Goal: Task Accomplishment & Management: Complete application form

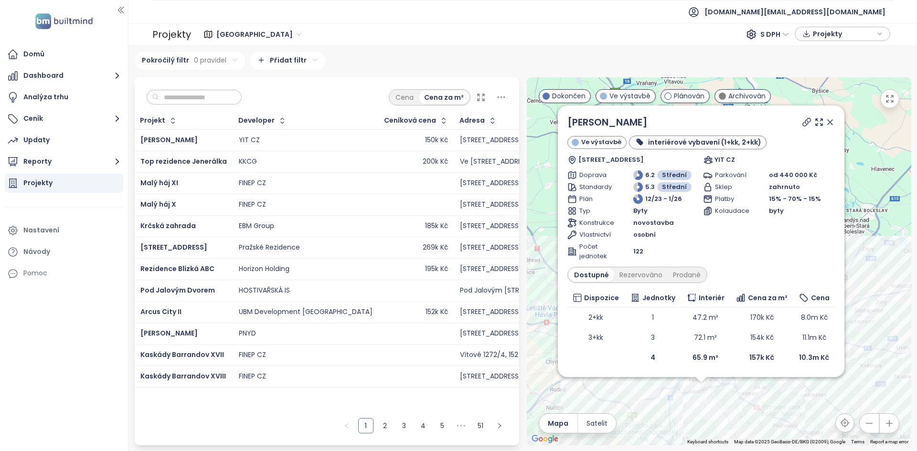
click at [227, 96] on input "text" at bounding box center [197, 97] width 77 height 14
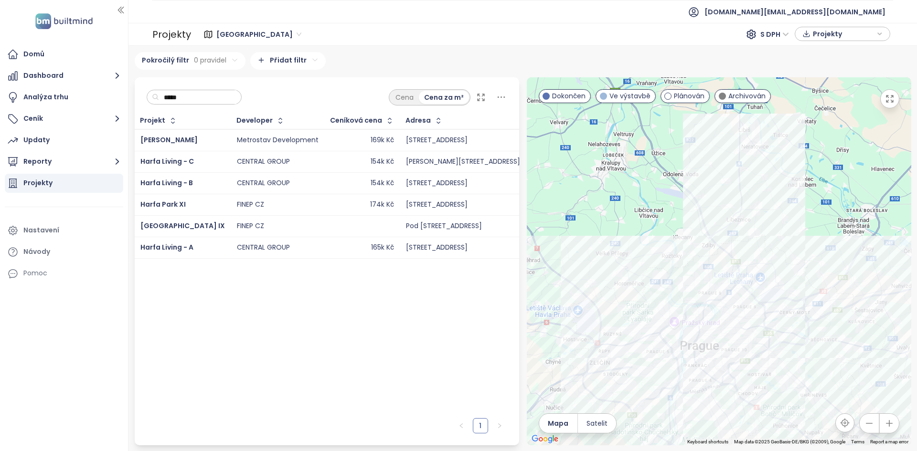
type input "*****"
click at [278, 183] on div "CENTRAL GROUP" at bounding box center [278, 183] width 82 height 11
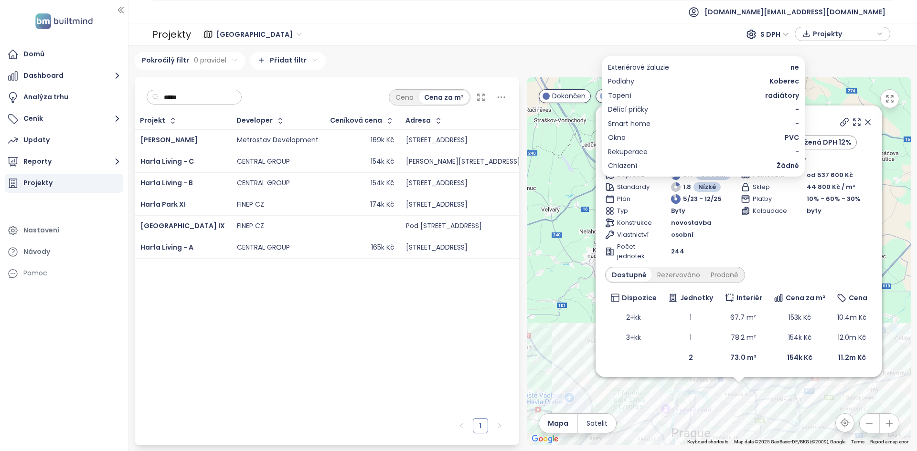
click at [774, 93] on span "radiátory" at bounding box center [782, 95] width 34 height 11
click at [771, 83] on span "Koberec" at bounding box center [784, 81] width 30 height 11
click at [777, 75] on div "Exteriérové žaluzie ne Podlahy Koberec Topení radiátory Dělící příčky - Smart h…" at bounding box center [703, 116] width 191 height 109
click at [777, 78] on span "Koberec" at bounding box center [784, 81] width 30 height 11
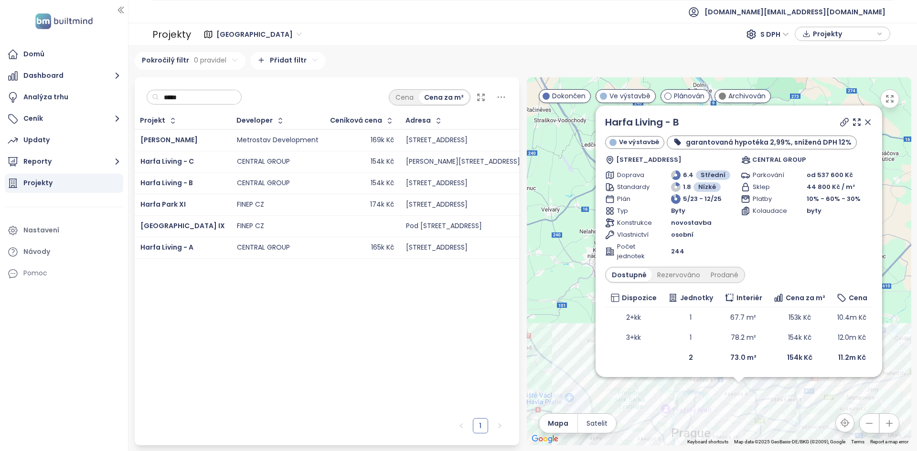
click at [622, 129] on div "Harfa Living - B" at bounding box center [642, 122] width 74 height 14
click at [619, 122] on link "Harfa Living - B" at bounding box center [642, 122] width 74 height 13
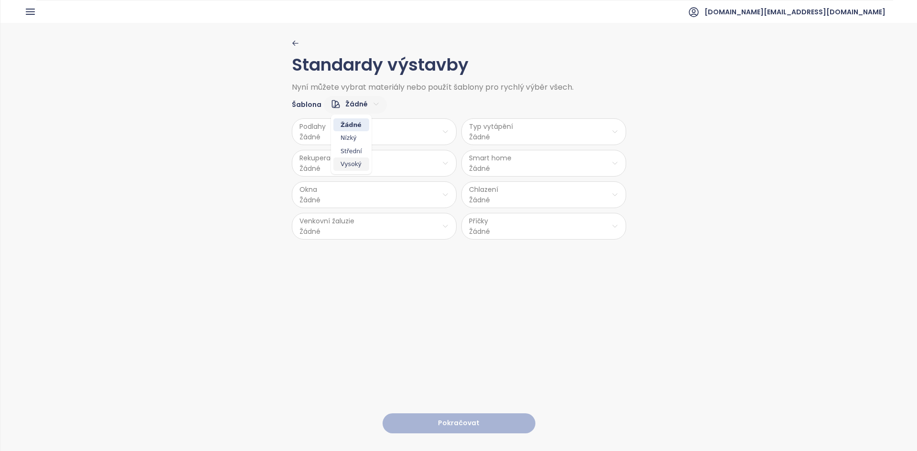
click at [352, 167] on span "Vysoký" at bounding box center [351, 164] width 36 height 13
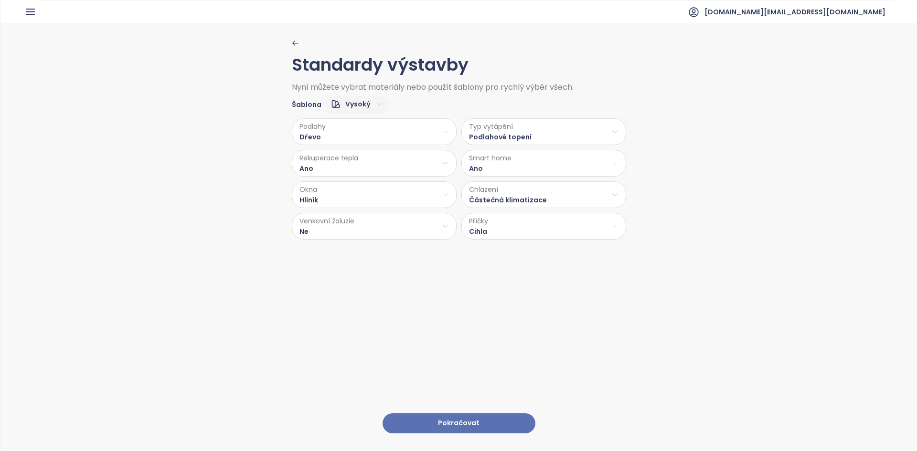
click at [494, 134] on html "Domů Dashboard Analýza trhu Ceník Updaty Reporty Projekty Nastavení Návody Pomo…" at bounding box center [458, 225] width 917 height 451
click at [531, 170] on span "Stropní topení" at bounding box center [544, 169] width 73 height 13
click at [512, 202] on html "Domů Dashboard Analýza trhu Ceník Updaty Reporty Projekty Nastavení Návody Pomo…" at bounding box center [458, 225] width 917 height 451
click at [537, 244] on span "Stropní chlazení" at bounding box center [546, 245] width 85 height 13
click at [402, 228] on html "Domů Dashboard Analýza trhu Ceník Updaty Reporty Projekty Nastavení Návody Pomo…" at bounding box center [458, 225] width 917 height 451
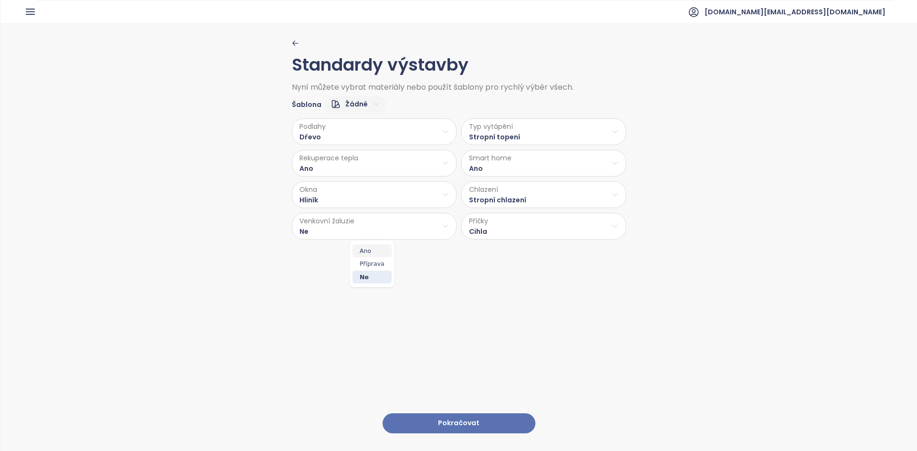
click at [370, 252] on span "Ano" at bounding box center [371, 251] width 39 height 13
click at [447, 414] on button "Pokračovat" at bounding box center [459, 424] width 153 height 21
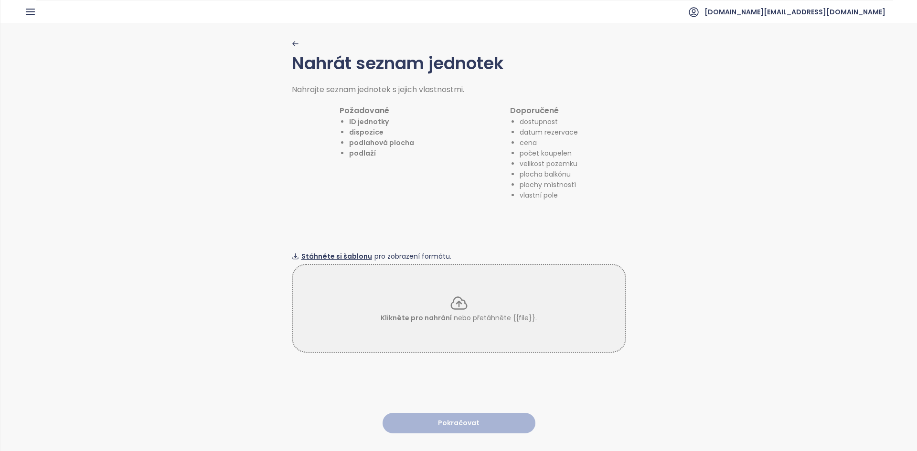
click at [349, 251] on span "Stáhněte si šablonu" at bounding box center [336, 256] width 71 height 11
click at [465, 313] on p "Klikněte pro nahrání nebo přetáhněte {{file}}." at bounding box center [459, 318] width 156 height 11
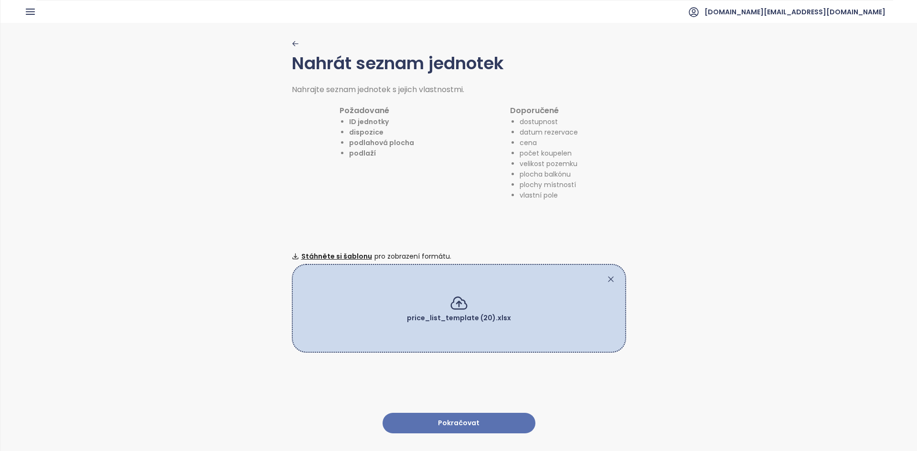
click at [453, 425] on button "Pokračovat" at bounding box center [459, 423] width 153 height 21
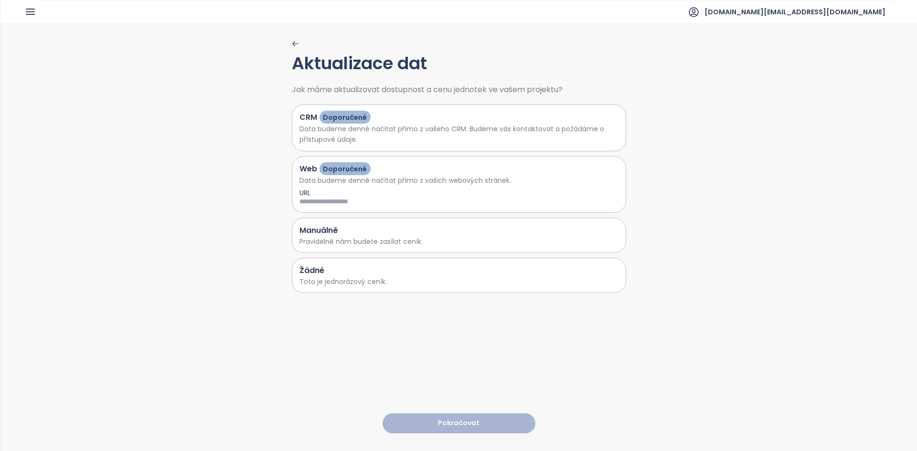
click at [364, 272] on div "Žádné" at bounding box center [458, 271] width 319 height 12
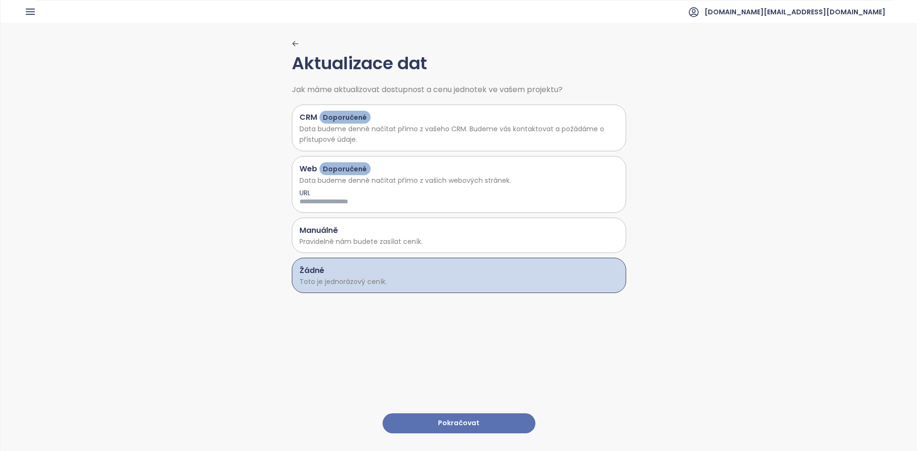
click at [426, 414] on button "Pokračovat" at bounding box center [459, 424] width 153 height 21
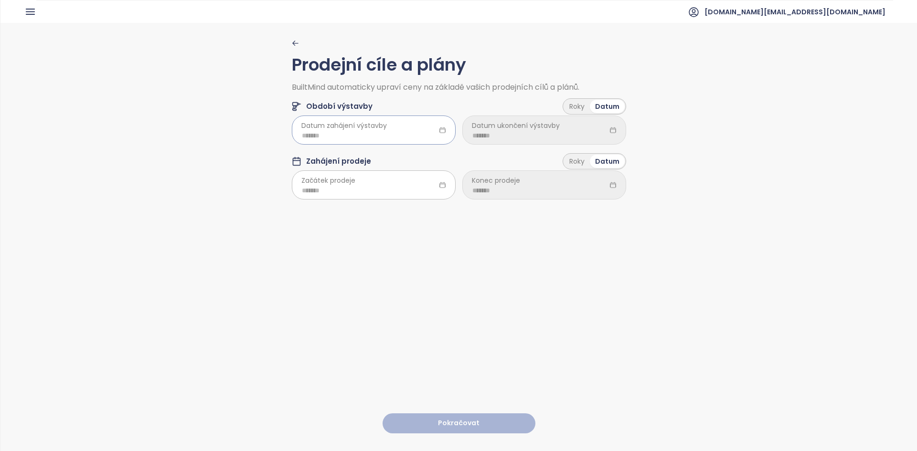
click at [357, 132] on input at bounding box center [374, 135] width 144 height 11
click at [357, 131] on input at bounding box center [374, 135] width 144 height 11
type input "*******"
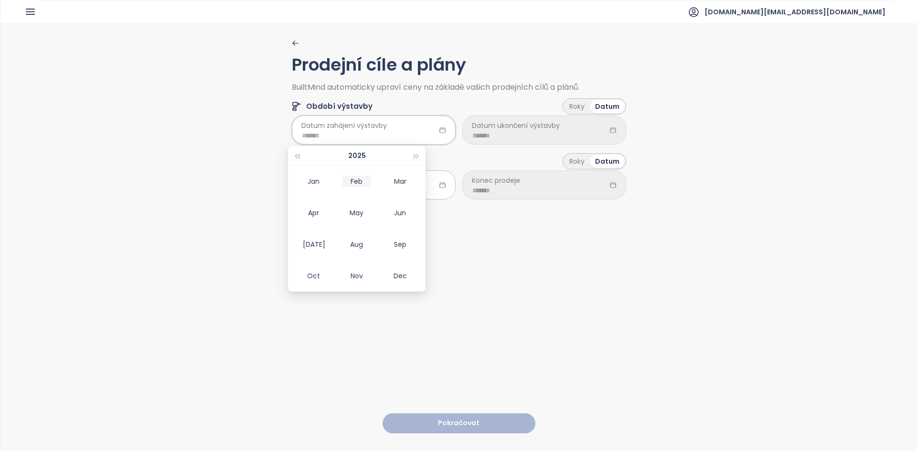
type input "*******"
click at [417, 152] on button "button" at bounding box center [416, 155] width 11 height 19
click at [312, 185] on div "Jan" at bounding box center [313, 181] width 29 height 11
type input "*******"
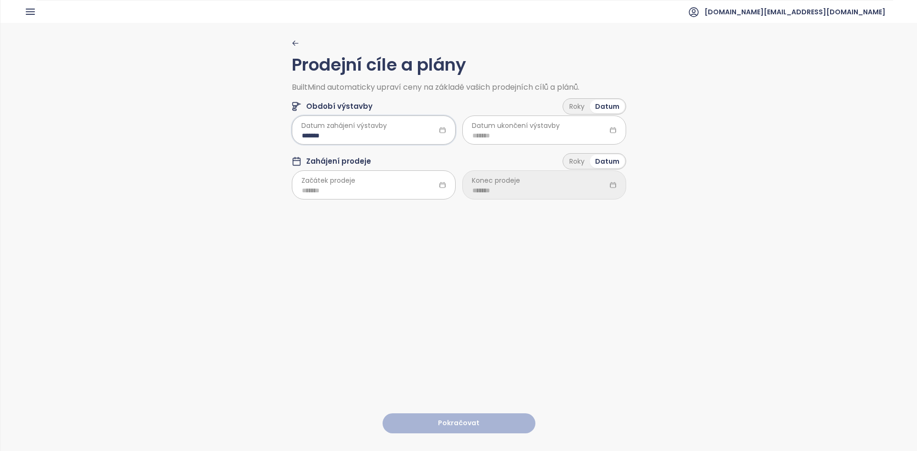
click at [519, 130] on span "Datum ukončení výstavby" at bounding box center [516, 125] width 88 height 11
click at [578, 109] on div "Roky" at bounding box center [577, 106] width 26 height 13
click at [543, 136] on html "Domů Dashboard Analýza trhu Ceník Updaty Reporty Projekty Nastavení Návody Pomo…" at bounding box center [458, 225] width 917 height 451
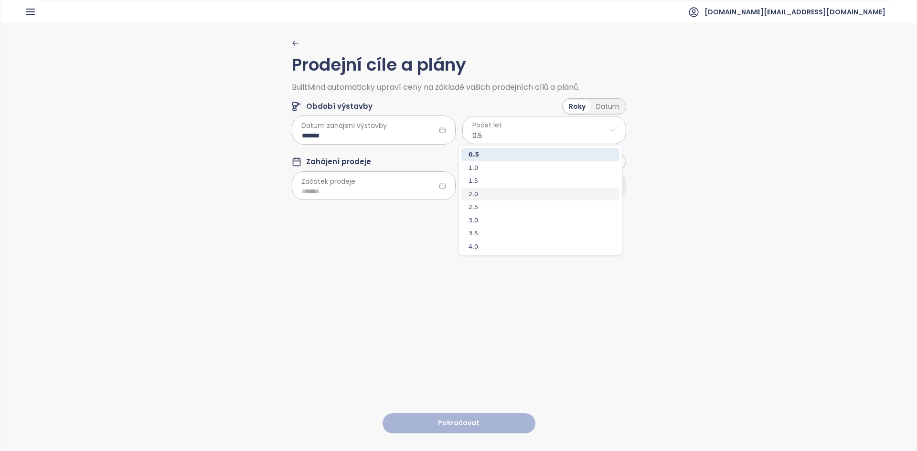
click at [515, 198] on span "2.0" at bounding box center [540, 194] width 158 height 13
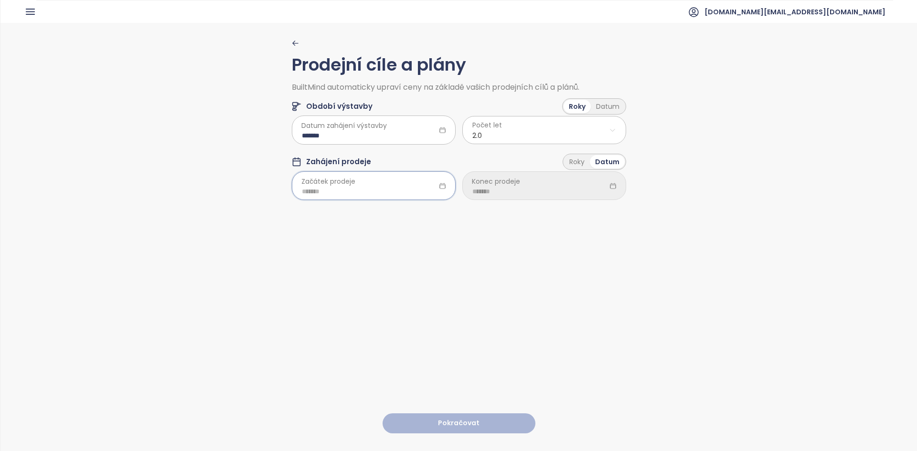
click at [372, 190] on input at bounding box center [374, 191] width 144 height 11
type input "*******"
click at [399, 294] on td "Sep" at bounding box center [399, 301] width 43 height 32
type input "*******"
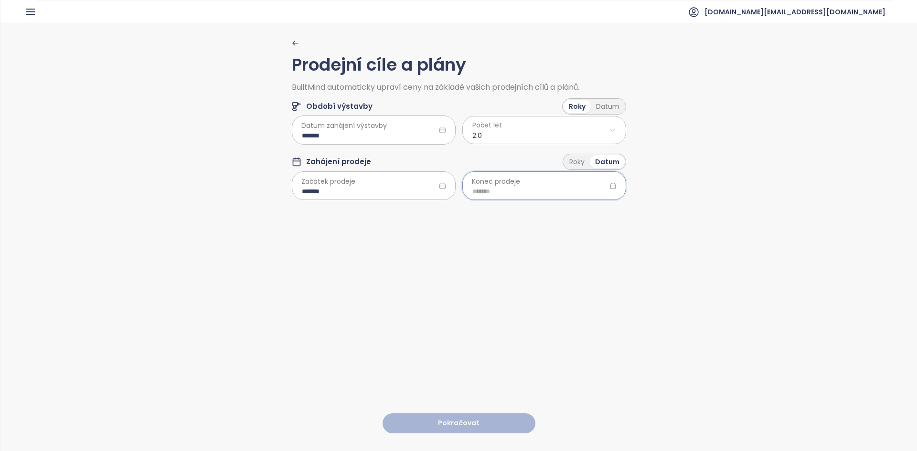
click at [537, 188] on input at bounding box center [544, 191] width 144 height 11
click at [584, 161] on div "Roky" at bounding box center [577, 161] width 26 height 13
click at [545, 190] on html "Domů Dashboard Analýza trhu Ceník Updaty Reporty Projekty Nastavení Návody Pomo…" at bounding box center [458, 225] width 917 height 451
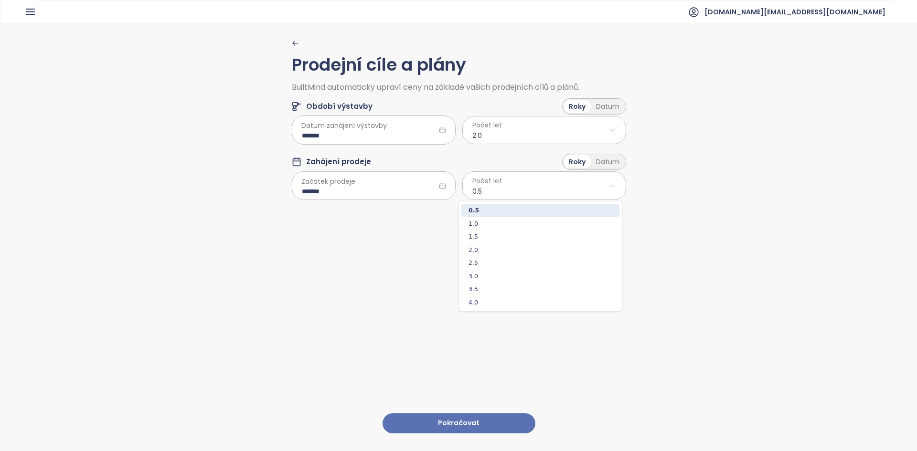
click at [543, 188] on html "Domů Dashboard Analýza trhu Ceník Updaty Reporty Projekty Nastavení Návody Pomo…" at bounding box center [458, 225] width 917 height 451
click at [533, 182] on html "Domů Dashboard Analýza trhu Ceník Updaty Reporty Projekty Nastavení Návody Pomo…" at bounding box center [458, 225] width 917 height 451
click at [498, 277] on span "3.0" at bounding box center [540, 276] width 158 height 13
click at [610, 162] on div "Datum" at bounding box center [608, 161] width 34 height 13
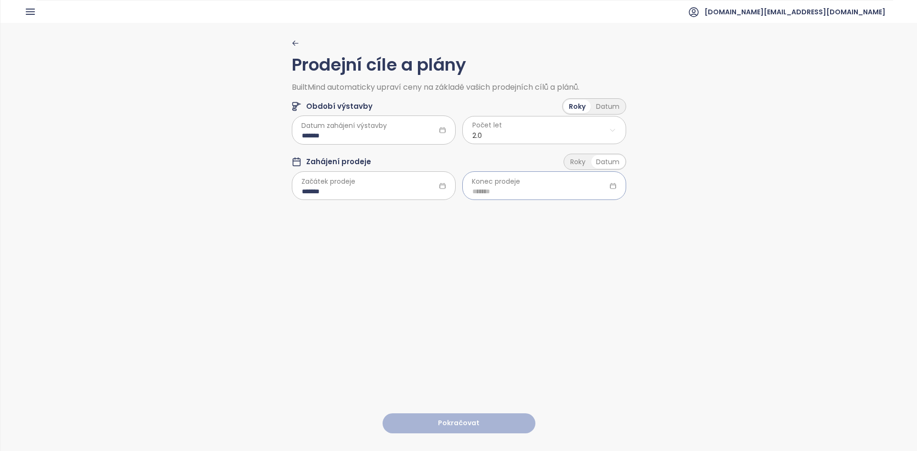
click at [536, 193] on input at bounding box center [544, 191] width 144 height 11
click at [591, 210] on button "button" at bounding box center [587, 211] width 11 height 19
type input "*******"
click at [587, 211] on span "button" at bounding box center [587, 212] width 5 height 5
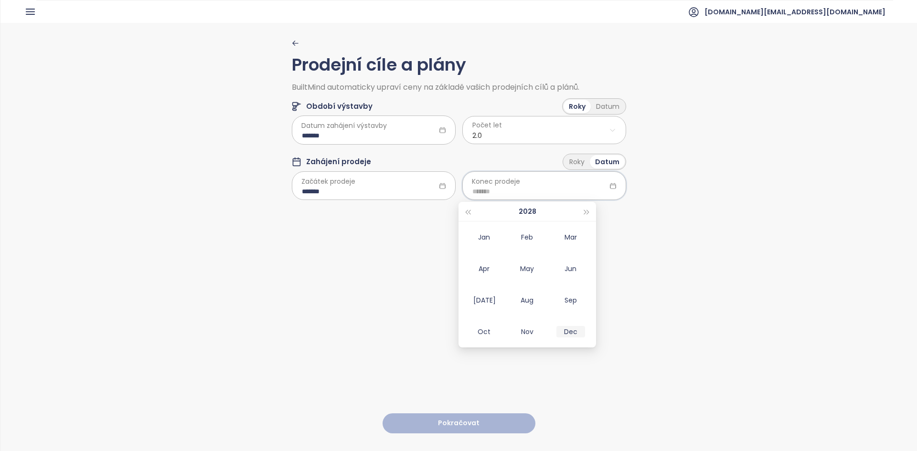
click at [575, 331] on div "Dec" at bounding box center [570, 331] width 29 height 11
type input "*******"
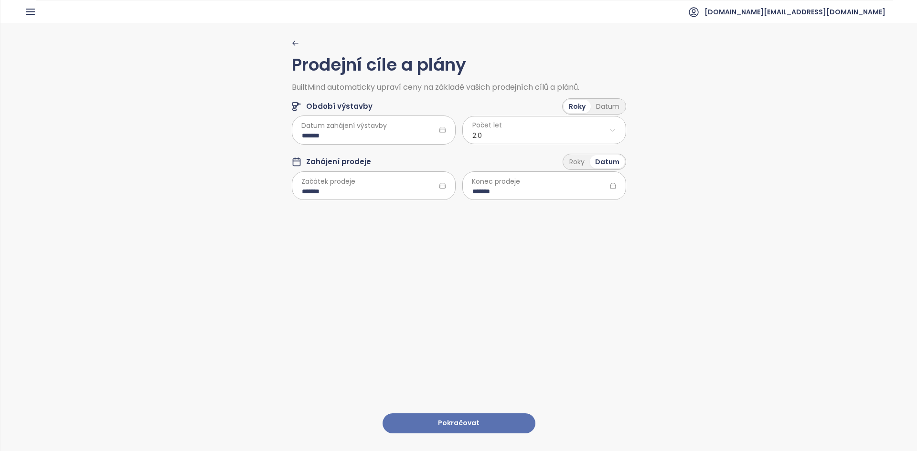
click at [467, 414] on button "Pokračovat" at bounding box center [459, 424] width 153 height 21
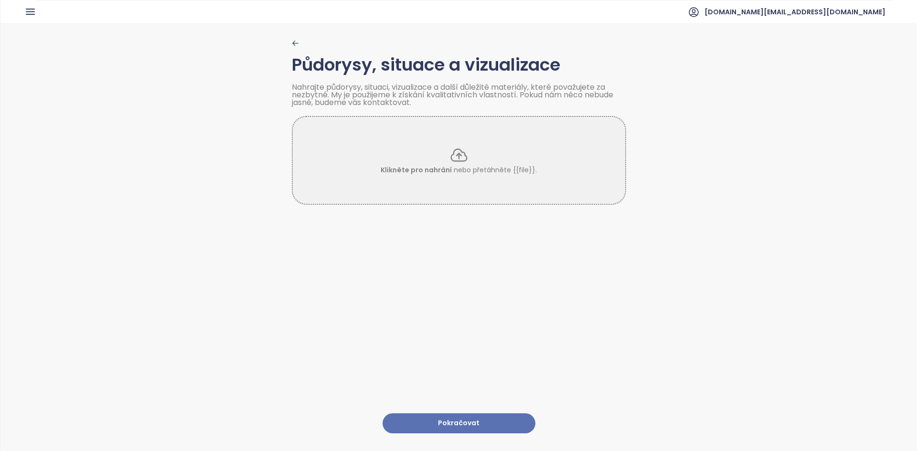
click at [520, 261] on div "Půdorysy, situace a vizualizace Nahrajte půdorysy, situaci, vizualizace a další…" at bounding box center [459, 236] width 334 height 427
click at [456, 414] on button "Pokračovat" at bounding box center [459, 424] width 153 height 21
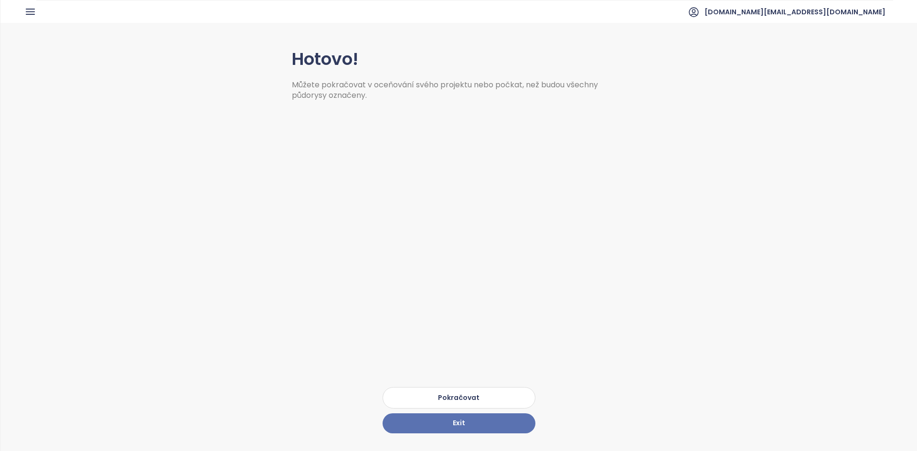
click at [493, 389] on button "Pokračovat" at bounding box center [459, 397] width 153 height 21
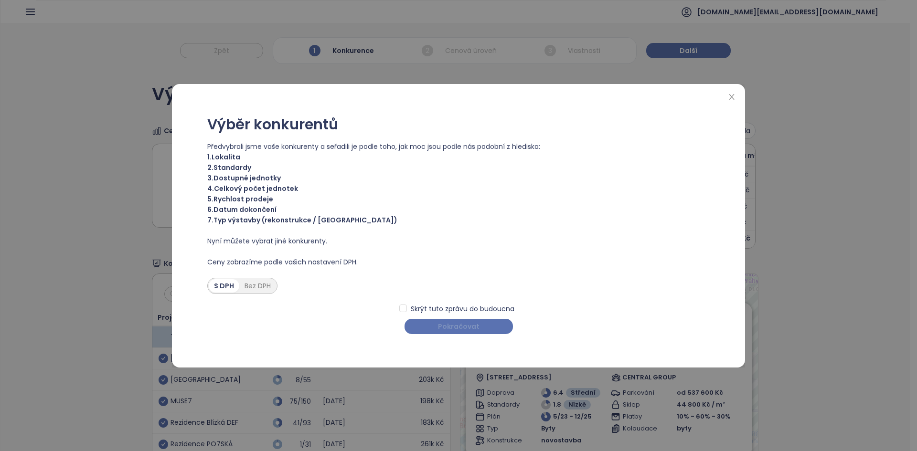
click at [493, 324] on button "Pokračovat" at bounding box center [459, 326] width 108 height 15
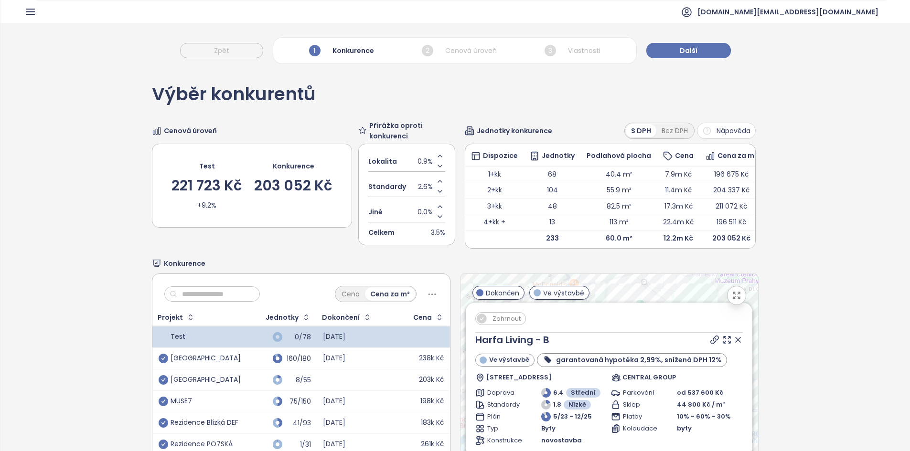
click at [733, 345] on icon at bounding box center [738, 340] width 10 height 10
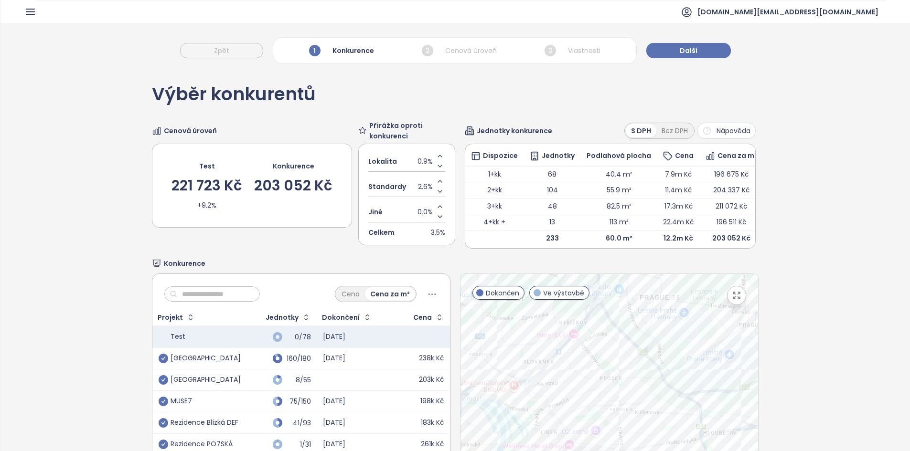
drag, startPoint x: 547, startPoint y: 421, endPoint x: 570, endPoint y: 386, distance: 42.1
click at [570, 386] on div at bounding box center [609, 393] width 298 height 238
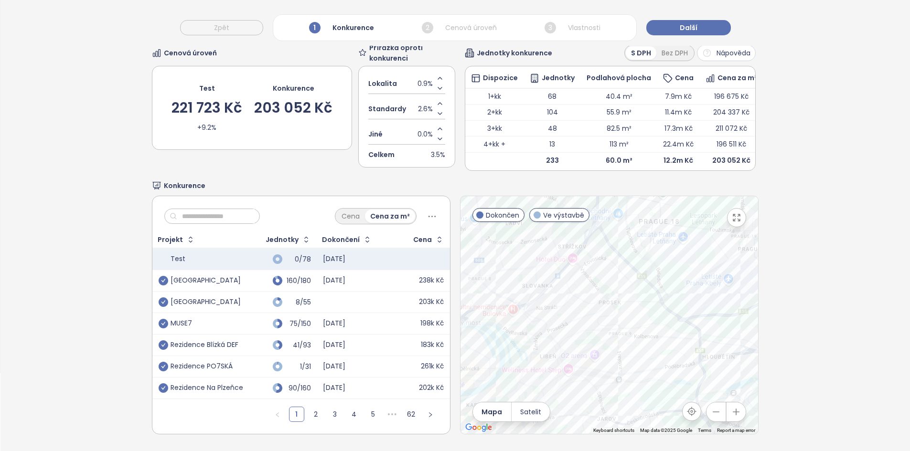
scroll to position [92, 0]
drag, startPoint x: 512, startPoint y: 339, endPoint x: 734, endPoint y: 203, distance: 260.0
click at [734, 203] on div "← Move left → Move right ↑ Move up ↓ Move down + Zoom in - Zoom out Home Jump l…" at bounding box center [609, 315] width 299 height 239
click at [624, 297] on div at bounding box center [609, 315] width 298 height 238
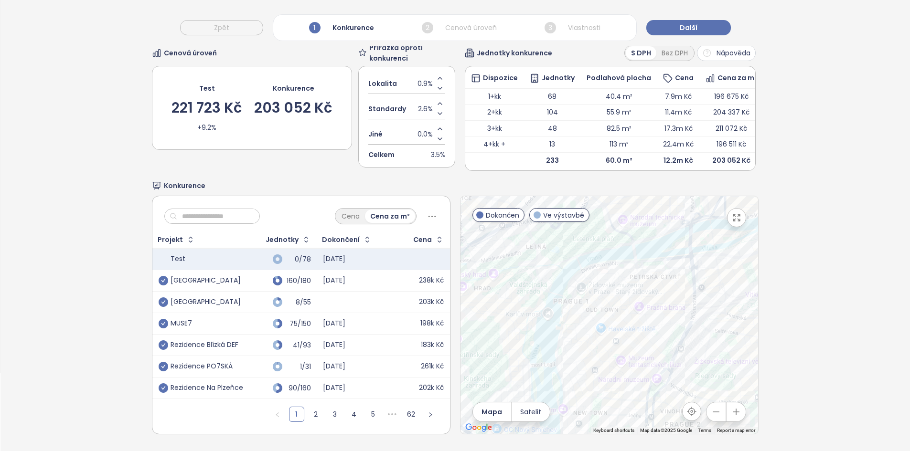
scroll to position [0, 0]
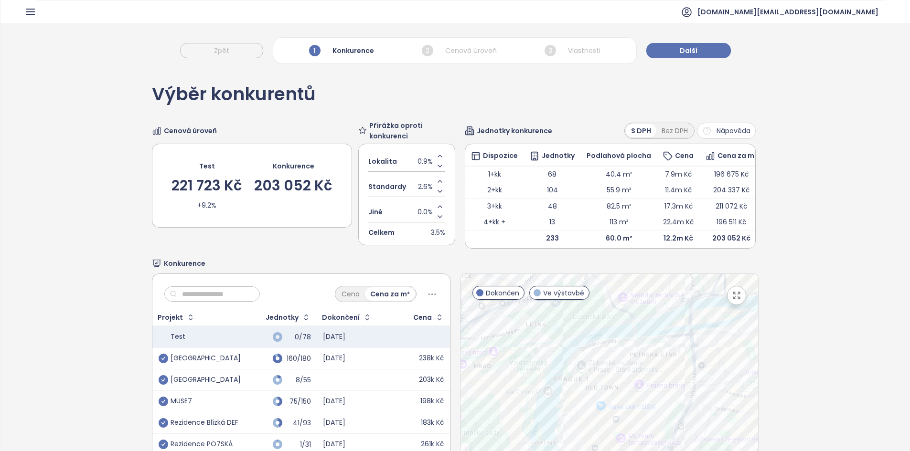
click at [715, 125] on button "Nápověda" at bounding box center [726, 131] width 59 height 16
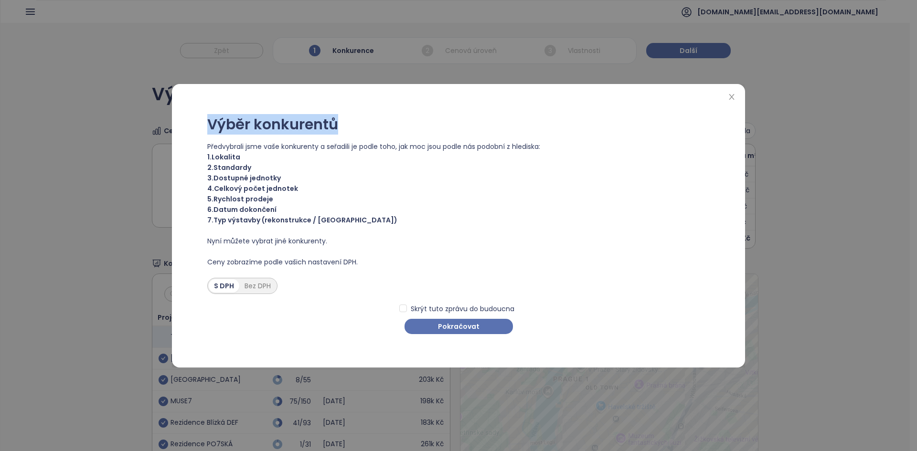
drag, startPoint x: 208, startPoint y: 116, endPoint x: 349, endPoint y: 112, distance: 140.5
click at [349, 112] on div "Výběr konkurentů Předvybrali jsme vaše konkurenty a seřadili je podle toho, jak…" at bounding box center [458, 226] width 550 height 265
drag, startPoint x: 210, startPoint y: 155, endPoint x: 262, endPoint y: 156, distance: 52.1
click at [264, 155] on span "1. Lokalita" at bounding box center [458, 157] width 502 height 11
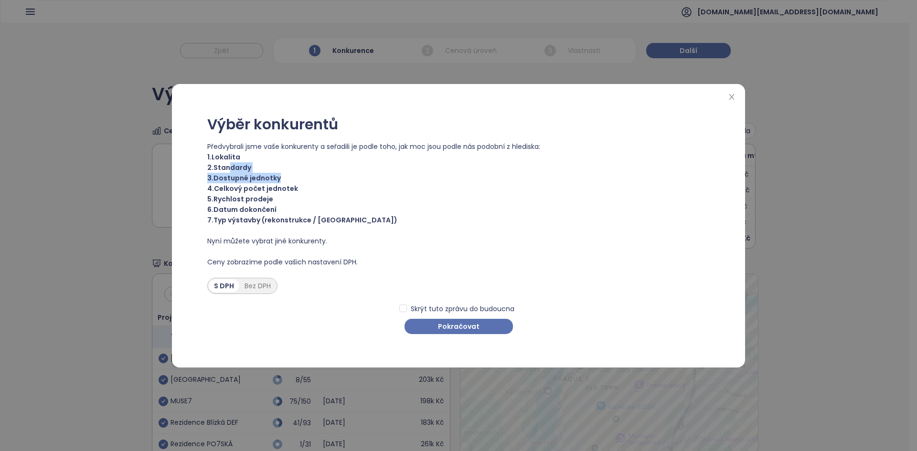
drag, startPoint x: 262, startPoint y: 169, endPoint x: 229, endPoint y: 165, distance: 33.2
click at [229, 165] on div "Výběr konkurentů Předvybrali jsme vaše konkurenty a seřadili je podle toho, jak…" at bounding box center [458, 226] width 550 height 265
drag, startPoint x: 734, startPoint y: 96, endPoint x: 652, endPoint y: 118, distance: 84.6
click at [733, 96] on icon "close" at bounding box center [732, 97] width 8 height 8
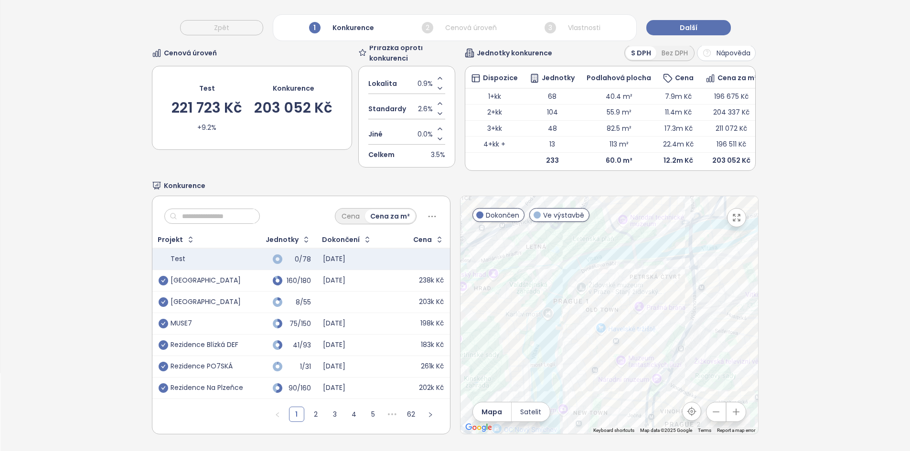
scroll to position [80, 0]
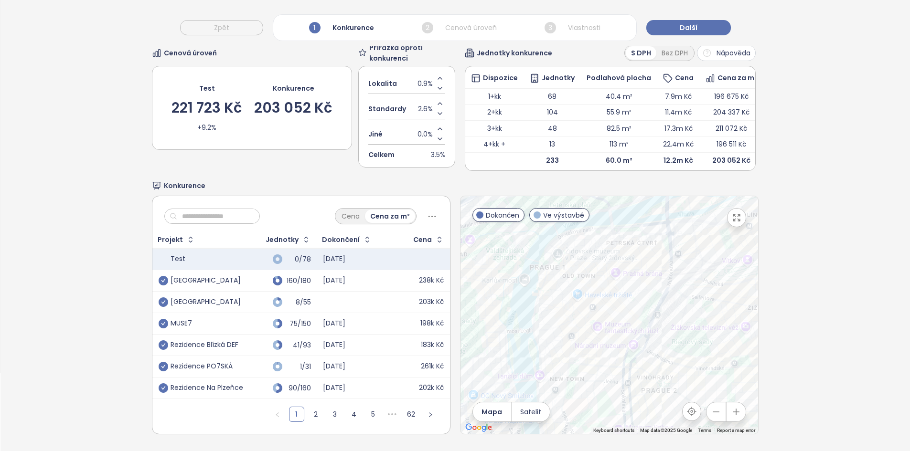
drag, startPoint x: 657, startPoint y: 302, endPoint x: 638, endPoint y: 278, distance: 30.3
click at [638, 278] on div at bounding box center [609, 315] width 298 height 238
drag, startPoint x: 595, startPoint y: 342, endPoint x: 581, endPoint y: 319, distance: 26.8
click at [581, 319] on div at bounding box center [609, 315] width 298 height 238
drag, startPoint x: 735, startPoint y: 223, endPoint x: 736, endPoint y: 265, distance: 42.0
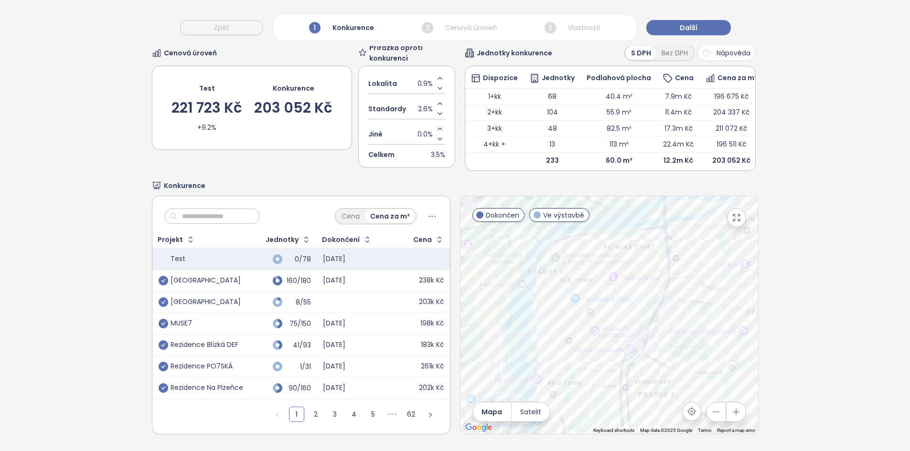
click at [736, 224] on button "button" at bounding box center [736, 217] width 19 height 19
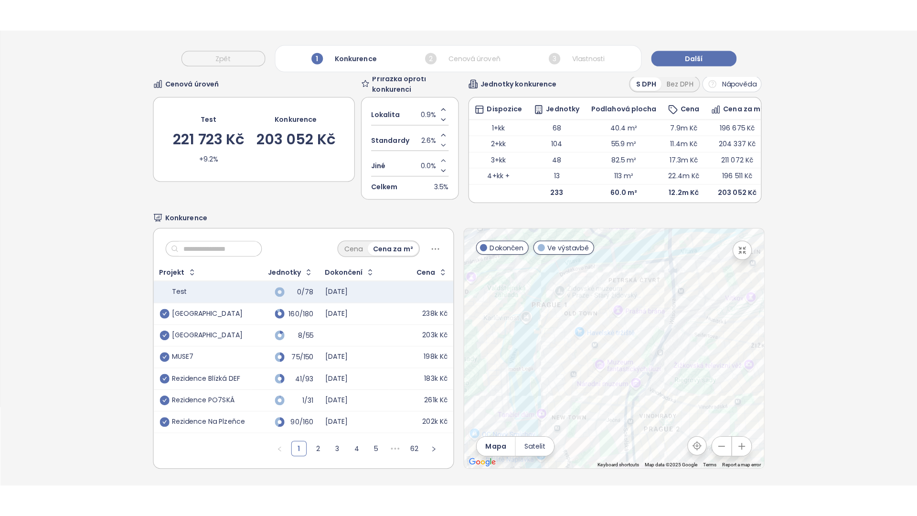
scroll to position [45, 0]
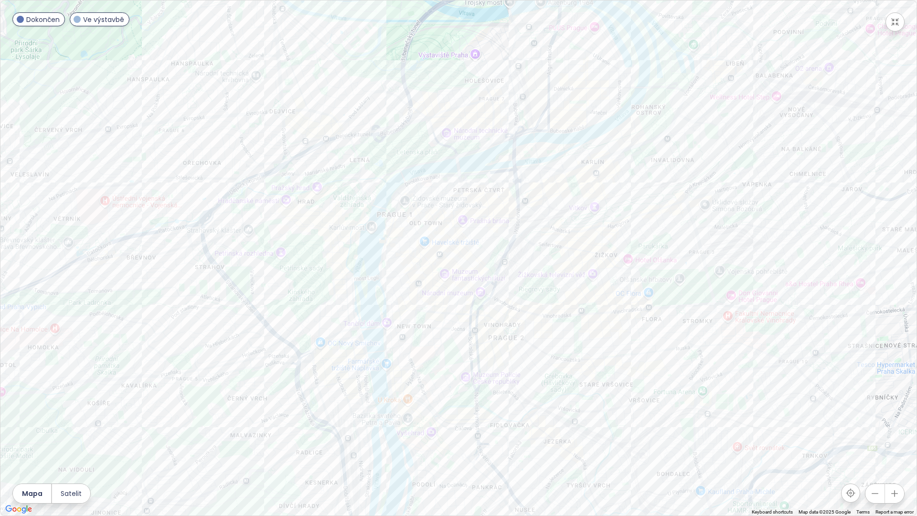
click at [894, 23] on icon "button" at bounding box center [895, 22] width 7 height 7
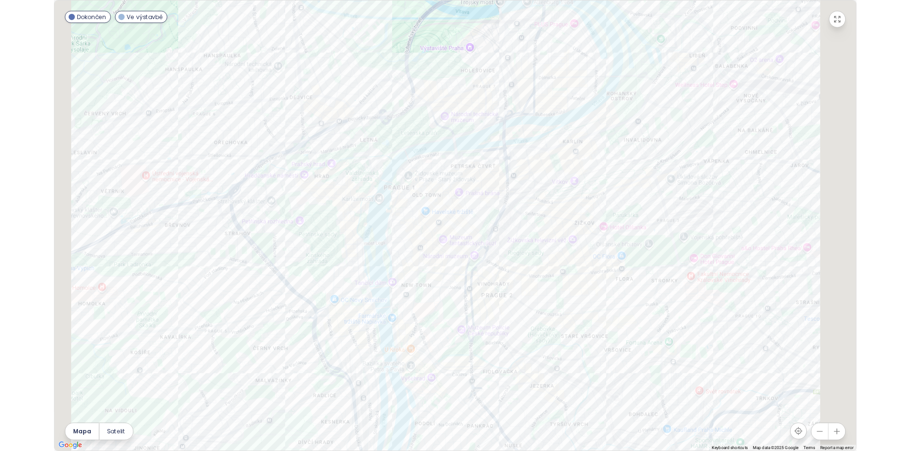
scroll to position [80, 0]
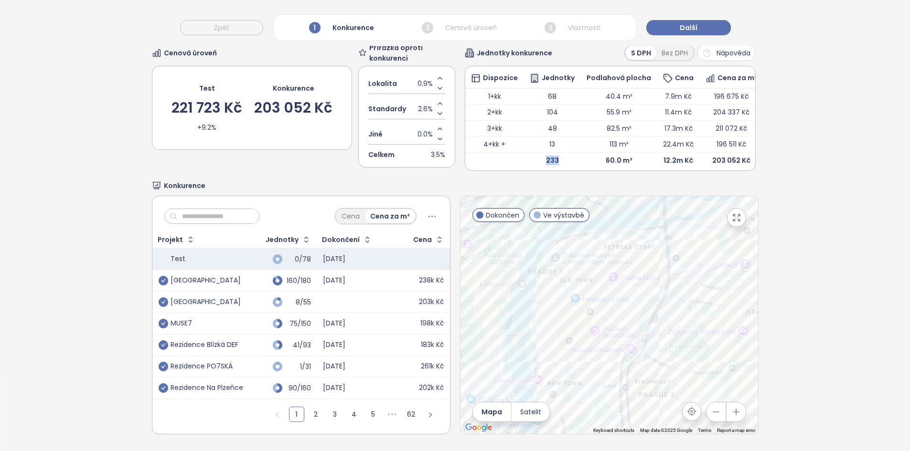
drag, startPoint x: 554, startPoint y: 157, endPoint x: 539, endPoint y: 157, distance: 14.8
click at [539, 157] on td "233" at bounding box center [552, 160] width 57 height 16
click at [315, 419] on link "2" at bounding box center [316, 414] width 14 height 14
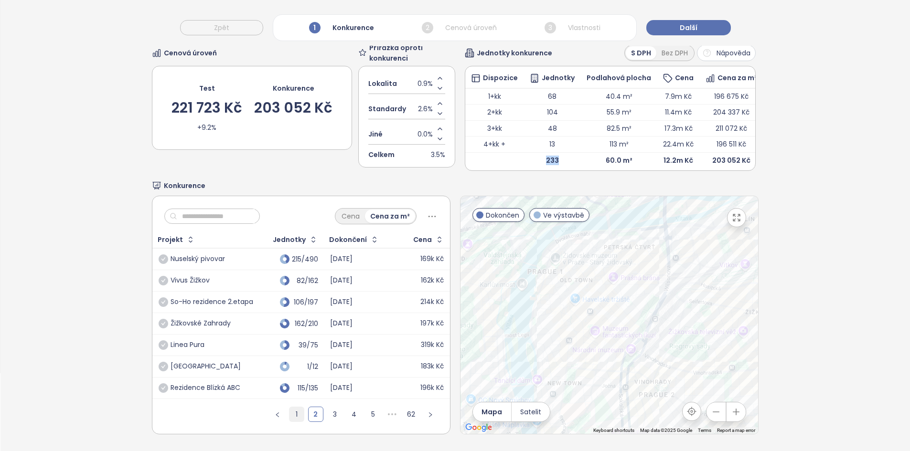
click at [292, 416] on link "1" at bounding box center [296, 414] width 14 height 14
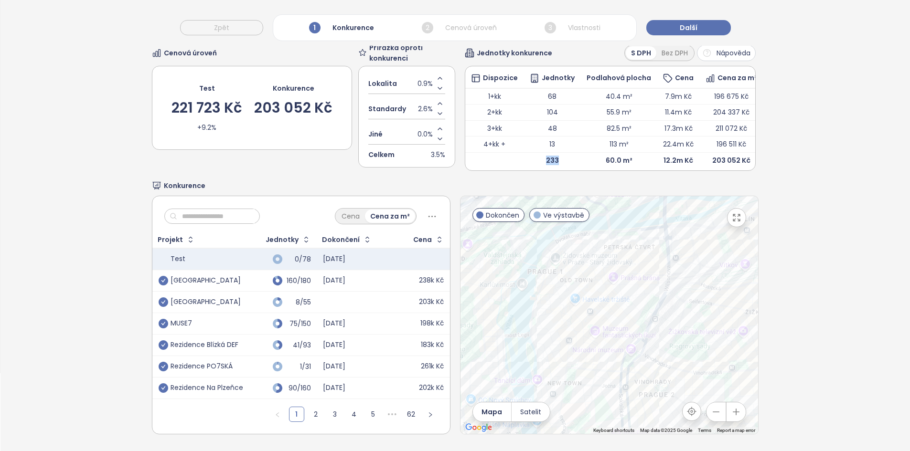
click at [540, 157] on td "233" at bounding box center [552, 160] width 57 height 16
click at [311, 420] on link "2" at bounding box center [316, 414] width 14 height 14
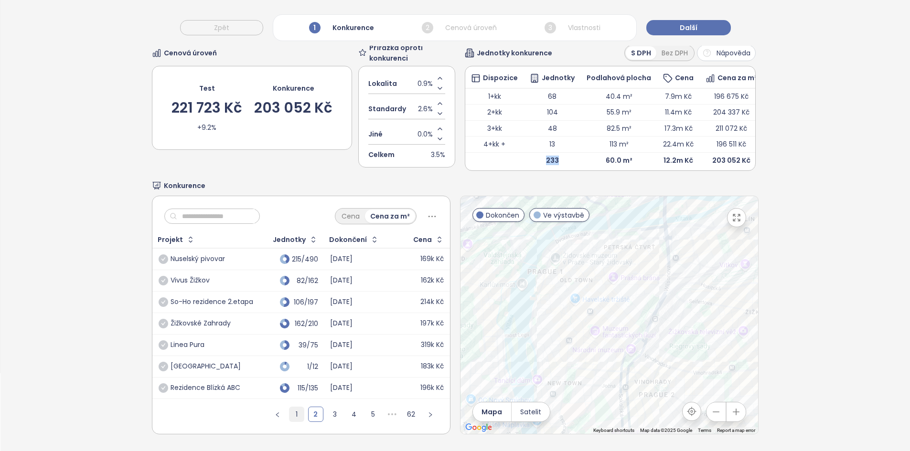
click at [294, 422] on link "1" at bounding box center [296, 414] width 14 height 14
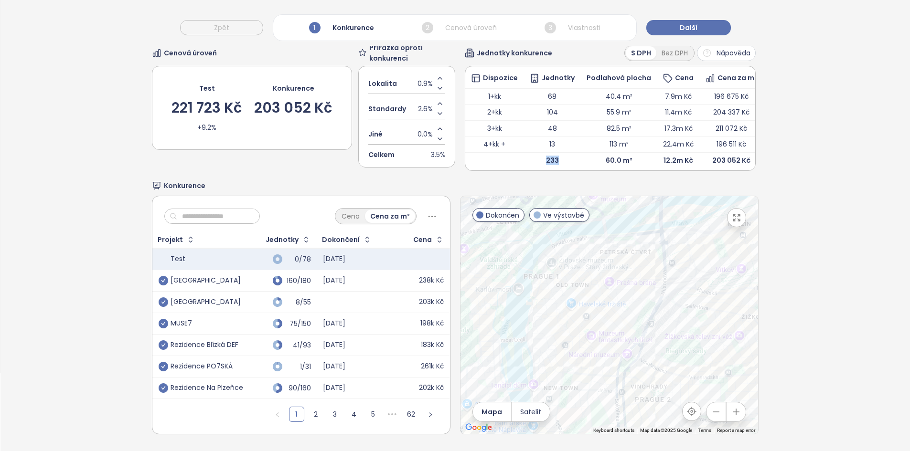
click at [632, 265] on div at bounding box center [609, 315] width 298 height 238
click at [624, 290] on div at bounding box center [609, 315] width 298 height 238
drag, startPoint x: 624, startPoint y: 290, endPoint x: 614, endPoint y: 290, distance: 10.0
click at [614, 290] on div at bounding box center [609, 315] width 298 height 238
click at [732, 221] on icon "button" at bounding box center [737, 218] width 10 height 10
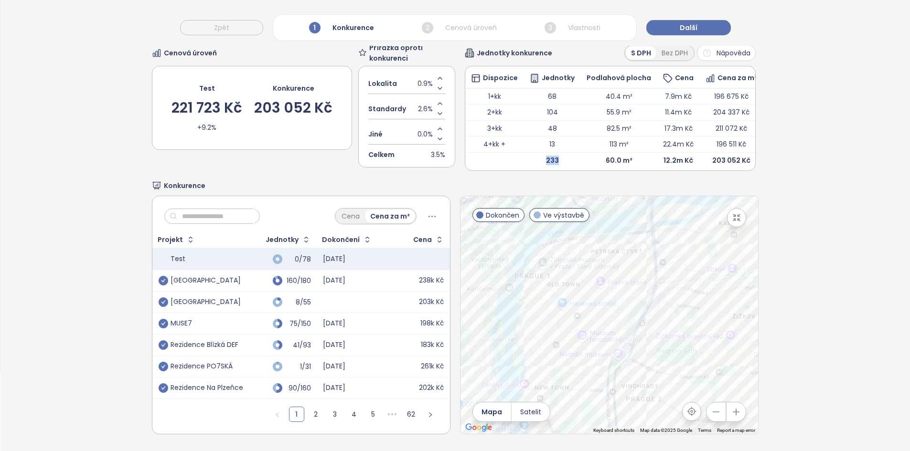
scroll to position [45, 0]
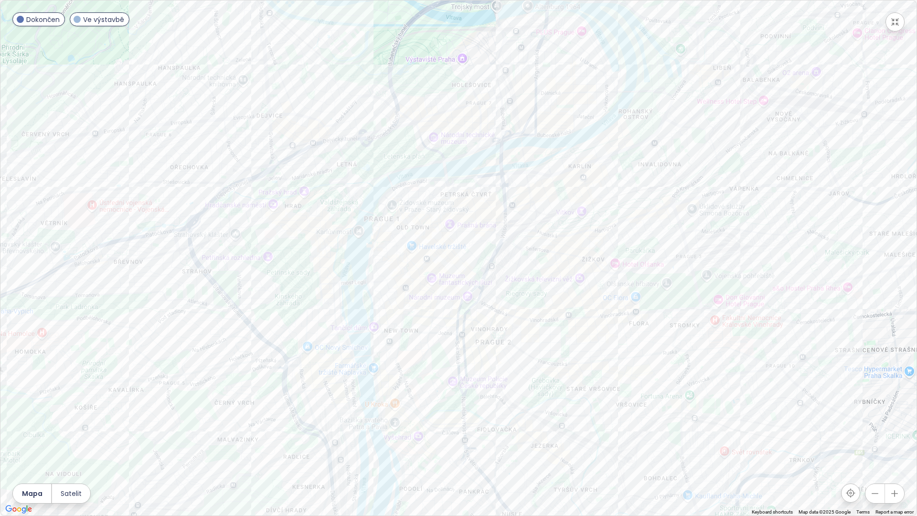
click at [499, 251] on div at bounding box center [458, 257] width 916 height 515
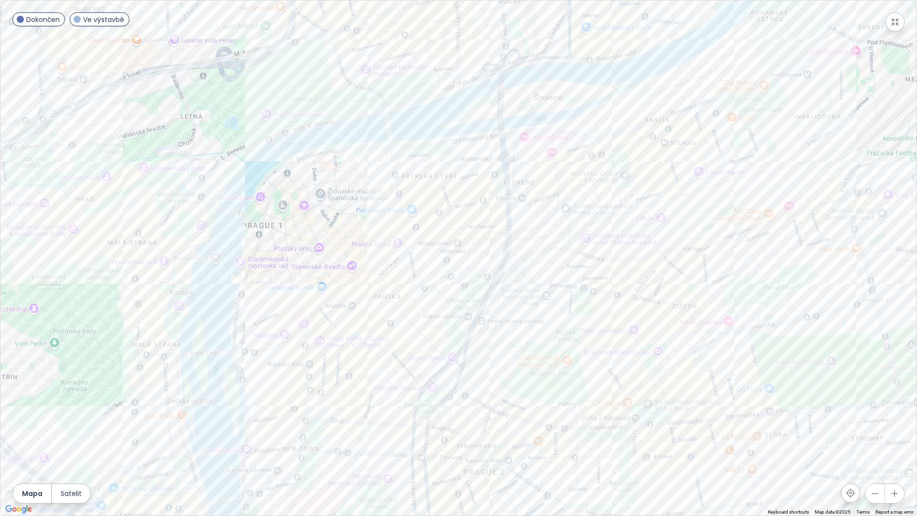
drag, startPoint x: 441, startPoint y: 234, endPoint x: 438, endPoint y: 273, distance: 39.3
click at [438, 273] on div at bounding box center [458, 257] width 916 height 515
click at [434, 346] on div "[GEOGRAPHIC_DATA]" at bounding box center [458, 257] width 916 height 515
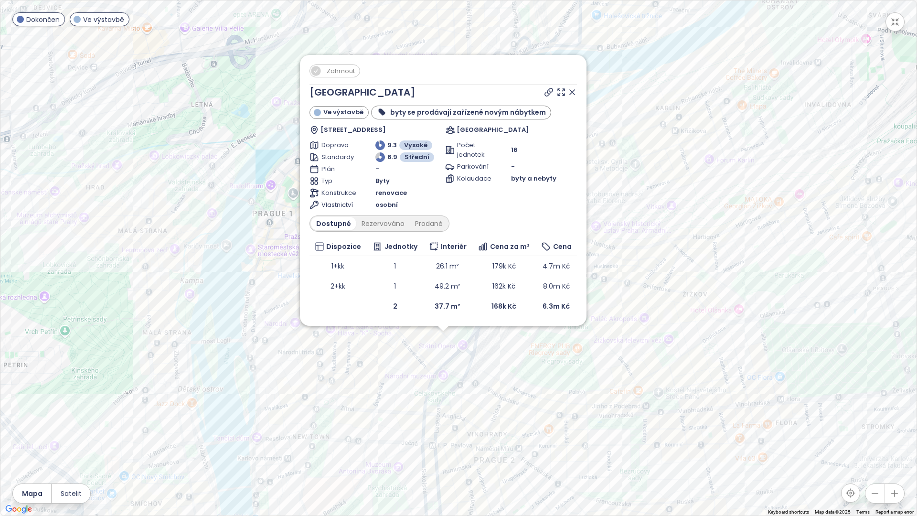
drag, startPoint x: 686, startPoint y: 268, endPoint x: 678, endPoint y: 300, distance: 32.9
click at [678, 300] on div "Zahrnout [GEOGRAPHIC_DATA] Ve výstavbě byty se prodávají zařízené novým nábytke…" at bounding box center [458, 257] width 916 height 515
click at [475, 81] on div "Zahrnout" at bounding box center [442, 74] width 267 height 21
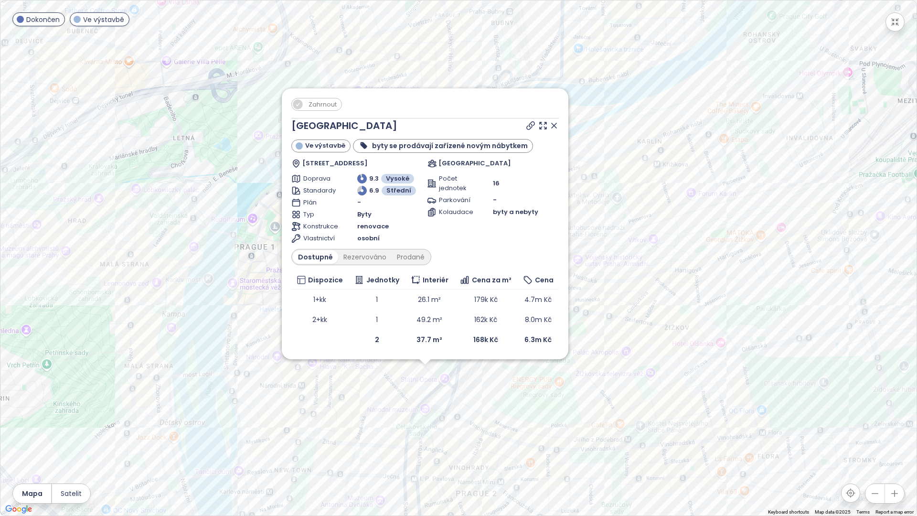
click at [599, 344] on div "Zahrnout [GEOGRAPHIC_DATA] Ve výstavbě byty se prodávají zařízené novým nábytke…" at bounding box center [458, 257] width 916 height 515
click at [558, 121] on icon at bounding box center [557, 125] width 10 height 10
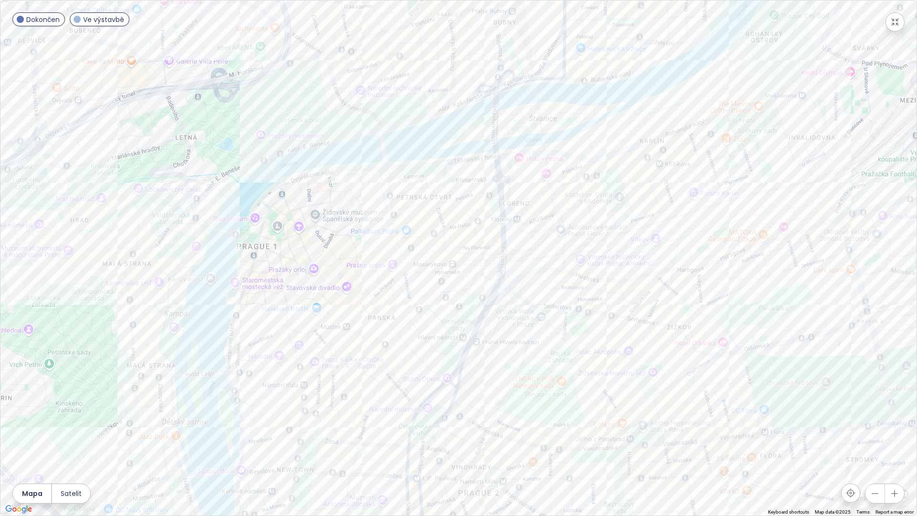
click at [894, 22] on icon "button" at bounding box center [895, 22] width 10 height 10
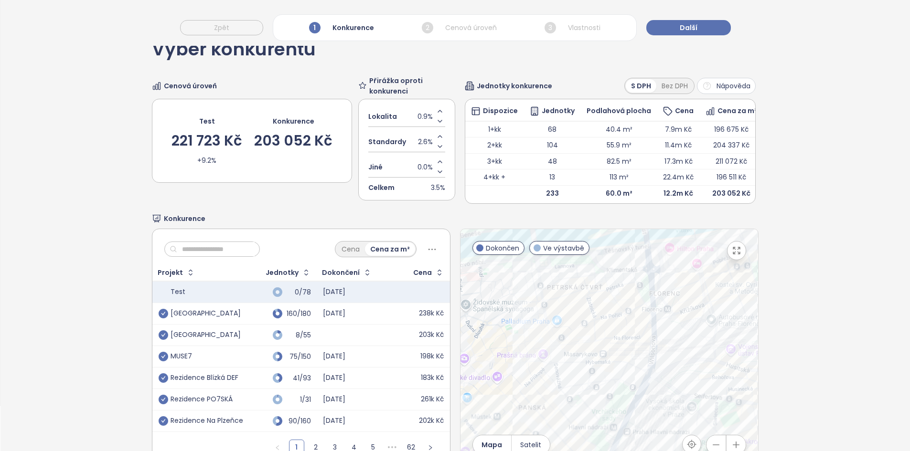
click at [235, 253] on input "text" at bounding box center [215, 249] width 77 height 14
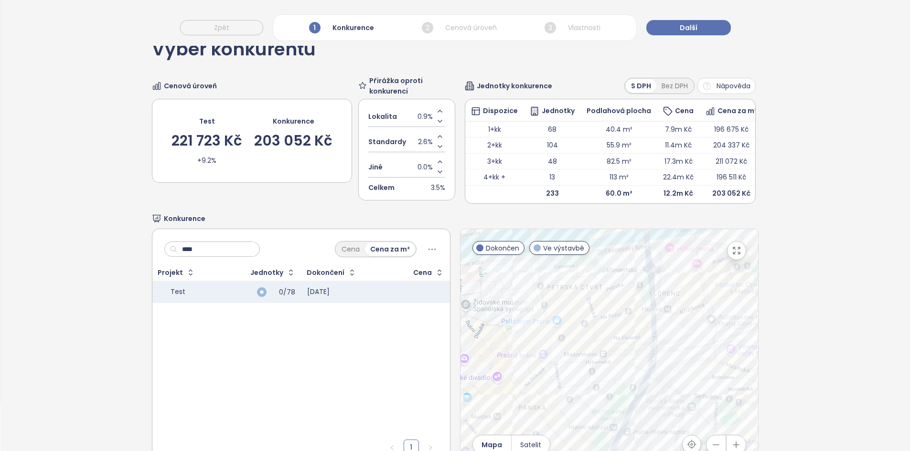
type input "*****"
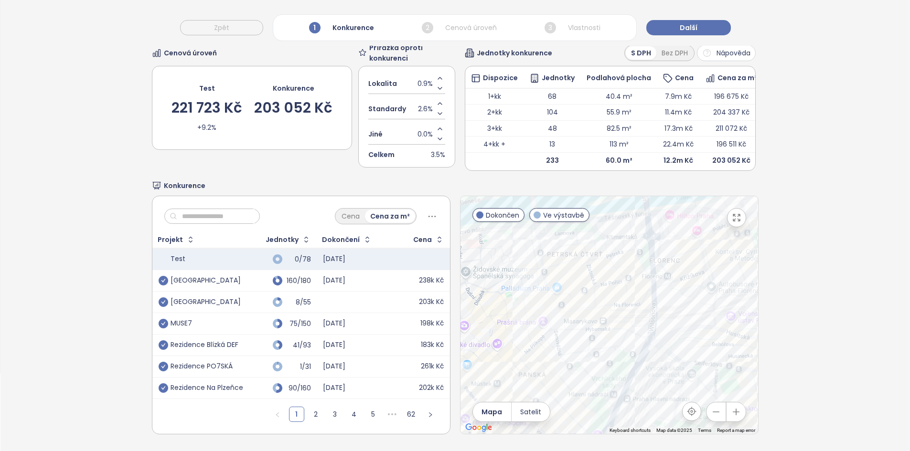
scroll to position [91, 0]
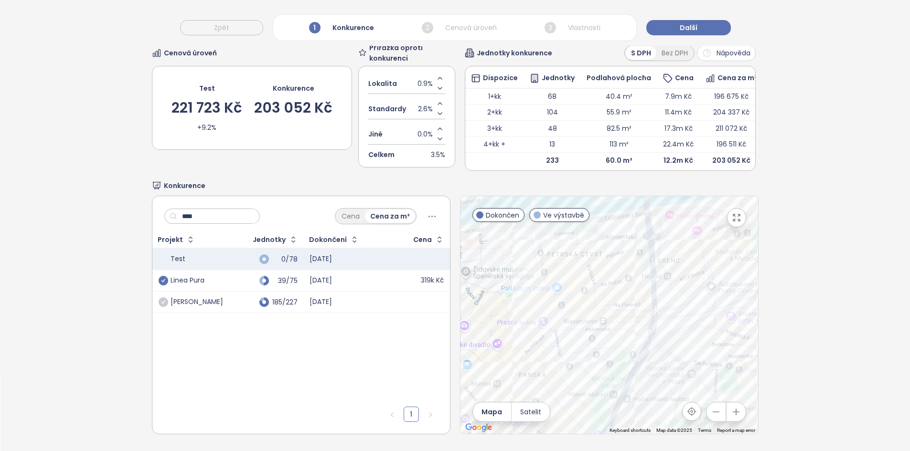
type input "****"
click at [160, 277] on icon "check-circle" at bounding box center [164, 281] width 10 height 10
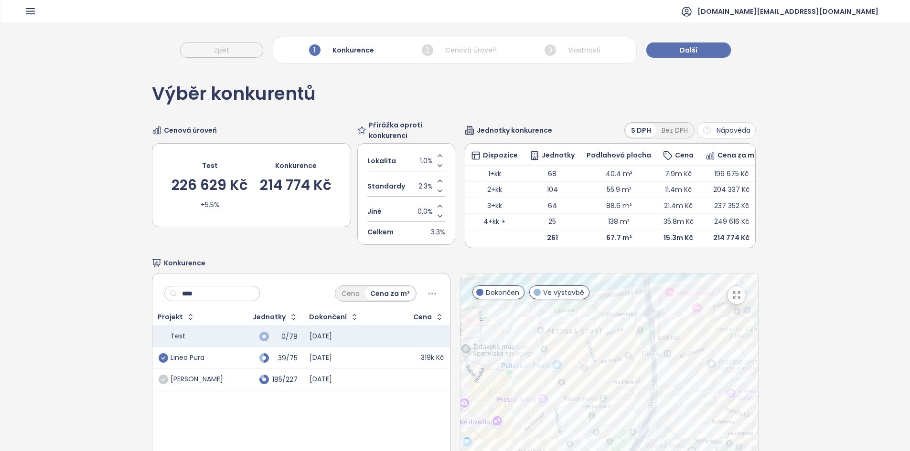
scroll to position [1, 0]
drag, startPoint x: 174, startPoint y: 184, endPoint x: 240, endPoint y: 187, distance: 66.0
click at [240, 187] on div "226 629 Kč" at bounding box center [209, 184] width 76 height 14
click at [201, 300] on input "****" at bounding box center [215, 293] width 77 height 14
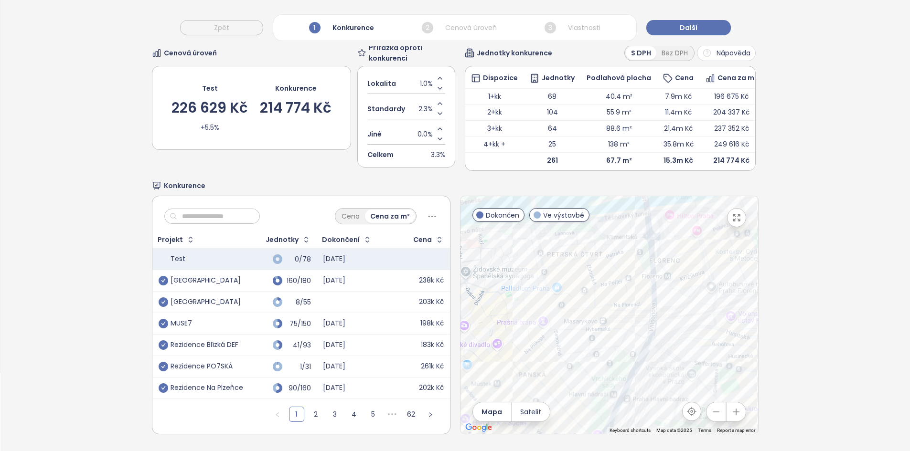
scroll to position [92, 0]
click at [163, 319] on icon "check-circle" at bounding box center [164, 324] width 10 height 10
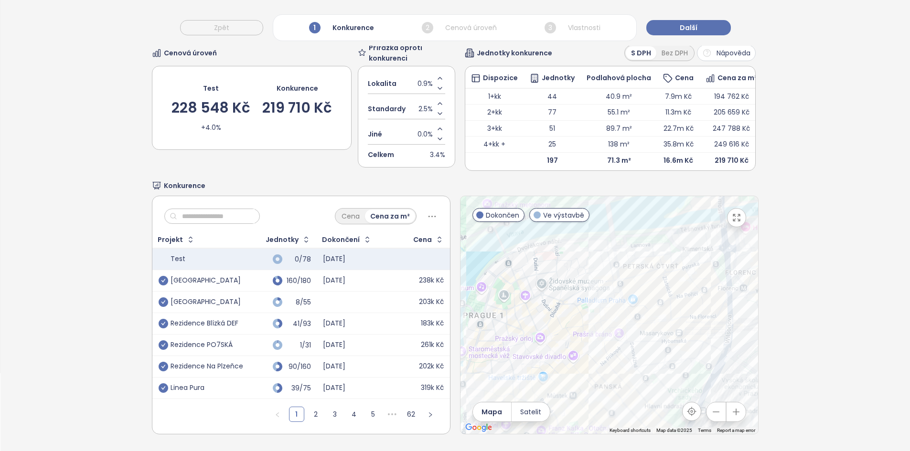
drag, startPoint x: 569, startPoint y: 312, endPoint x: 650, endPoint y: 323, distance: 81.9
click at [650, 323] on div at bounding box center [609, 315] width 298 height 238
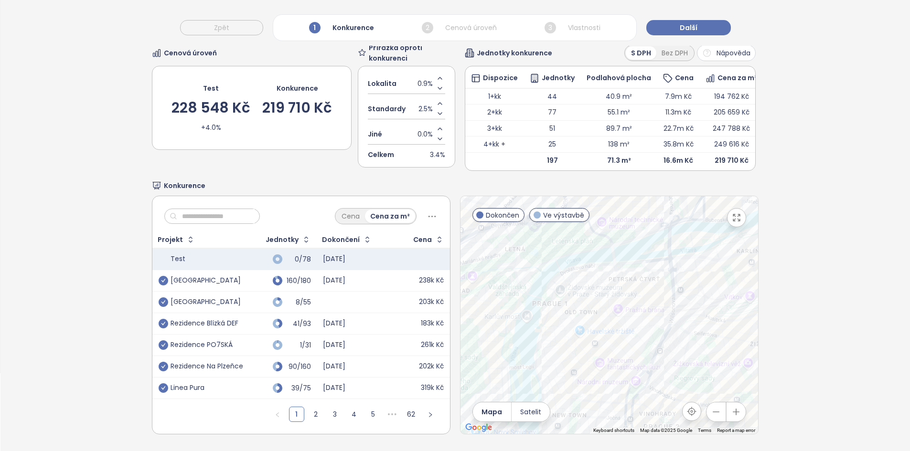
drag, startPoint x: 649, startPoint y: 342, endPoint x: 630, endPoint y: 323, distance: 26.0
click at [630, 323] on div at bounding box center [609, 315] width 298 height 238
click at [160, 319] on icon "check-circle" at bounding box center [164, 324] width 10 height 10
click at [196, 213] on input "text" at bounding box center [215, 216] width 77 height 14
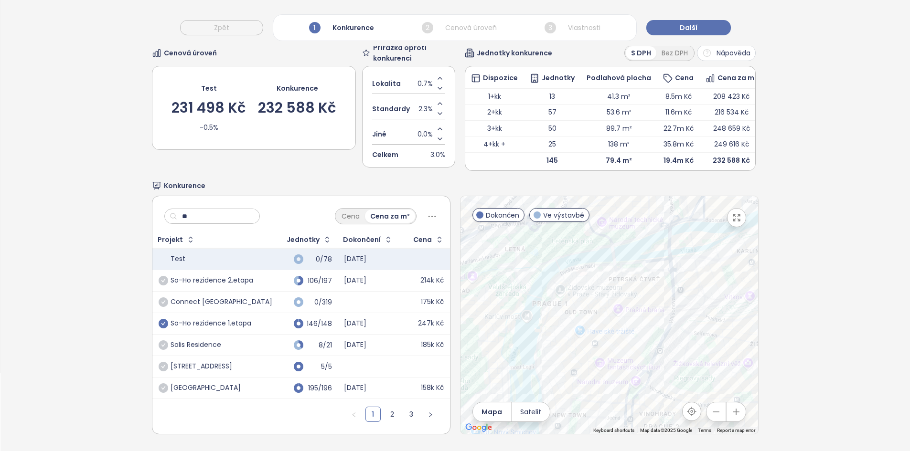
type input "**"
click at [162, 319] on icon "check-circle" at bounding box center [164, 324] width 10 height 10
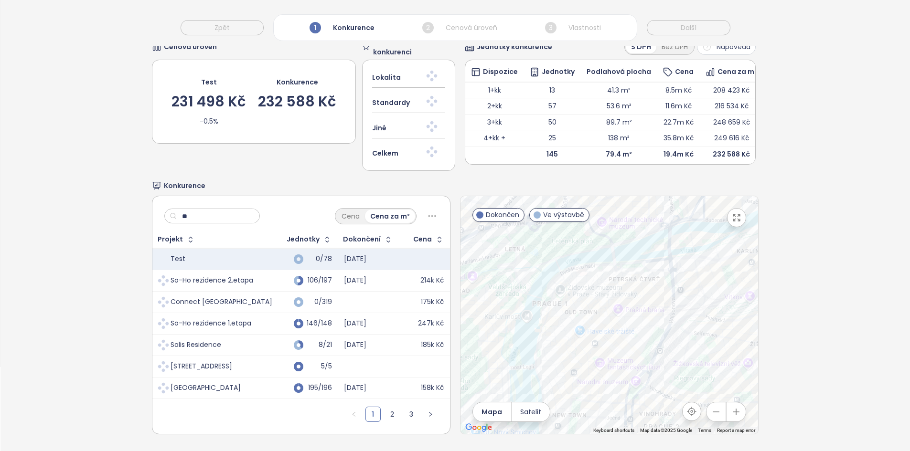
click at [213, 215] on input "**" at bounding box center [215, 216] width 77 height 14
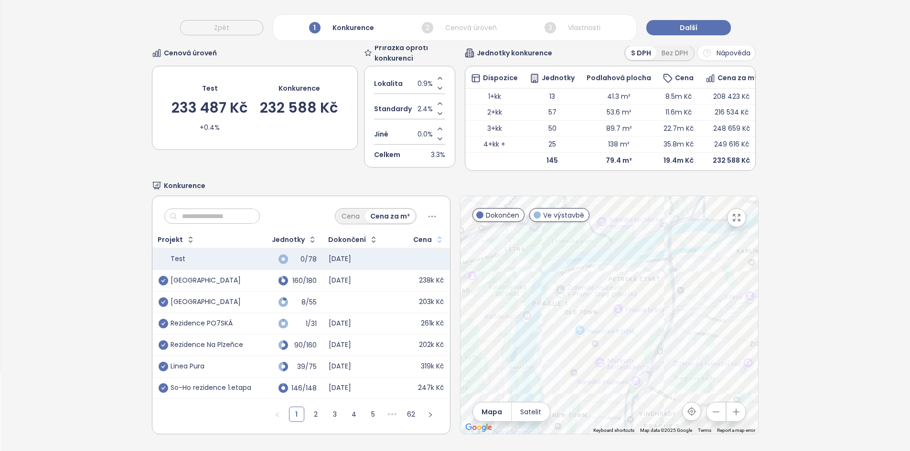
click at [435, 235] on icon "button" at bounding box center [440, 240] width 10 height 10
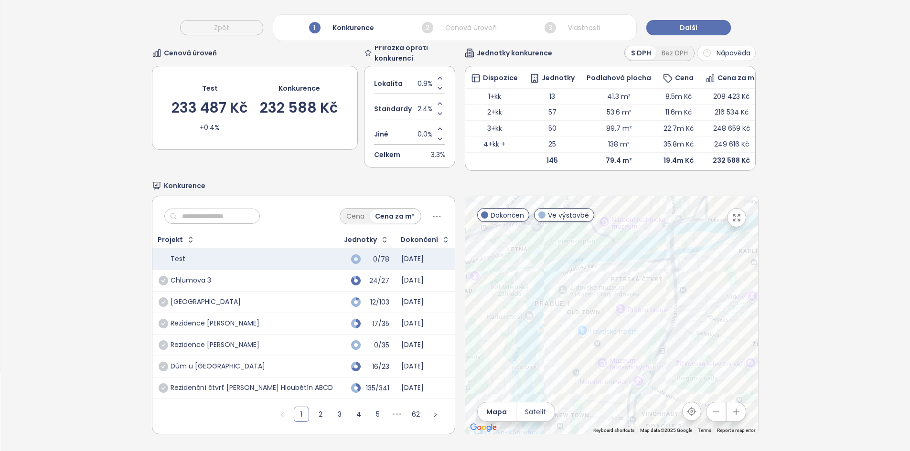
click at [461, 237] on div "Cena" at bounding box center [470, 240] width 19 height 6
click at [480, 233] on button "button" at bounding box center [485, 239] width 11 height 15
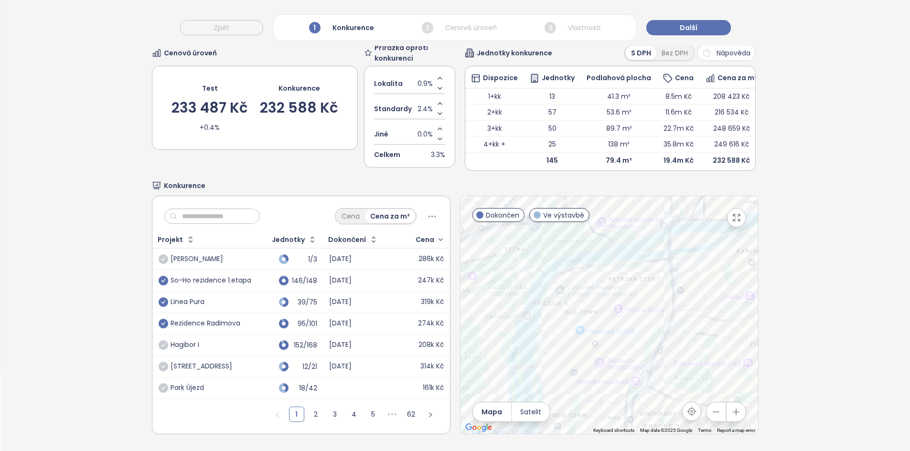
click at [164, 319] on icon "check-circle" at bounding box center [164, 324] width 10 height 10
click at [266, 318] on div "95/101" at bounding box center [290, 323] width 54 height 11
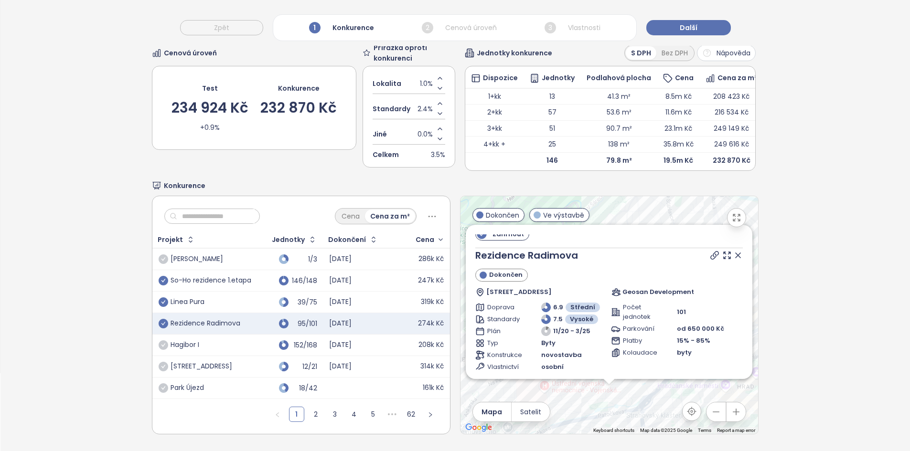
scroll to position [6, 0]
drag, startPoint x: 731, startPoint y: 213, endPoint x: 731, endPoint y: 255, distance: 42.5
click at [732, 213] on icon "button" at bounding box center [737, 218] width 10 height 10
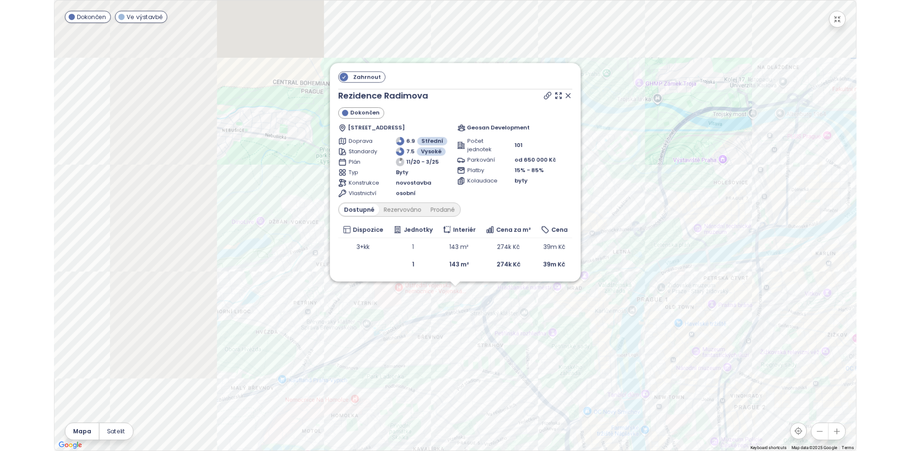
scroll to position [0, 0]
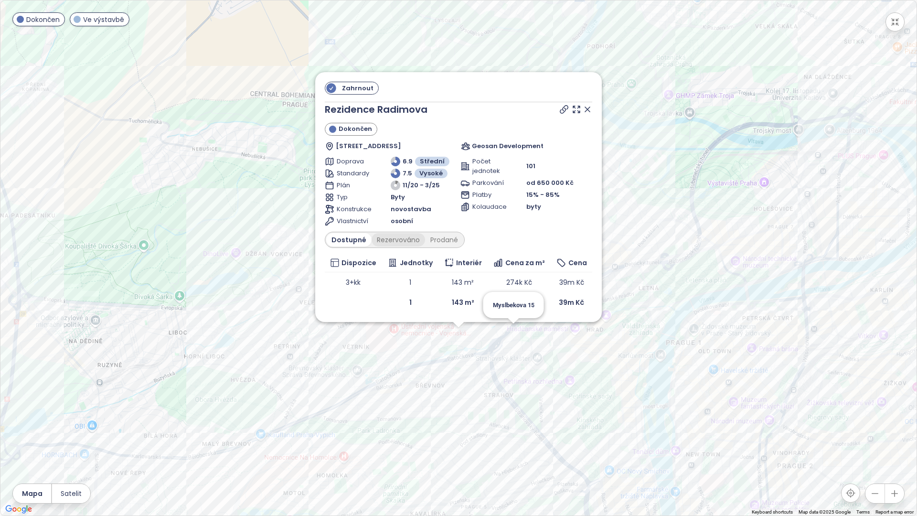
click at [409, 239] on div "Rezervováno" at bounding box center [398, 239] width 53 height 13
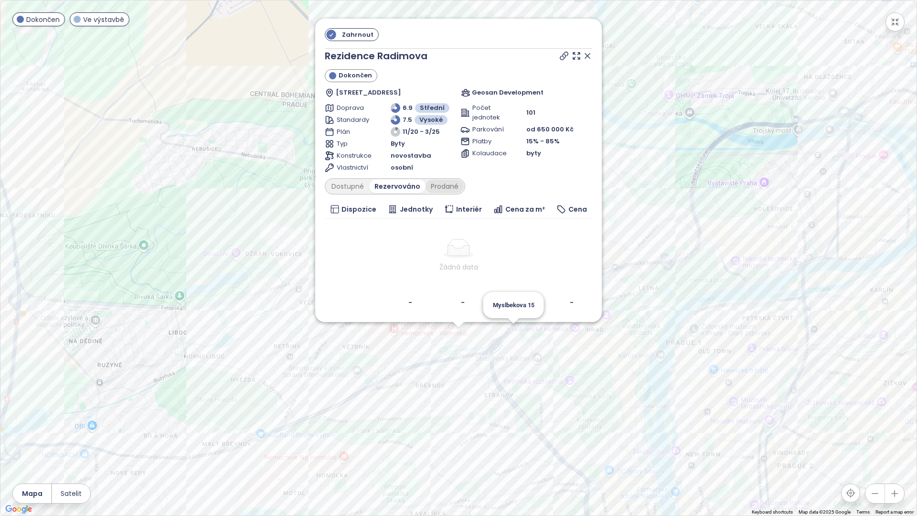
click at [449, 182] on div "Prodané" at bounding box center [445, 186] width 38 height 13
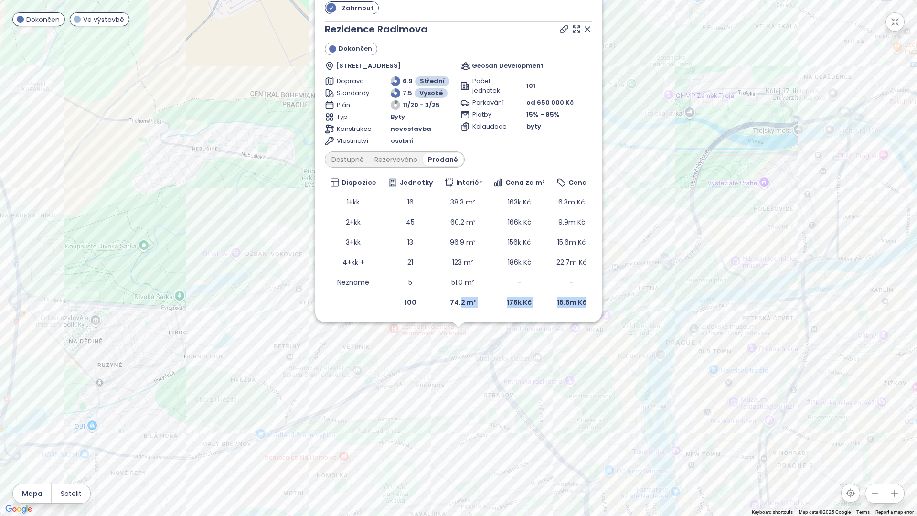
drag, startPoint x: 593, startPoint y: 297, endPoint x: 484, endPoint y: 293, distance: 109.5
click at [467, 294] on tr "100 74.2 m² 176k Kč 15.5m Kč" at bounding box center [458, 302] width 267 height 20
click at [523, 297] on td "176k Kč" at bounding box center [520, 302] width 64 height 20
click at [523, 296] on td "176k Kč" at bounding box center [520, 302] width 64 height 20
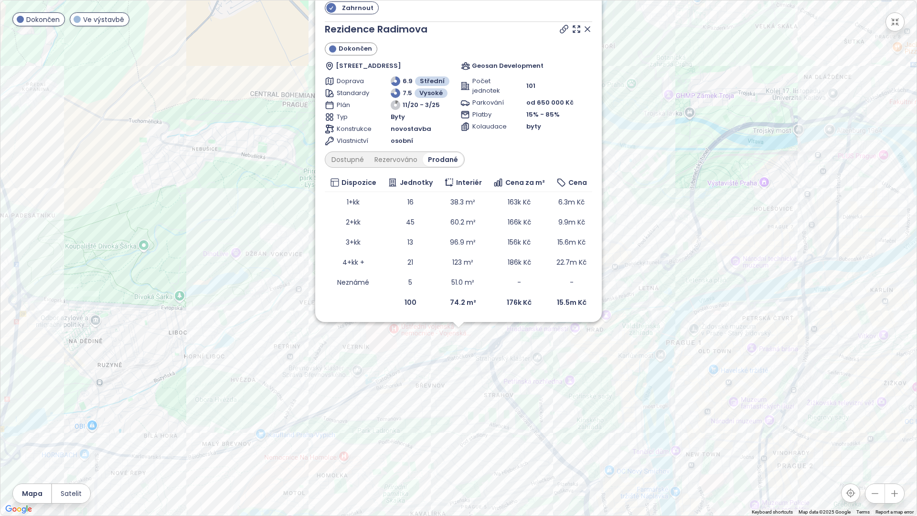
drag, startPoint x: 589, startPoint y: 28, endPoint x: 616, endPoint y: 26, distance: 26.8
click at [589, 27] on icon at bounding box center [587, 29] width 5 height 5
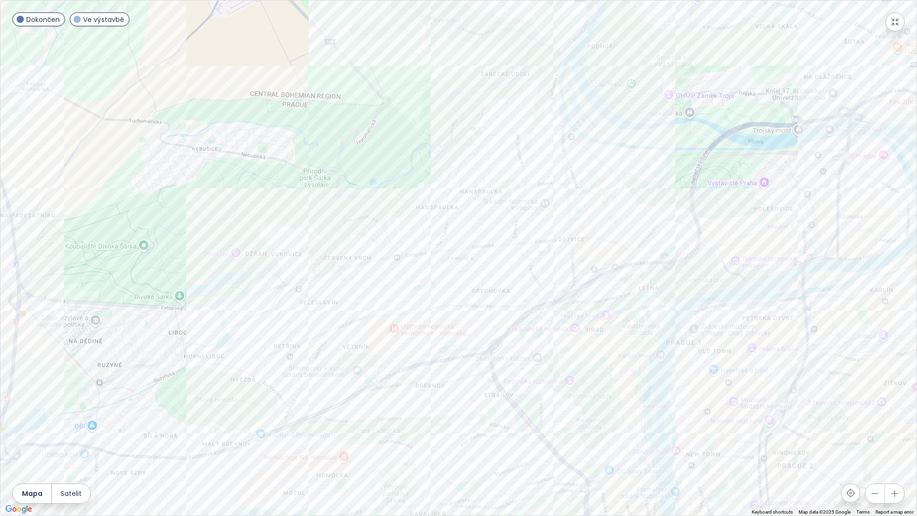
click at [899, 18] on icon "button" at bounding box center [895, 22] width 10 height 10
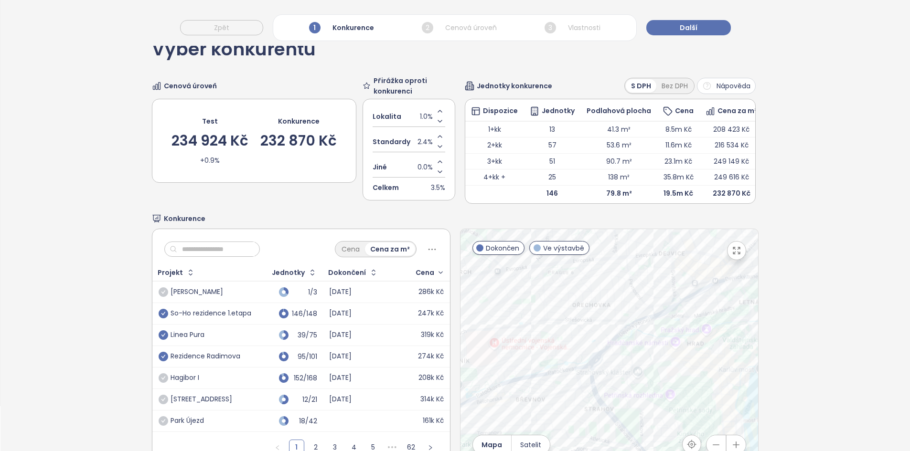
drag, startPoint x: 602, startPoint y: 366, endPoint x: 552, endPoint y: 289, distance: 91.1
click at [552, 289] on div at bounding box center [609, 348] width 298 height 238
drag, startPoint x: 648, startPoint y: 325, endPoint x: 624, endPoint y: 309, distance: 28.9
click at [624, 309] on div at bounding box center [609, 348] width 298 height 238
click at [218, 256] on input "text" at bounding box center [215, 249] width 77 height 14
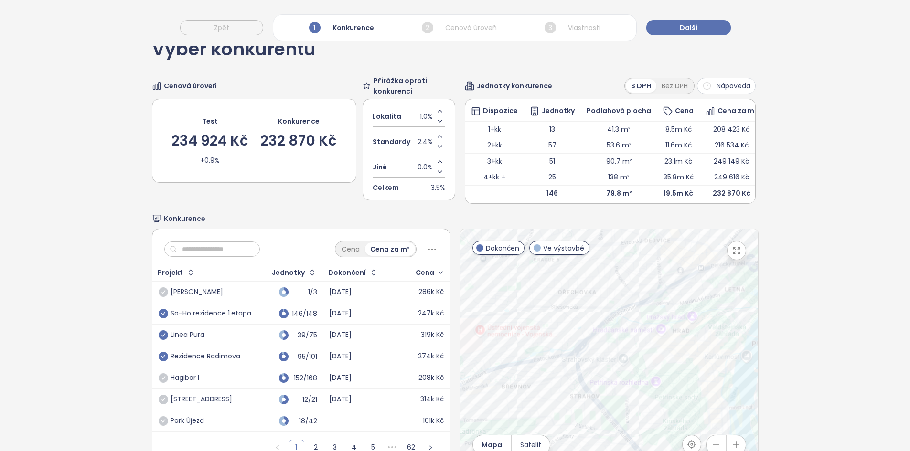
click at [218, 256] on input "text" at bounding box center [215, 249] width 77 height 14
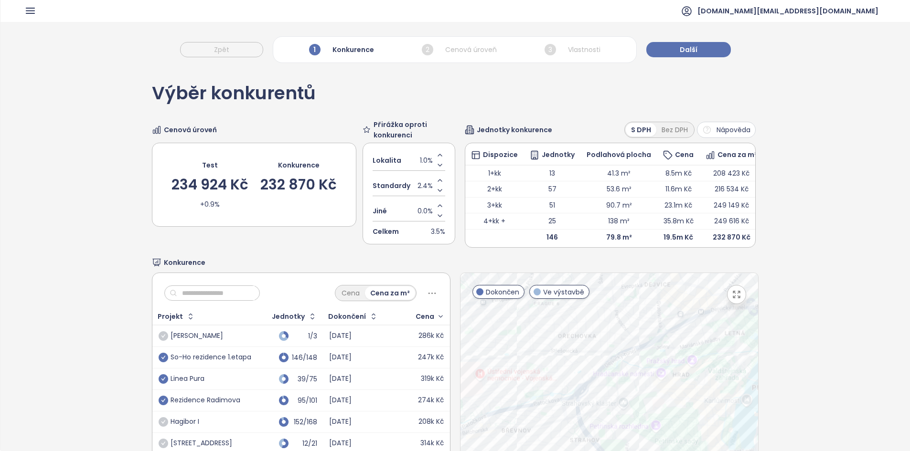
scroll to position [1, 0]
drag, startPoint x: 247, startPoint y: 188, endPoint x: 195, endPoint y: 159, distance: 59.5
click at [195, 159] on div "Test 234 924 Kč +0.9% Konkurence 232 870 Kč" at bounding box center [253, 184] width 165 height 54
click at [203, 178] on div "234 924 Kč" at bounding box center [209, 184] width 77 height 14
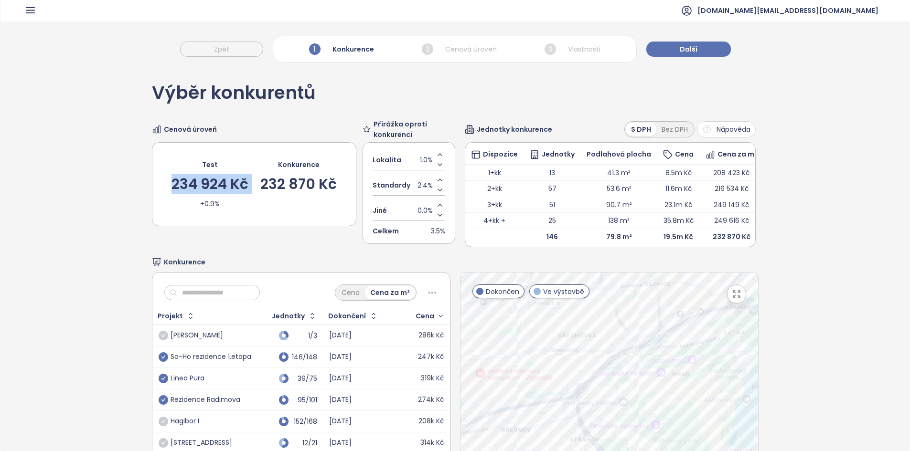
click at [203, 178] on div "234 924 Kč" at bounding box center [209, 184] width 77 height 14
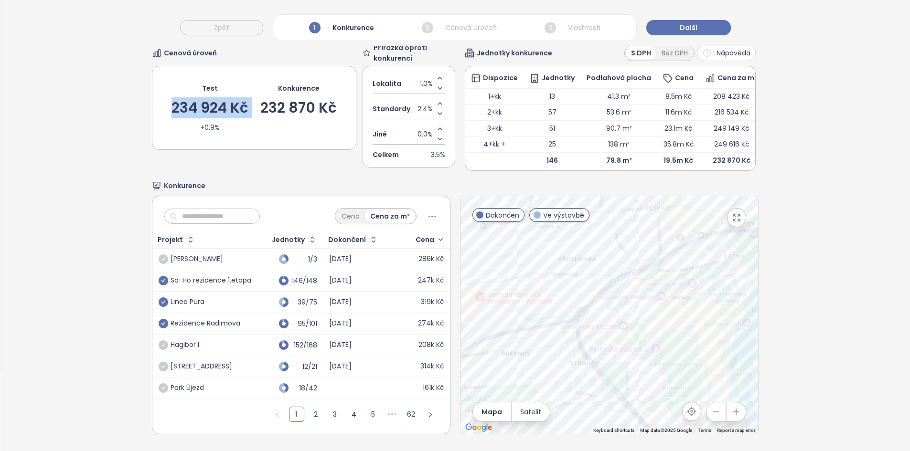
scroll to position [90, 0]
click at [160, 364] on icon "check-circle" at bounding box center [164, 367] width 10 height 10
click at [222, 385] on div "Park Újezd" at bounding box center [205, 388] width 93 height 11
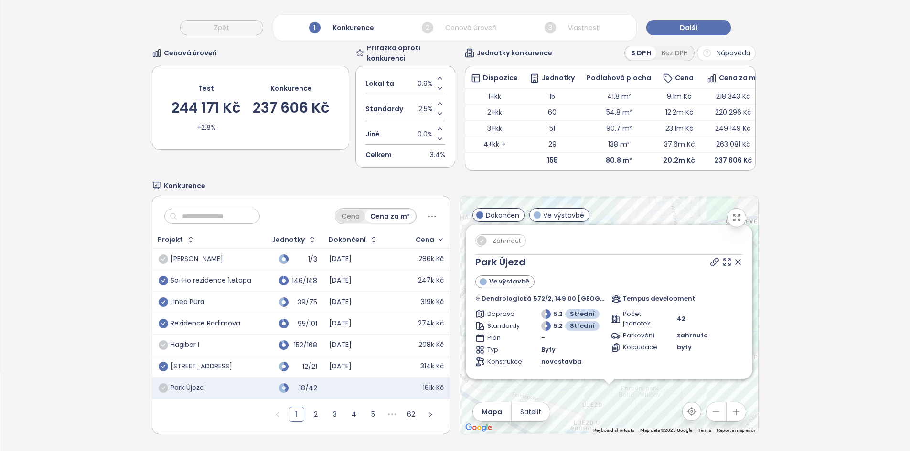
click at [350, 210] on div "Cena" at bounding box center [350, 216] width 29 height 13
click at [733, 257] on icon at bounding box center [738, 262] width 10 height 10
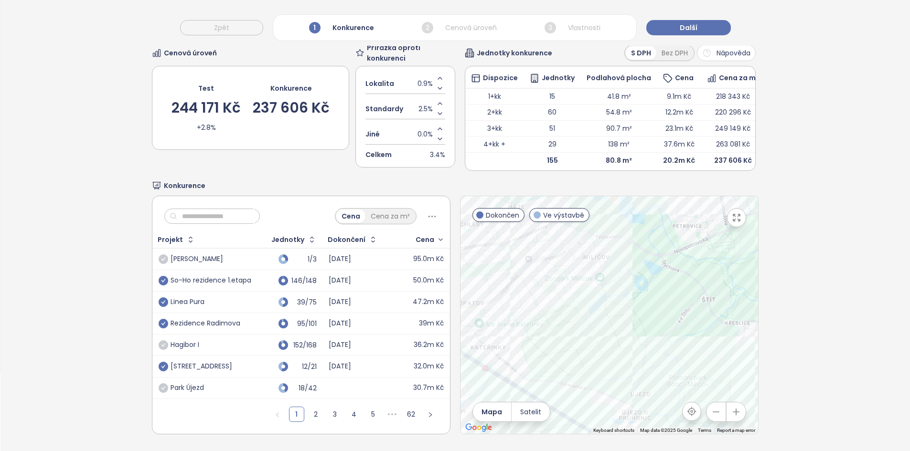
drag, startPoint x: 630, startPoint y: 334, endPoint x: 642, endPoint y: 332, distance: 12.1
click at [642, 332] on div at bounding box center [609, 315] width 298 height 238
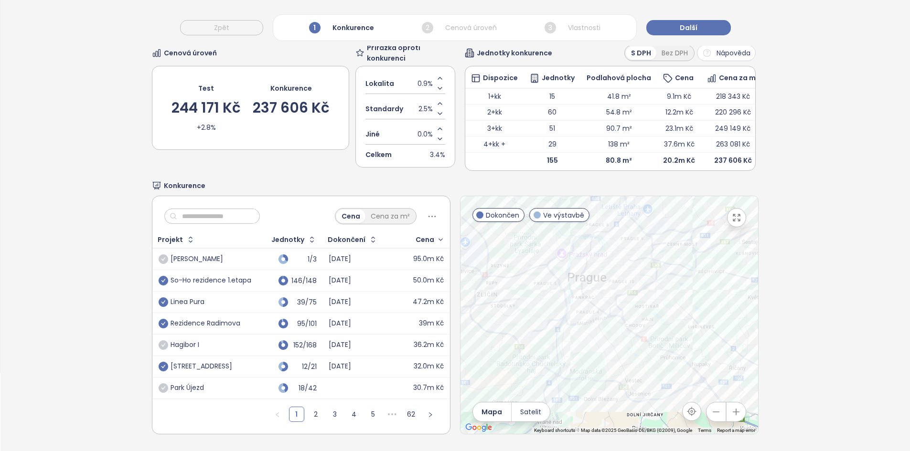
click at [512, 323] on div at bounding box center [609, 315] width 298 height 238
click at [188, 236] on icon "button" at bounding box center [191, 240] width 10 height 10
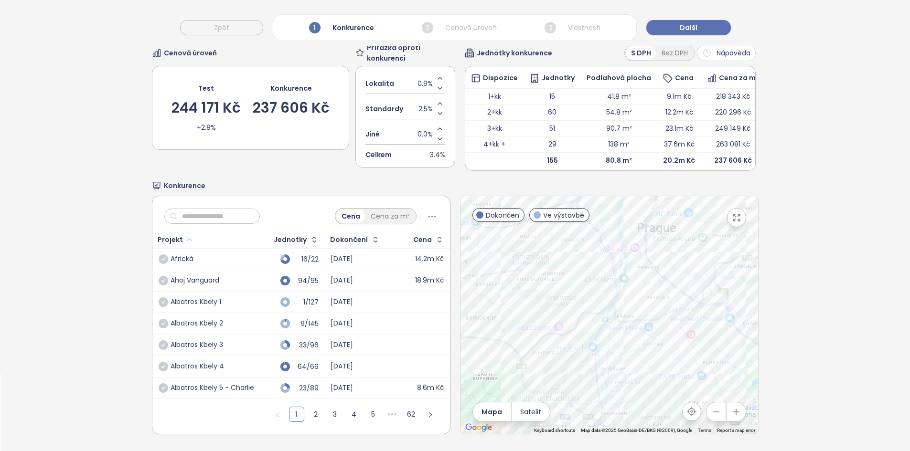
click at [188, 236] on icon "button" at bounding box center [189, 239] width 7 height 11
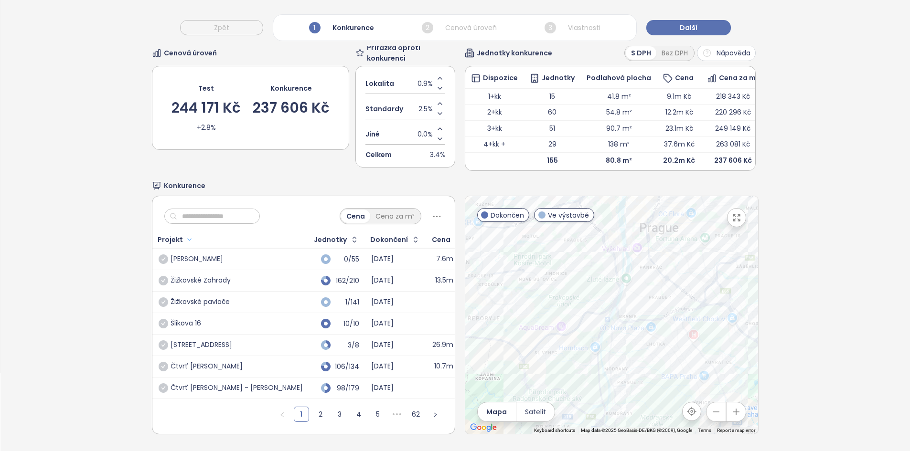
click at [164, 237] on div "Projekt" at bounding box center [170, 240] width 25 height 6
click at [427, 241] on div "Cena" at bounding box center [448, 239] width 42 height 15
click at [453, 236] on icon "button" at bounding box center [458, 240] width 10 height 10
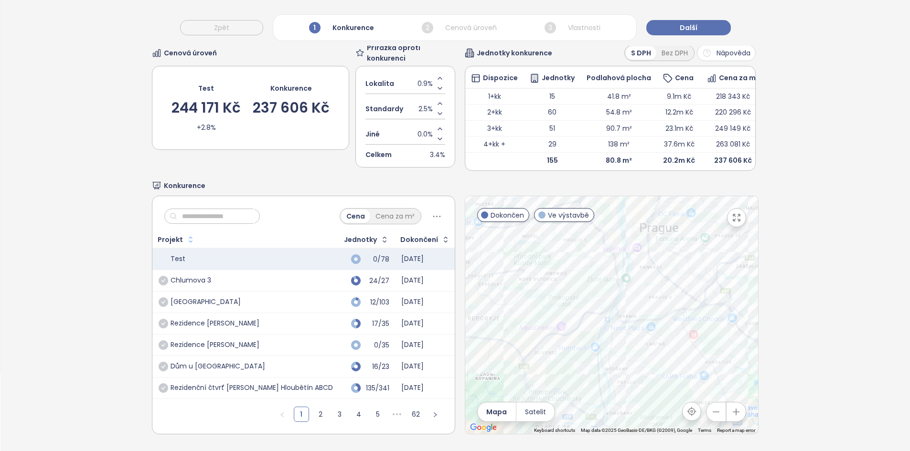
click at [461, 237] on div "Cena" at bounding box center [470, 240] width 19 height 6
click at [457, 237] on div "Cena" at bounding box center [476, 239] width 39 height 15
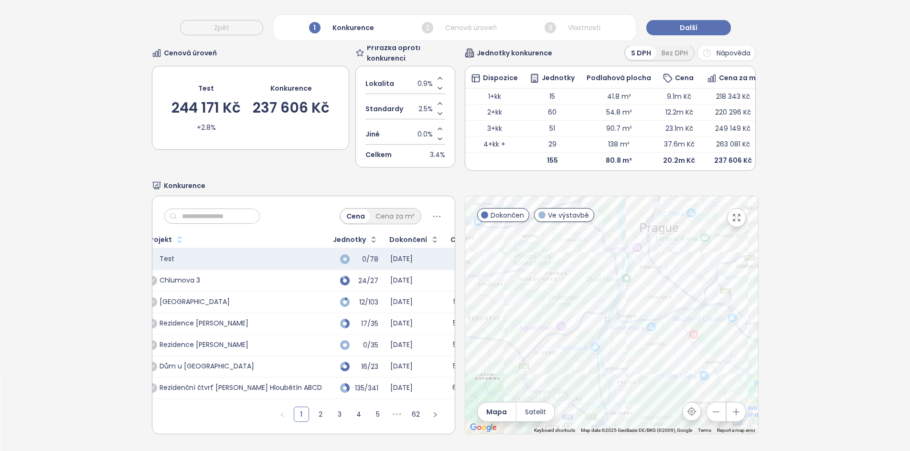
click at [472, 237] on icon "button" at bounding box center [475, 239] width 7 height 11
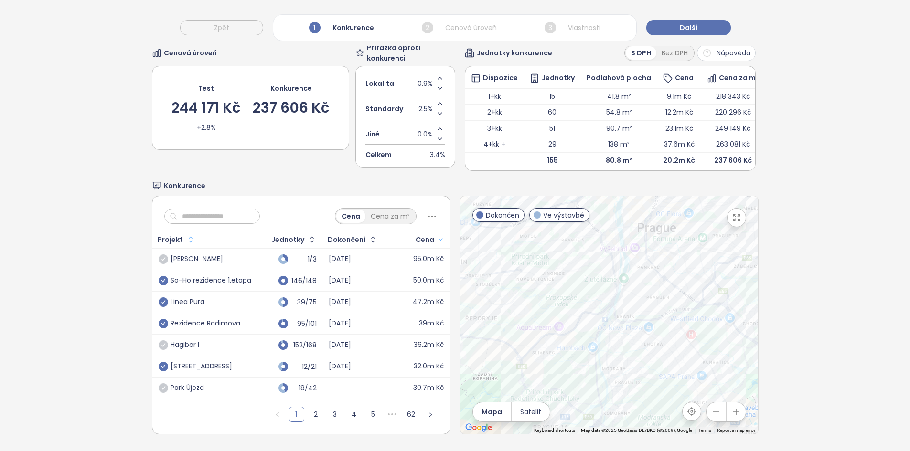
scroll to position [0, 0]
click at [428, 237] on div "Cena" at bounding box center [425, 240] width 19 height 6
click at [437, 235] on icon "button" at bounding box center [440, 239] width 7 height 11
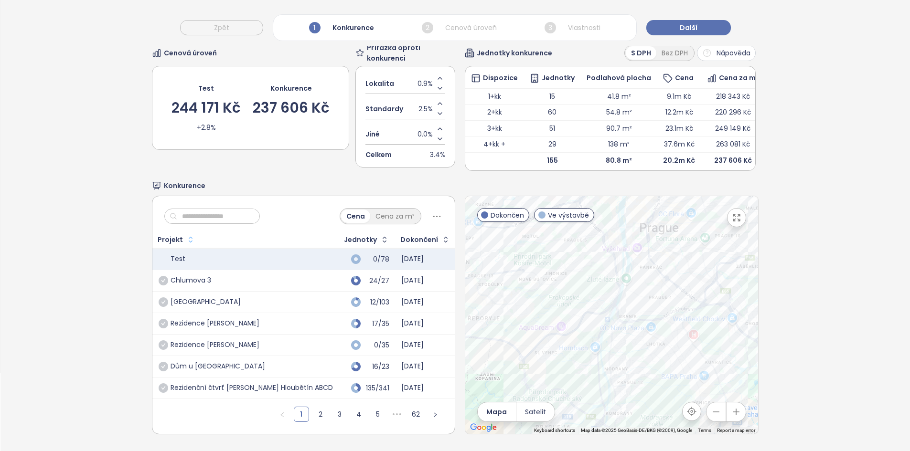
click at [461, 237] on div "Cena" at bounding box center [470, 240] width 19 height 6
click at [387, 210] on div "Cena za m²" at bounding box center [395, 216] width 50 height 13
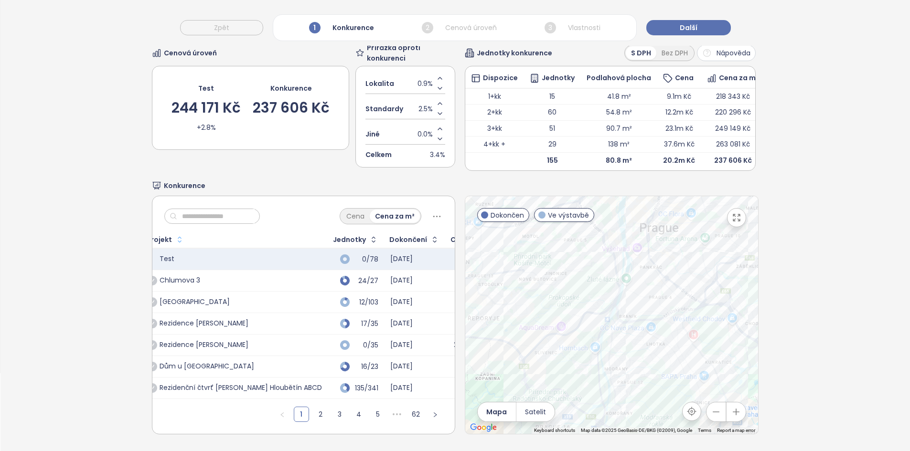
click at [472, 235] on icon "button" at bounding box center [475, 239] width 7 height 11
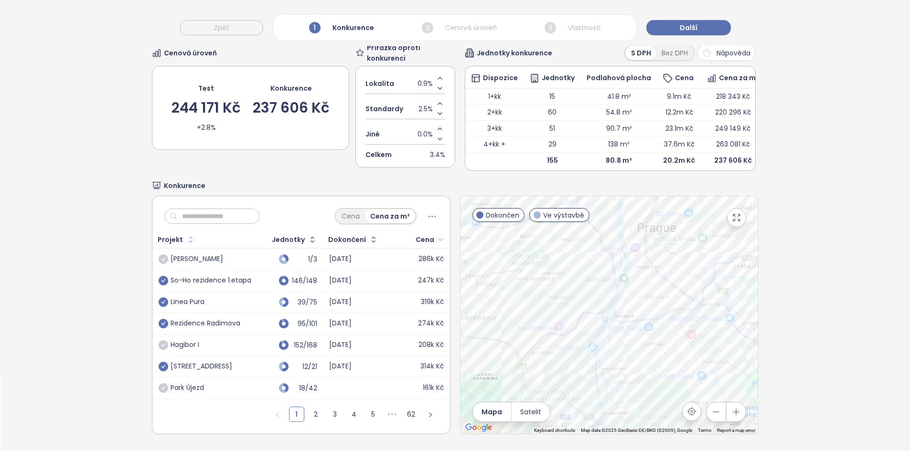
scroll to position [81, 0]
drag, startPoint x: 571, startPoint y: 288, endPoint x: 518, endPoint y: 343, distance: 77.0
click at [518, 344] on div at bounding box center [609, 315] width 298 height 238
drag, startPoint x: 729, startPoint y: 222, endPoint x: 729, endPoint y: 264, distance: 41.6
click at [732, 222] on icon "button" at bounding box center [737, 218] width 10 height 10
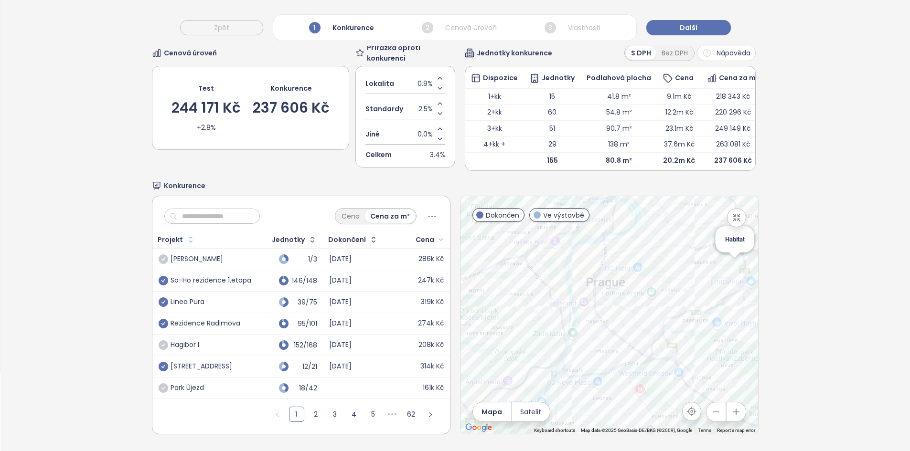
scroll to position [45, 0]
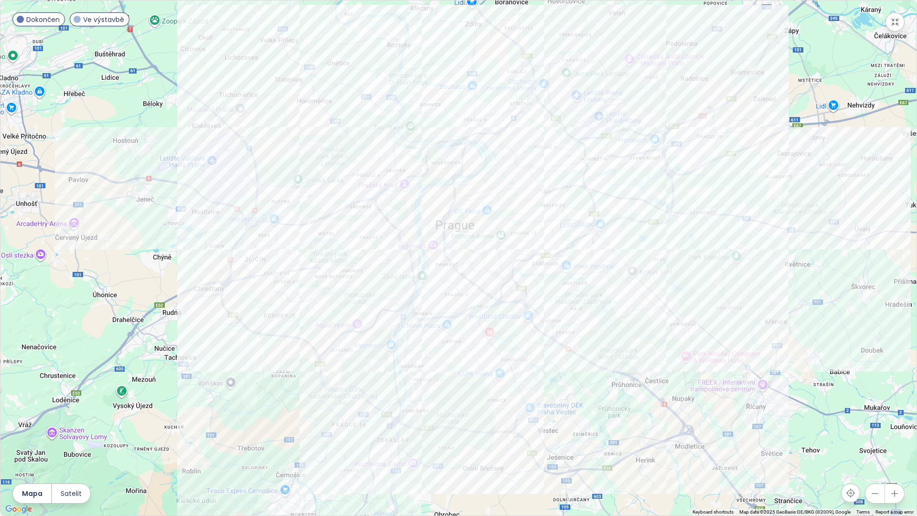
click at [391, 282] on div at bounding box center [458, 257] width 916 height 515
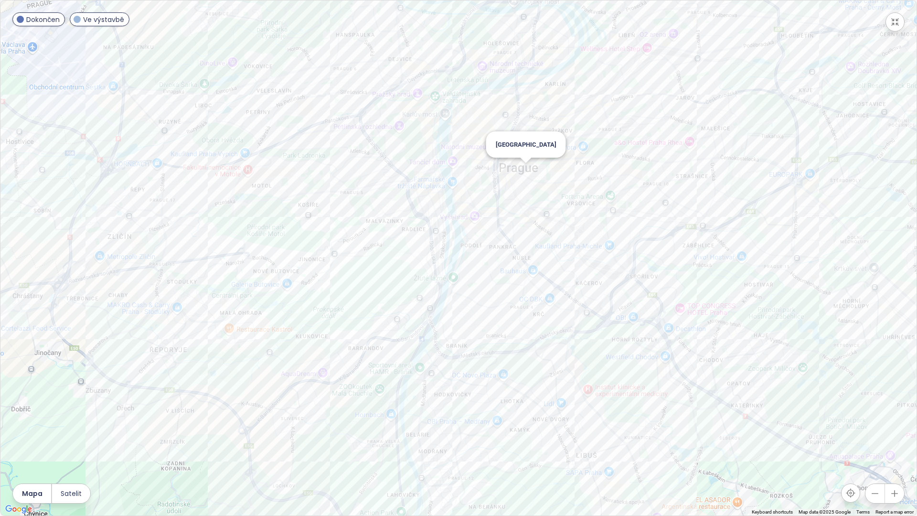
click at [529, 172] on div "[GEOGRAPHIC_DATA]" at bounding box center [458, 257] width 916 height 515
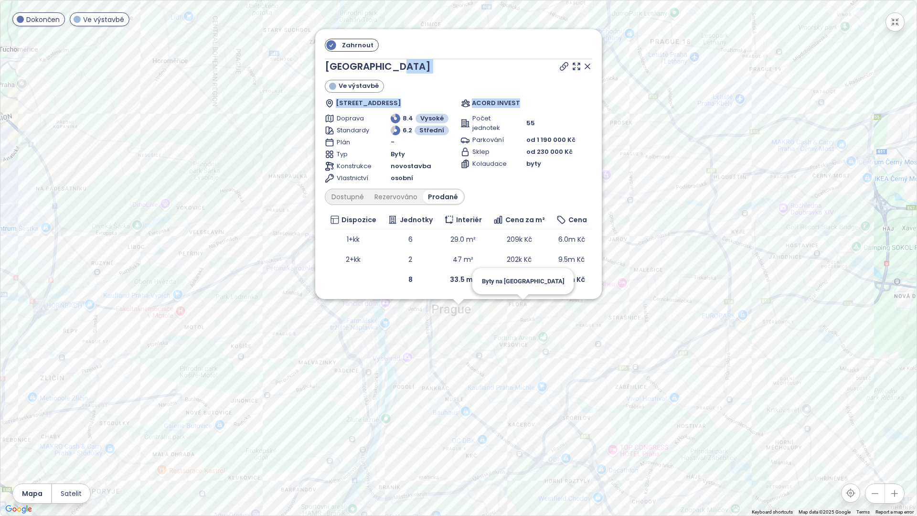
drag, startPoint x: 521, startPoint y: 105, endPoint x: 400, endPoint y: 64, distance: 127.3
click at [399, 64] on div "[GEOGRAPHIC_DATA] Ve výstavbě [STREET_ADDRESS] ACORD INVEST" at bounding box center [458, 83] width 267 height 49
click at [359, 42] on span "Zahrnout" at bounding box center [357, 45] width 41 height 12
click at [589, 66] on icon at bounding box center [588, 67] width 10 height 10
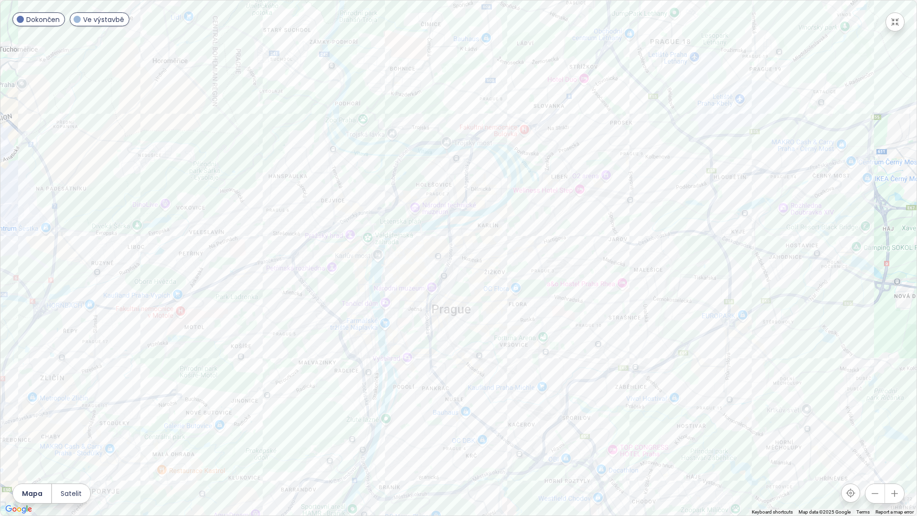
click at [455, 270] on div at bounding box center [458, 257] width 916 height 515
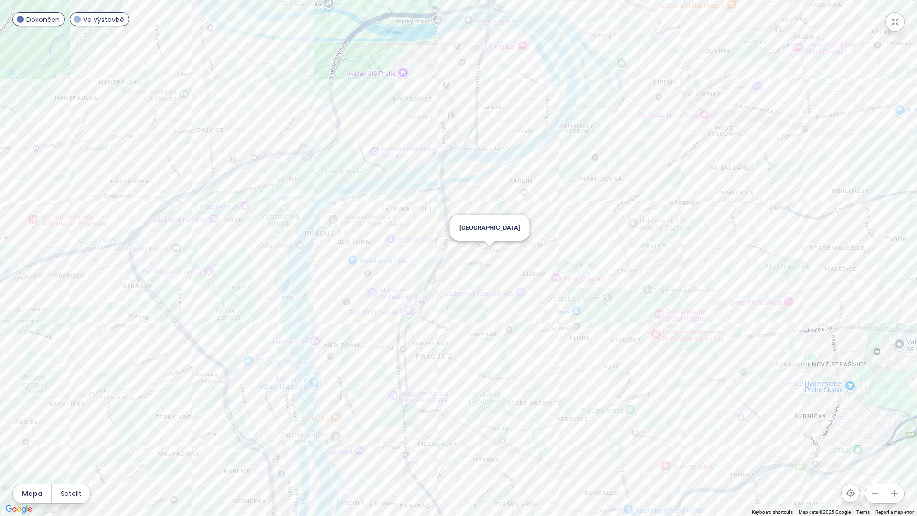
click at [492, 256] on div "[GEOGRAPHIC_DATA]" at bounding box center [458, 257] width 916 height 515
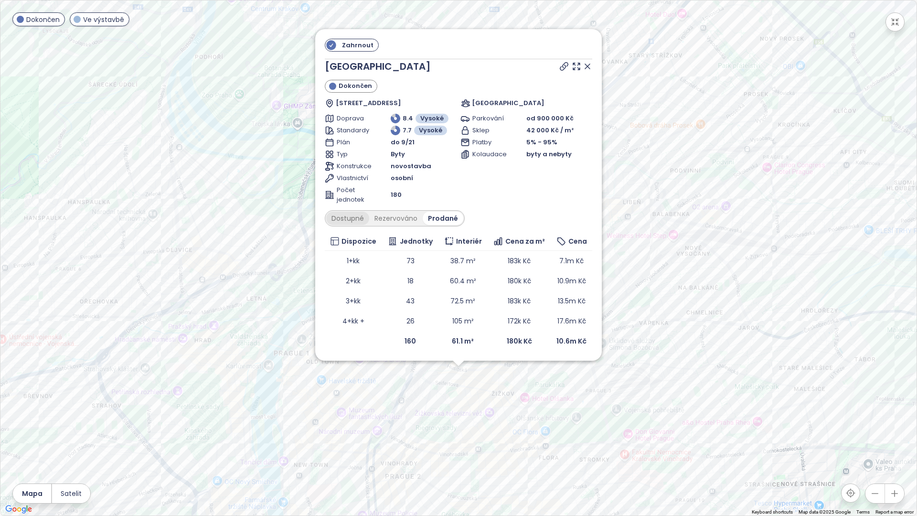
click at [350, 218] on div "Dostupné" at bounding box center [347, 218] width 43 height 13
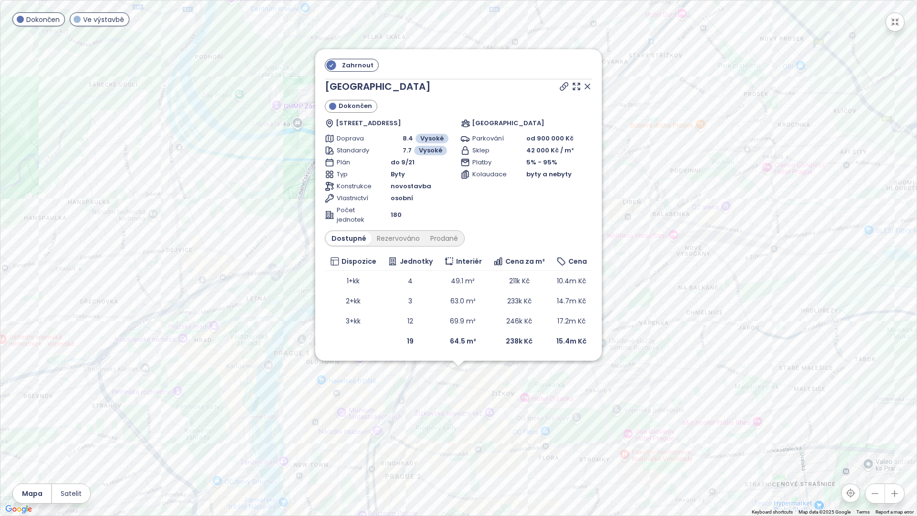
click at [440, 411] on div "Zahrnout Viktoria center Dokončen [STREET_ADDRESS] CTR Viktoria Center Doprava …" at bounding box center [458, 257] width 916 height 515
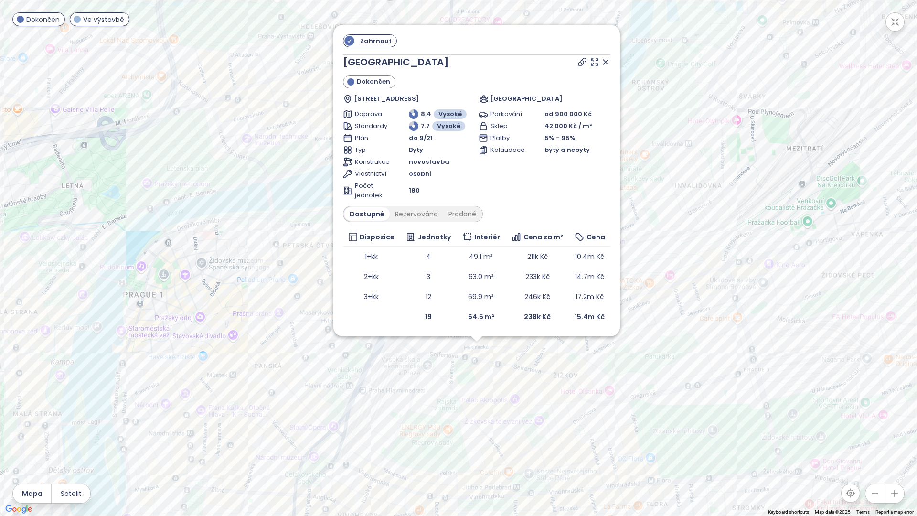
click at [380, 38] on span "Zahrnout" at bounding box center [375, 41] width 41 height 12
click at [606, 62] on icon at bounding box center [605, 62] width 5 height 5
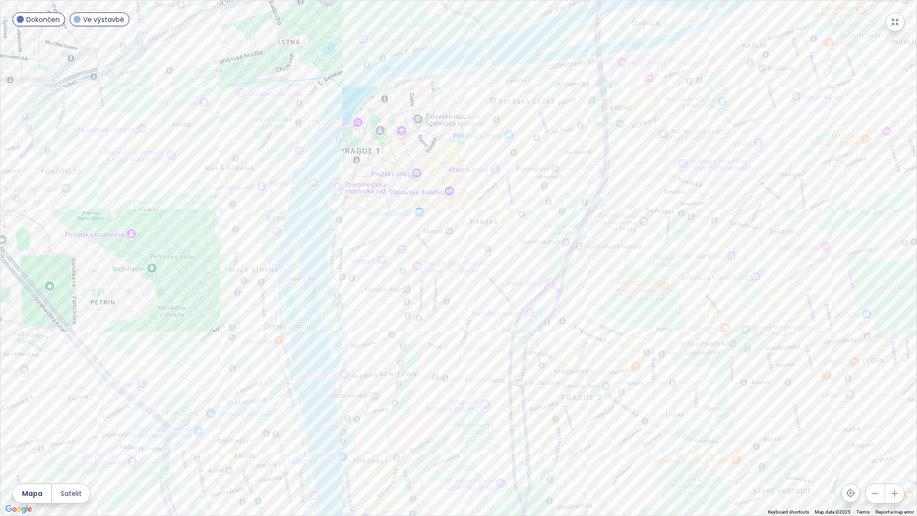
drag, startPoint x: 312, startPoint y: 289, endPoint x: 556, endPoint y: 130, distance: 291.3
click at [556, 130] on div at bounding box center [458, 257] width 916 height 515
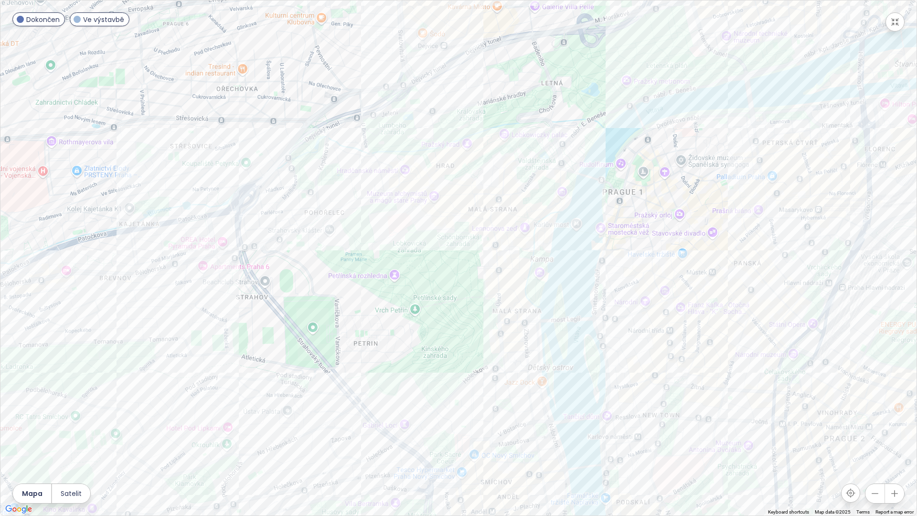
drag, startPoint x: 174, startPoint y: 191, endPoint x: 320, endPoint y: 217, distance: 149.0
click at [378, 235] on div at bounding box center [458, 257] width 916 height 515
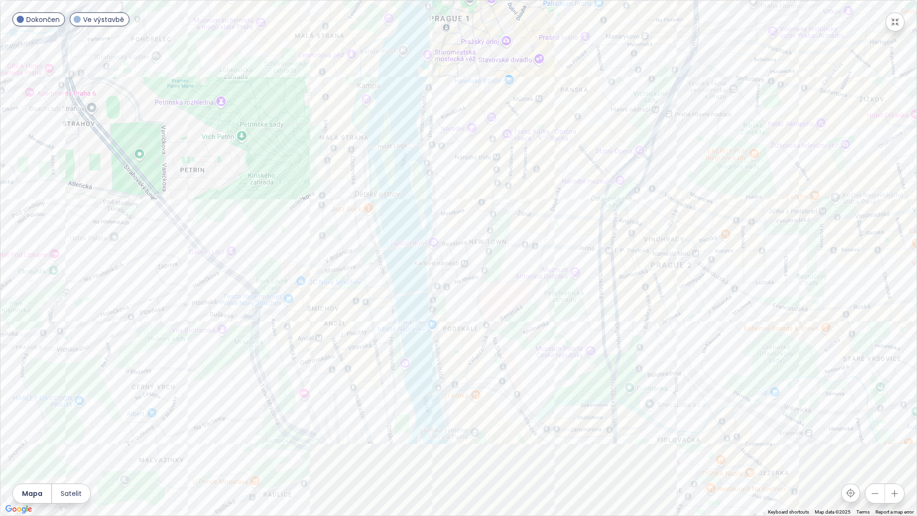
drag, startPoint x: 619, startPoint y: 423, endPoint x: 520, endPoint y: 272, distance: 181.0
click at [519, 271] on div at bounding box center [458, 257] width 916 height 515
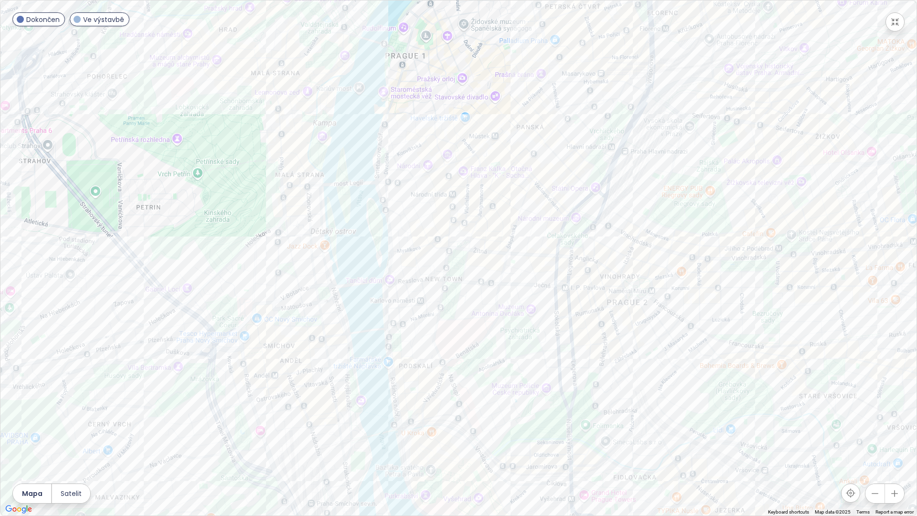
drag, startPoint x: 631, startPoint y: 331, endPoint x: 583, endPoint y: 382, distance: 70.3
click at [583, 371] on div at bounding box center [458, 257] width 916 height 515
drag, startPoint x: 890, startPoint y: 22, endPoint x: 279, endPoint y: 35, distance: 611.5
click at [891, 22] on icon "button" at bounding box center [895, 22] width 10 height 10
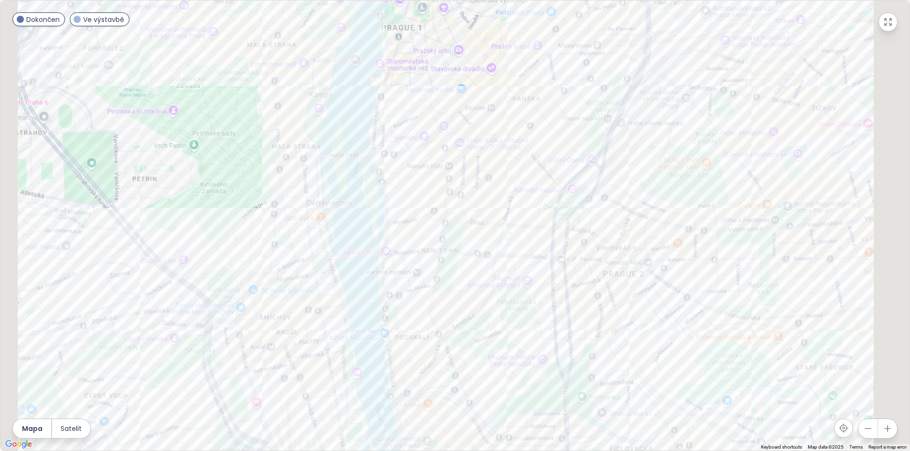
click at [220, 256] on input "text" at bounding box center [215, 249] width 77 height 14
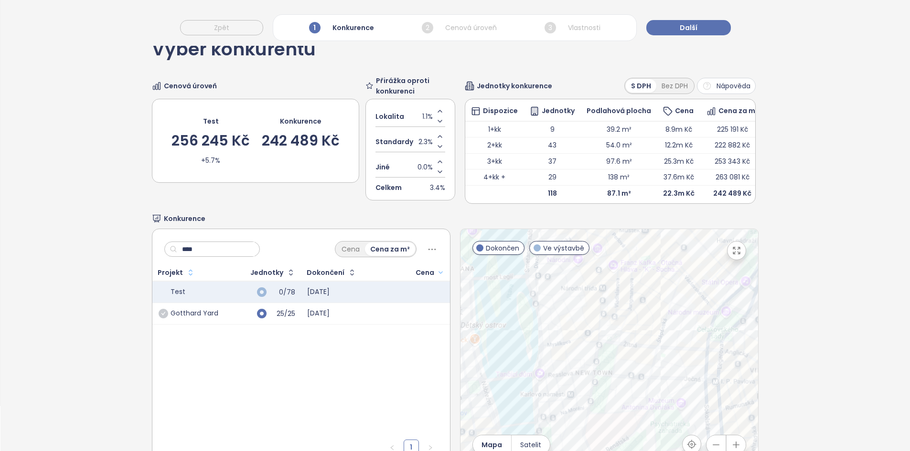
type input "****"
click at [235, 319] on div "25/25" at bounding box center [264, 313] width 63 height 11
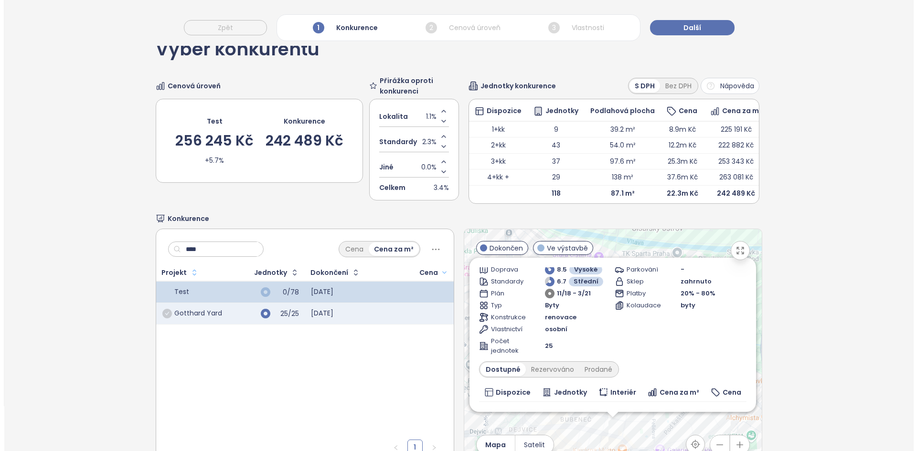
scroll to position [0, 0]
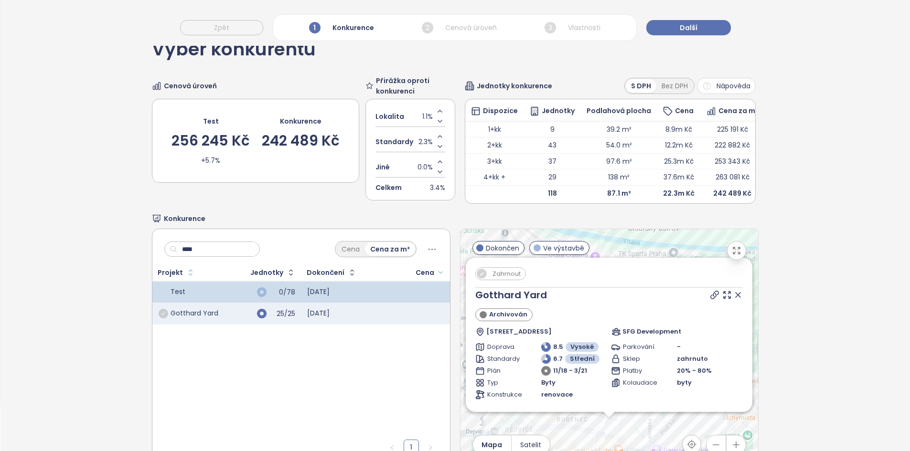
click at [733, 300] on icon at bounding box center [738, 295] width 10 height 10
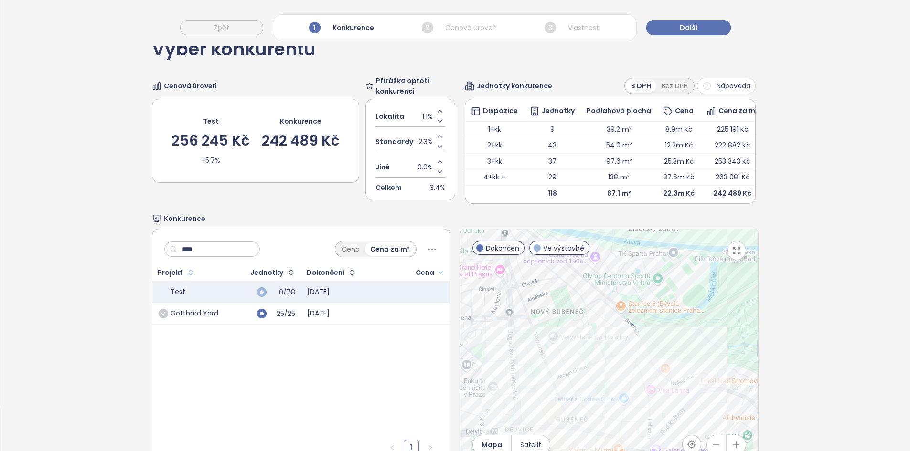
click at [733, 256] on icon "button" at bounding box center [737, 251] width 10 height 10
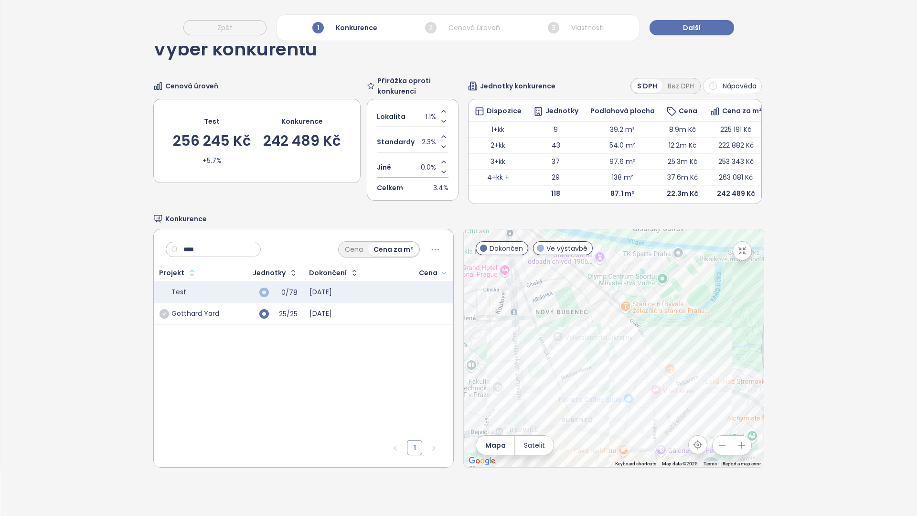
click at [752, 241] on button "button" at bounding box center [742, 250] width 19 height 19
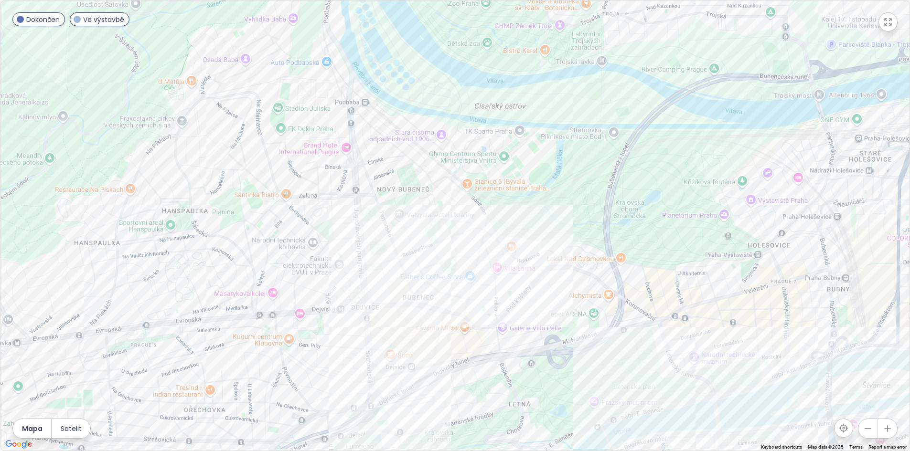
click at [422, 113] on span "1.1%" at bounding box center [427, 116] width 11 height 11
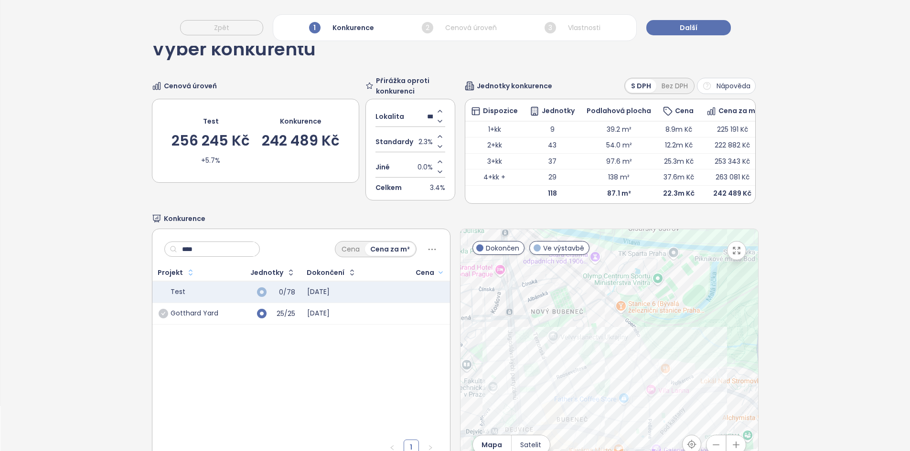
click at [427, 115] on input "***" at bounding box center [430, 116] width 6 height 11
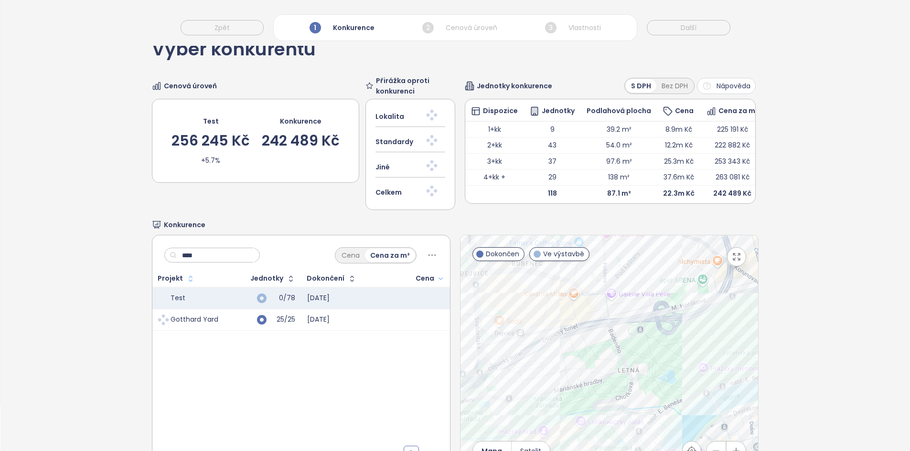
drag, startPoint x: 639, startPoint y: 414, endPoint x: 594, endPoint y: 251, distance: 169.4
click at [594, 251] on div at bounding box center [609, 354] width 298 height 238
click at [732, 258] on icon "button" at bounding box center [737, 257] width 10 height 10
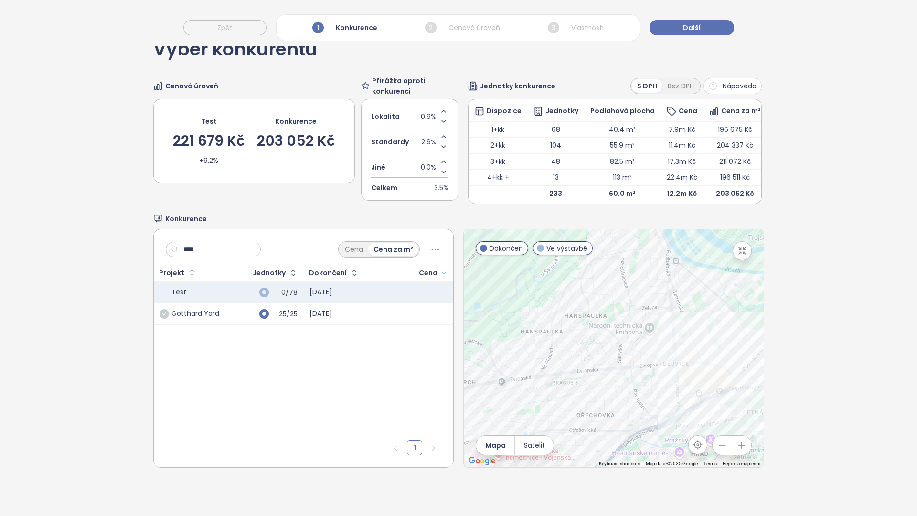
click at [747, 246] on icon "button" at bounding box center [742, 251] width 10 height 10
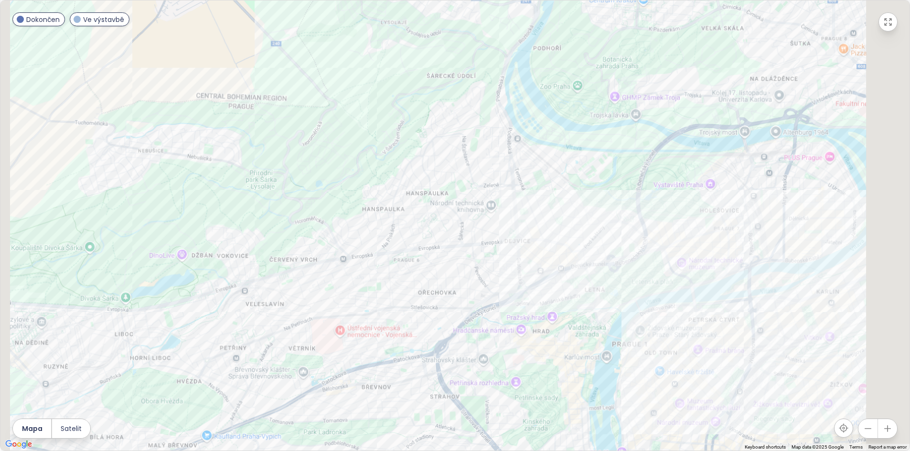
click at [426, 119] on span "0.9%" at bounding box center [424, 116] width 15 height 11
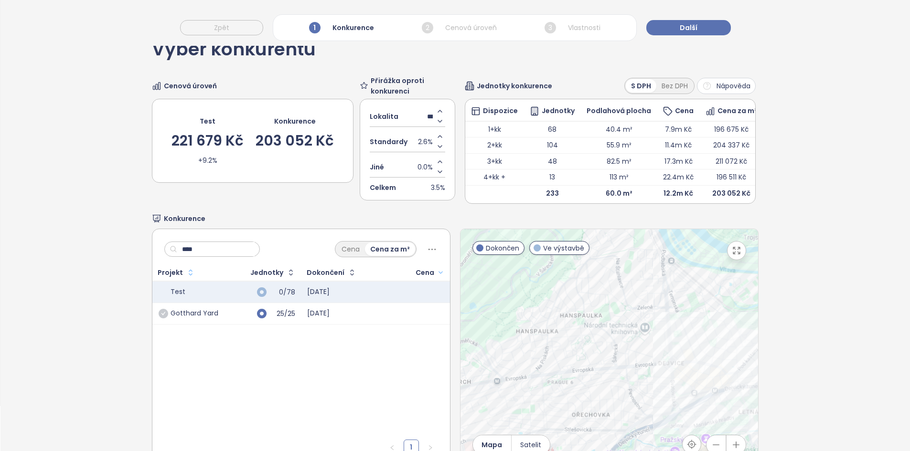
click at [427, 119] on input "***" at bounding box center [430, 116] width 6 height 11
type input "**"
click at [445, 67] on div "Výběr konkurentů Cenová úroveň Test 221 679 Kč +9.2% Konkurence 203 052 Kč Přir…" at bounding box center [455, 254] width 606 height 460
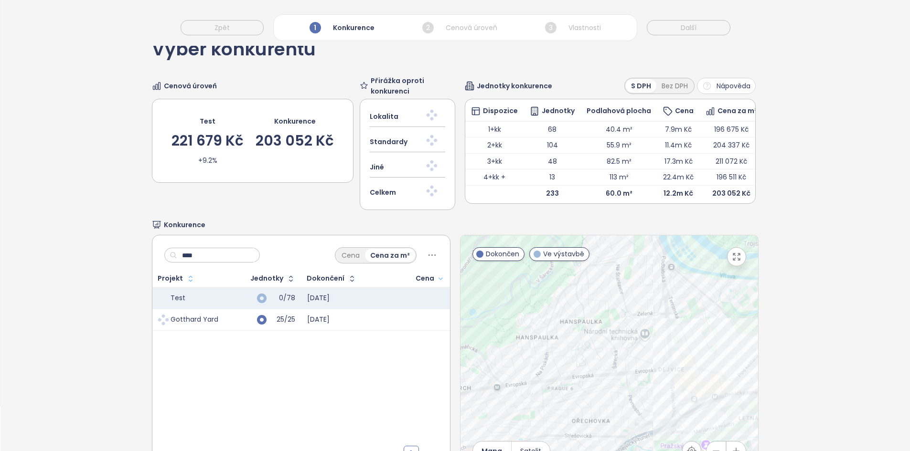
click at [418, 119] on div at bounding box center [431, 117] width 27 height 20
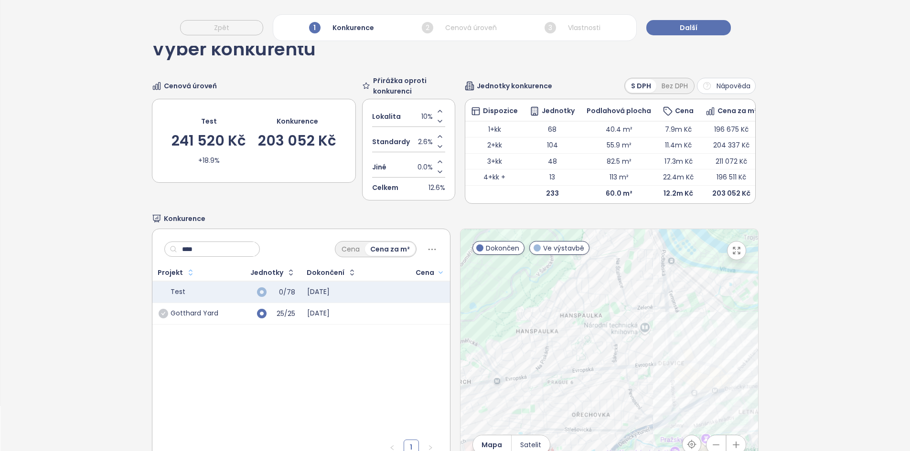
click at [426, 116] on span "10%" at bounding box center [426, 116] width 11 height 11
click at [429, 116] on input "**" at bounding box center [431, 116] width 4 height 11
type input "**"
click at [421, 145] on span "2.6%" at bounding box center [425, 142] width 15 height 11
type input "**"
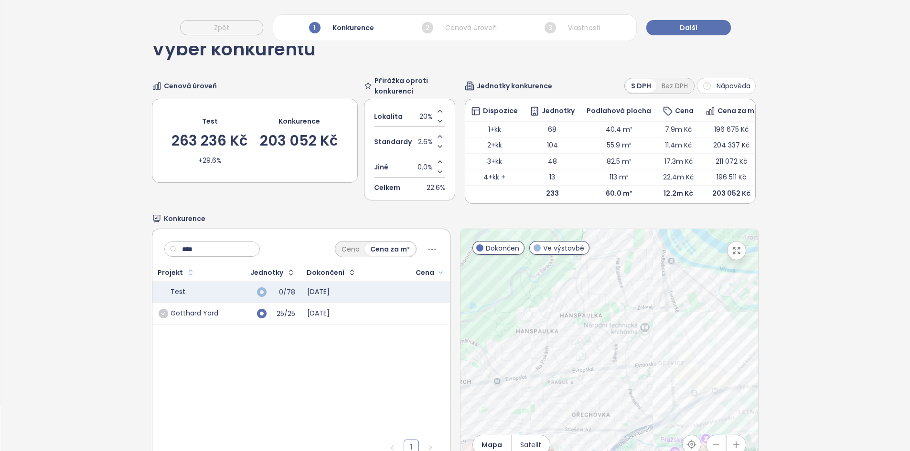
click at [419, 144] on span "2.6%" at bounding box center [425, 142] width 15 height 11
click at [427, 144] on input "***" at bounding box center [430, 142] width 6 height 11
type input "**"
click at [456, 68] on div "Výběr konkurentů Cenová úroveň Test 263 236 Kč +29.6% Konkurence 203 052 Kč Při…" at bounding box center [455, 254] width 606 height 460
click at [683, 25] on span "Další" at bounding box center [689, 27] width 18 height 11
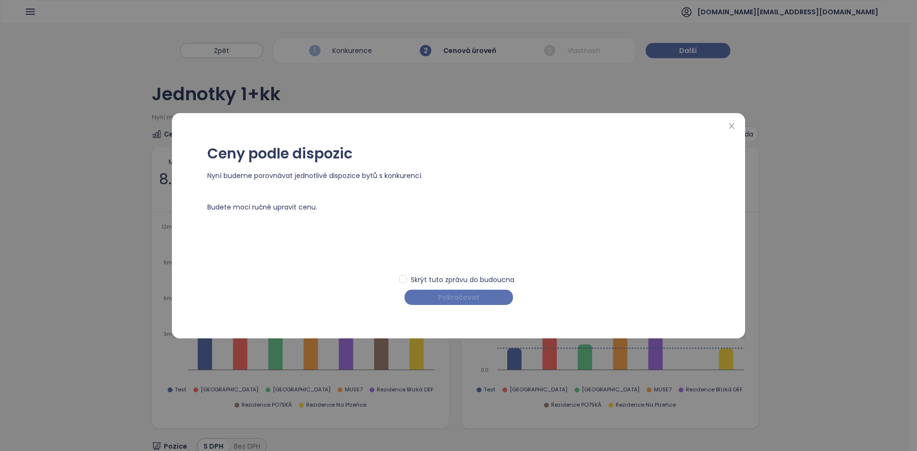
click at [460, 298] on span "Pokračovat" at bounding box center [459, 297] width 42 height 11
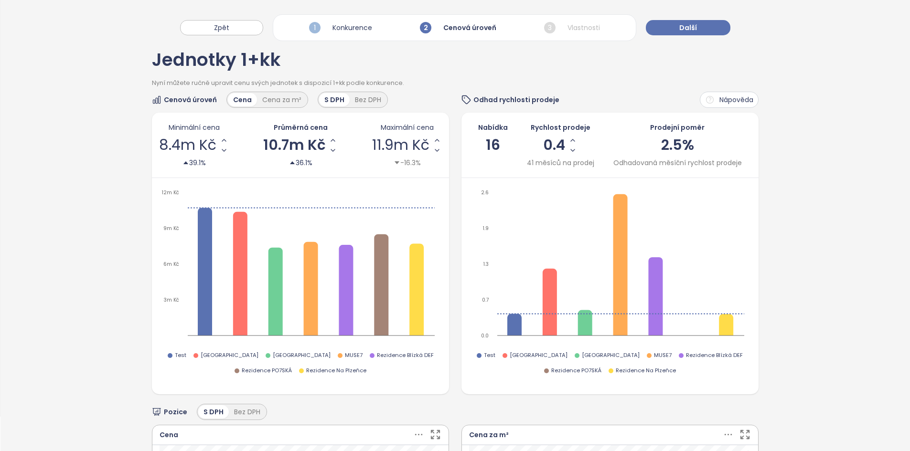
scroll to position [34, 0]
drag, startPoint x: 543, startPoint y: 101, endPoint x: 477, endPoint y: 97, distance: 66.5
click at [478, 98] on div "Odhad rychlosti prodeje Nápověda" at bounding box center [609, 100] width 297 height 16
click at [467, 100] on div "Odhad rychlosti prodeje" at bounding box center [510, 100] width 98 height 11
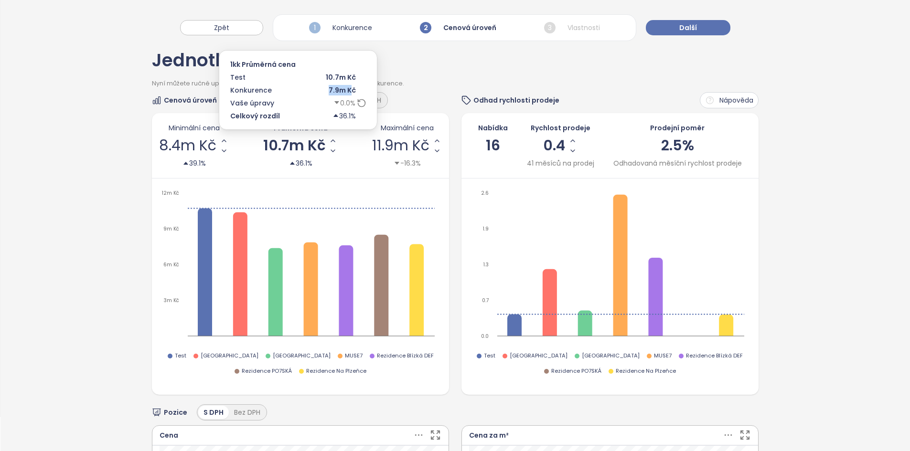
drag, startPoint x: 327, startPoint y: 93, endPoint x: 353, endPoint y: 91, distance: 26.3
click at [353, 91] on div "7.9m Kč" at bounding box center [332, 90] width 67 height 11
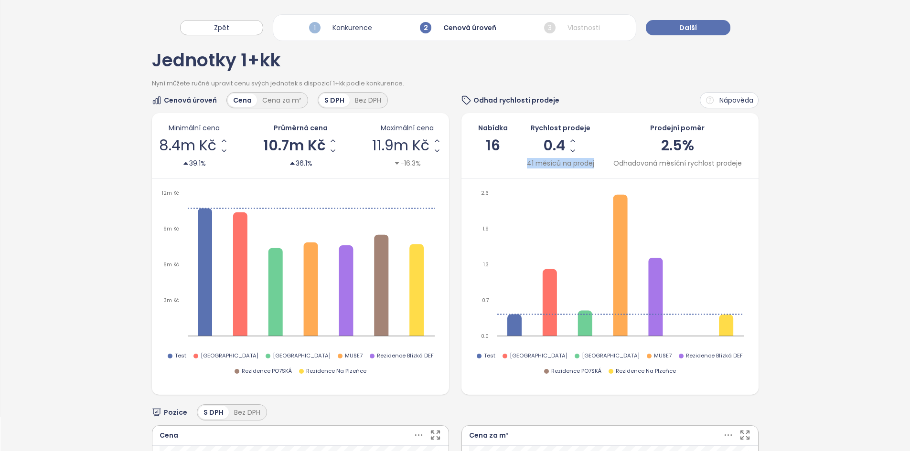
drag, startPoint x: 524, startPoint y: 164, endPoint x: 596, endPoint y: 160, distance: 71.8
click at [596, 160] on div "Nabídka 16 Rychlost prodeje 0.4 41 měsíců na prodej Prodejní poměr 2.5% Odhadov…" at bounding box center [610, 146] width 283 height 46
drag, startPoint x: 757, startPoint y: 232, endPoint x: 747, endPoint y: 229, distance: 10.0
click at [757, 231] on div "Jednotky 1+kk Nyní můžete ručně upravit cenu svých jednotek s dispozicí 1+kk po…" at bounding box center [454, 454] width 909 height 839
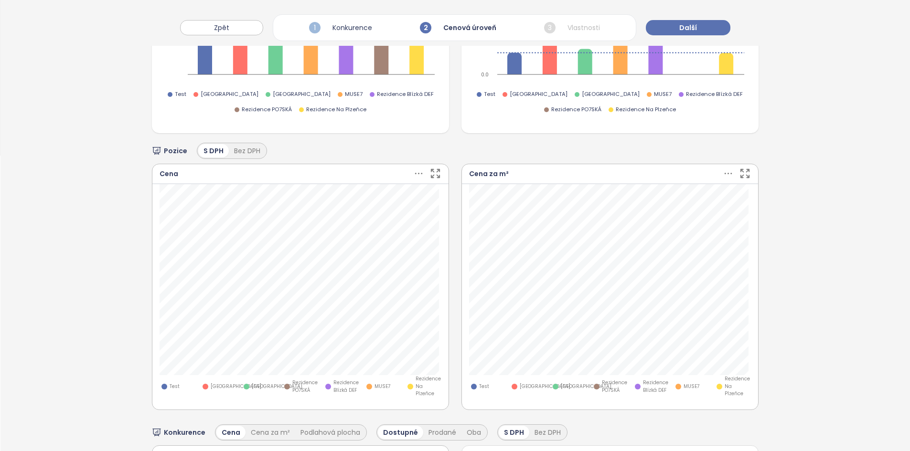
scroll to position [0, 0]
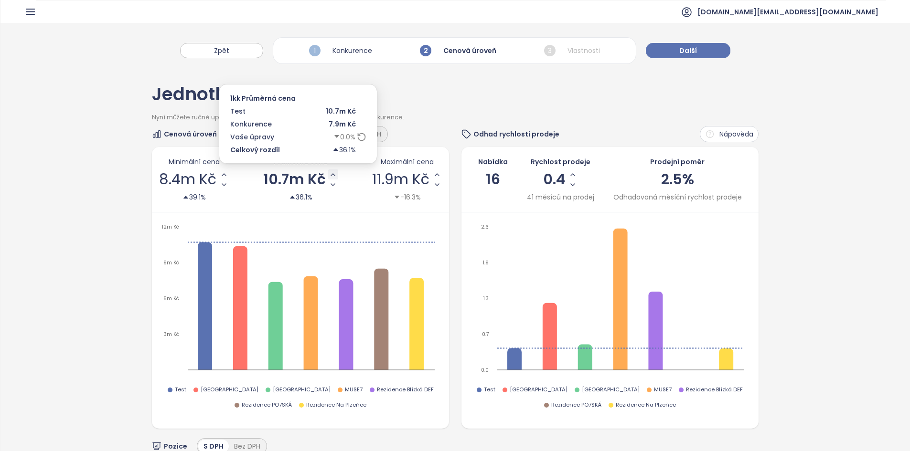
click at [331, 176] on icon "Increase AVG Price" at bounding box center [333, 175] width 8 height 8
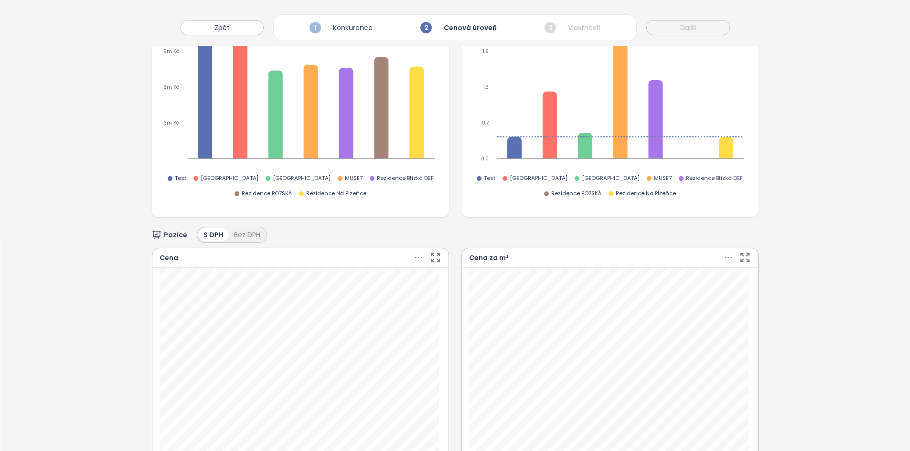
scroll to position [211, 0]
click at [624, 296] on span "0.0 %" at bounding box center [616, 297] width 34 height 9
click at [624, 296] on input "***" at bounding box center [616, 297] width 34 height 9
type input "***"
click at [590, 278] on span "Price" at bounding box center [580, 281] width 34 height 9
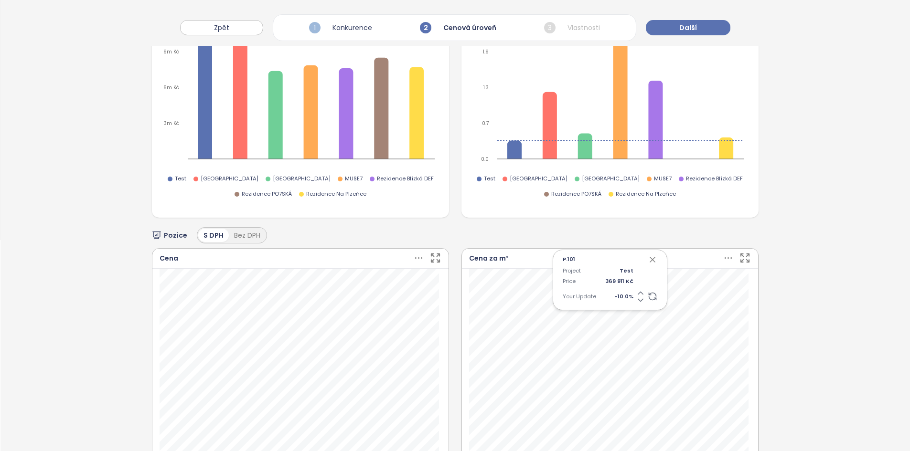
click at [650, 259] on icon "button" at bounding box center [652, 259] width 5 height 5
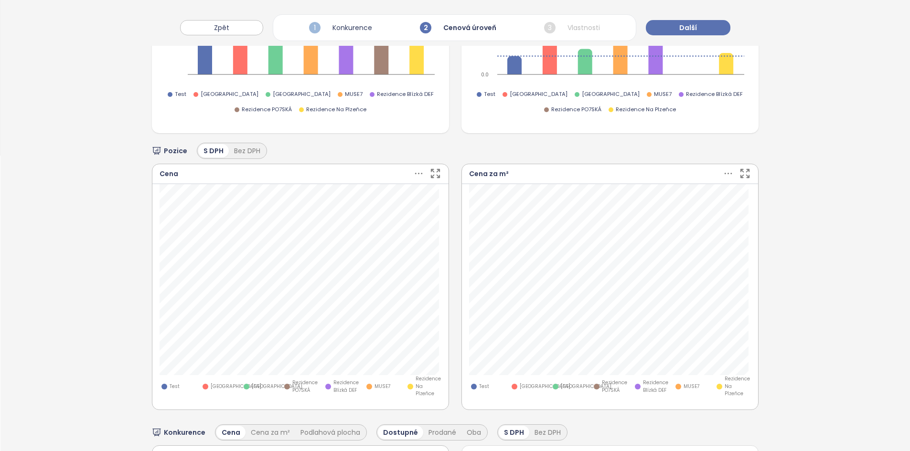
scroll to position [295, 0]
click at [415, 172] on icon at bounding box center [419, 175] width 12 height 12
click at [329, 215] on icon at bounding box center [332, 217] width 10 height 10
click at [315, 213] on span "-3.0 %" at bounding box center [306, 213] width 35 height 9
click at [315, 213] on input "****" at bounding box center [306, 213] width 35 height 9
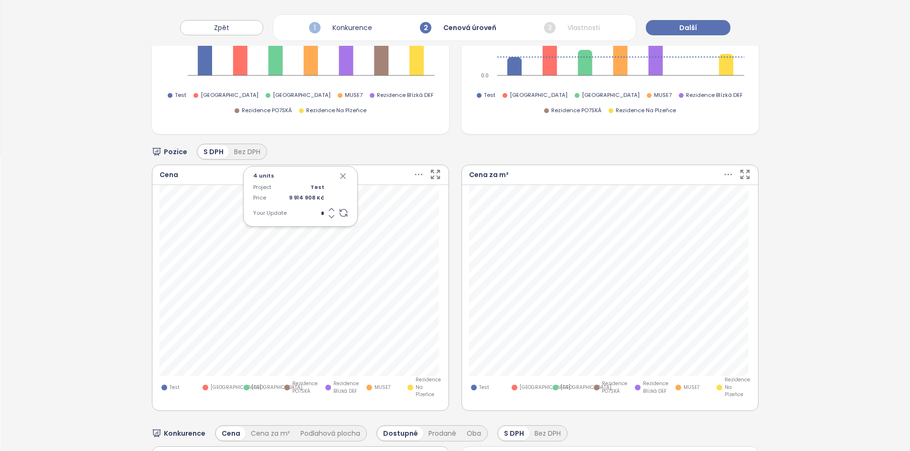
type input "**"
click at [343, 175] on icon "button" at bounding box center [343, 176] width 10 height 10
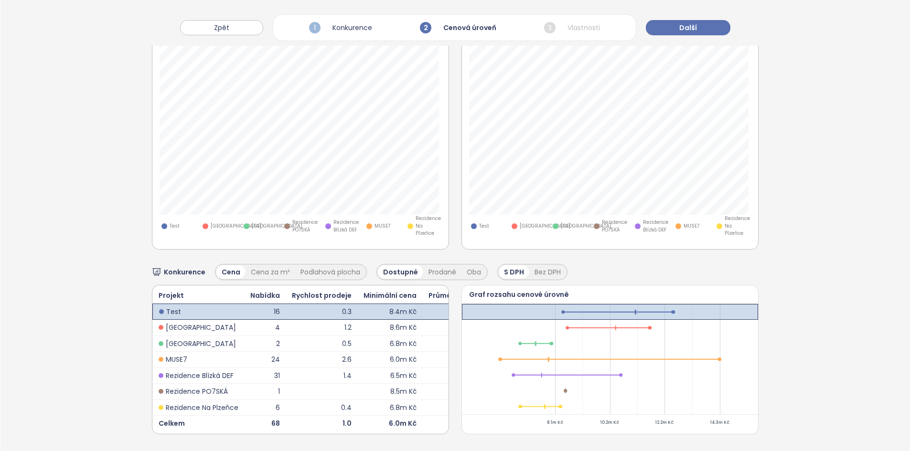
scroll to position [0, 0]
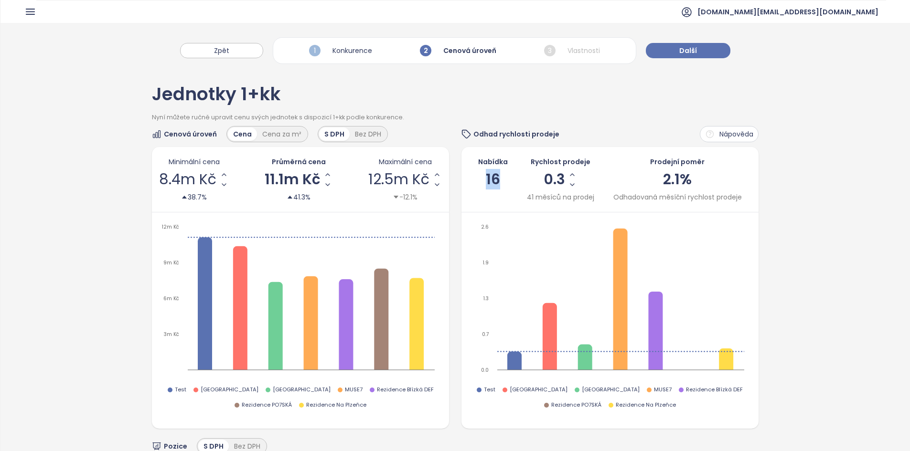
drag, startPoint x: 498, startPoint y: 180, endPoint x: 482, endPoint y: 174, distance: 17.2
click at [480, 175] on div "Nabídka 16" at bounding box center [493, 180] width 30 height 46
click at [574, 196] on div "41 měsíců na prodej" at bounding box center [560, 197] width 67 height 11
click at [685, 49] on span "Další" at bounding box center [688, 50] width 18 height 11
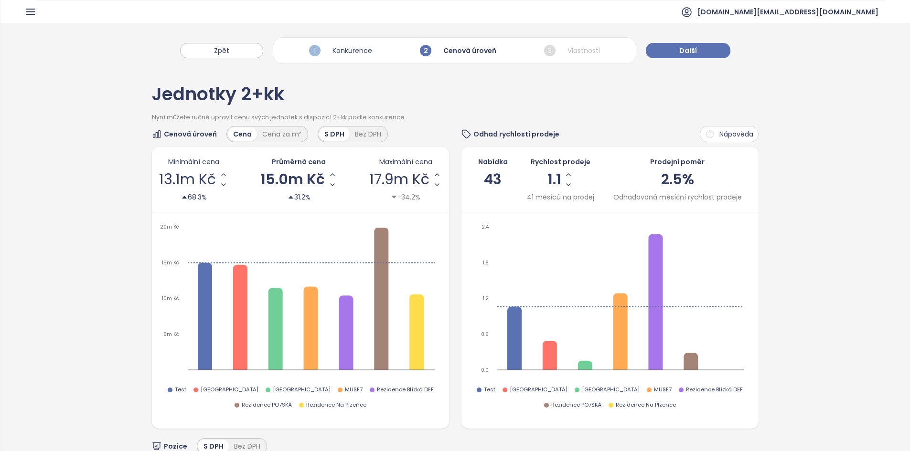
click at [498, 192] on div "Nabídka 43" at bounding box center [493, 180] width 30 height 46
click at [683, 57] on button "Další" at bounding box center [688, 50] width 85 height 15
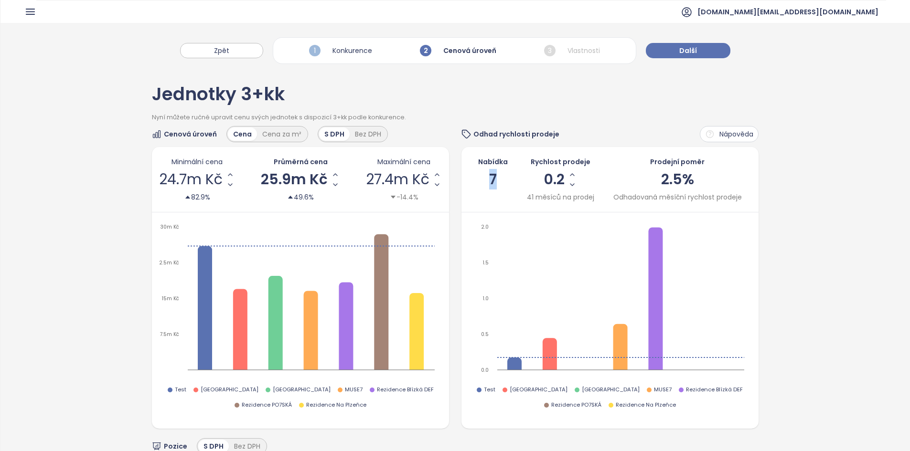
drag, startPoint x: 496, startPoint y: 178, endPoint x: 483, endPoint y: 178, distance: 13.4
click at [483, 178] on div "Nabídka 7" at bounding box center [493, 180] width 30 height 46
click at [230, 56] on button "Zpět" at bounding box center [221, 50] width 83 height 15
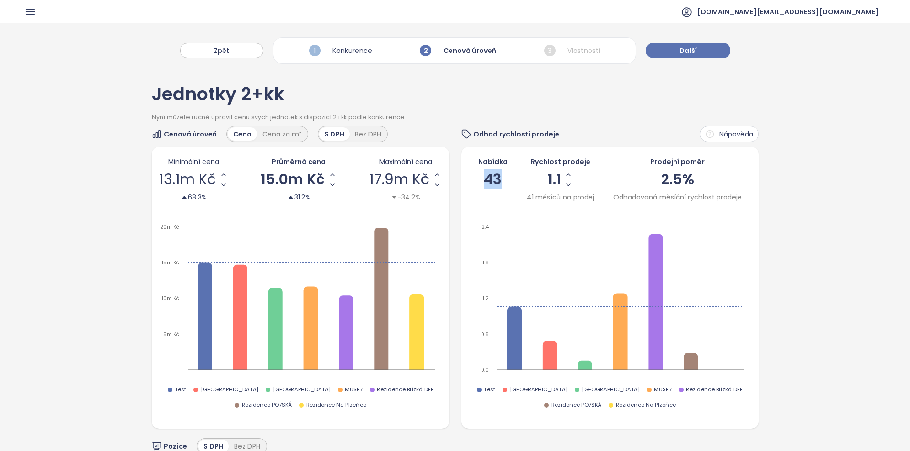
drag, startPoint x: 500, startPoint y: 183, endPoint x: 481, endPoint y: 178, distance: 19.7
click at [481, 178] on div "Nabídka 43" at bounding box center [493, 180] width 30 height 46
click at [688, 60] on div "Zpět 1 Konkurence 2 Cenová úroveň 3 Vlastnosti Další" at bounding box center [454, 46] width 909 height 46
click at [684, 55] on span "Další" at bounding box center [688, 50] width 18 height 11
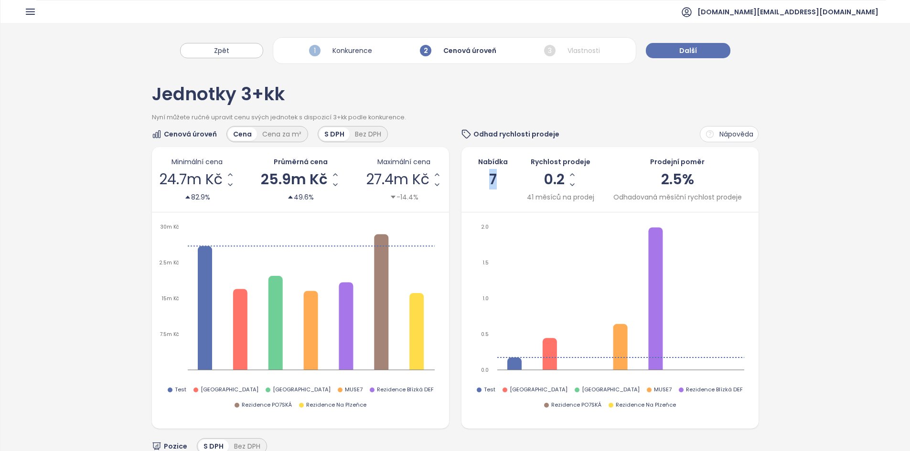
drag, startPoint x: 491, startPoint y: 178, endPoint x: 480, endPoint y: 179, distance: 10.5
click at [480, 178] on div "Nabídka 7" at bounding box center [493, 180] width 30 height 46
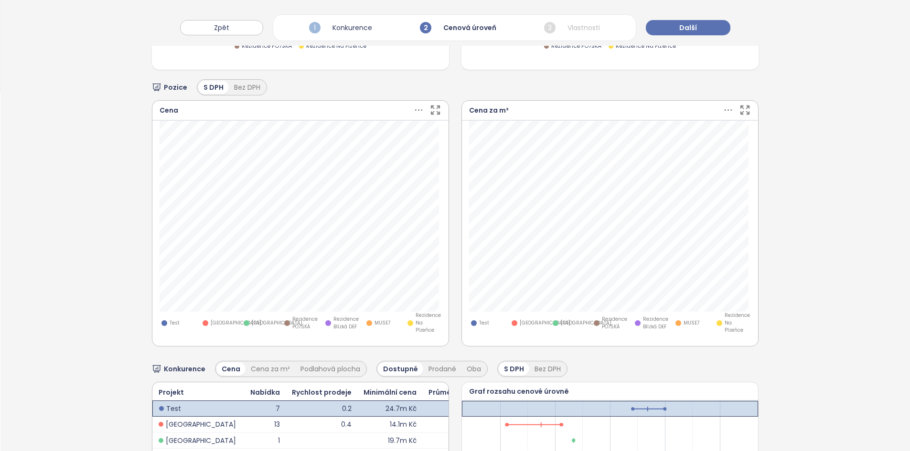
scroll to position [359, 0]
click at [320, 145] on span "0.0 %" at bounding box center [309, 149] width 40 height 9
click at [320, 145] on input "***" at bounding box center [309, 149] width 40 height 9
type input "*"
click at [341, 109] on icon "button" at bounding box center [343, 112] width 10 height 10
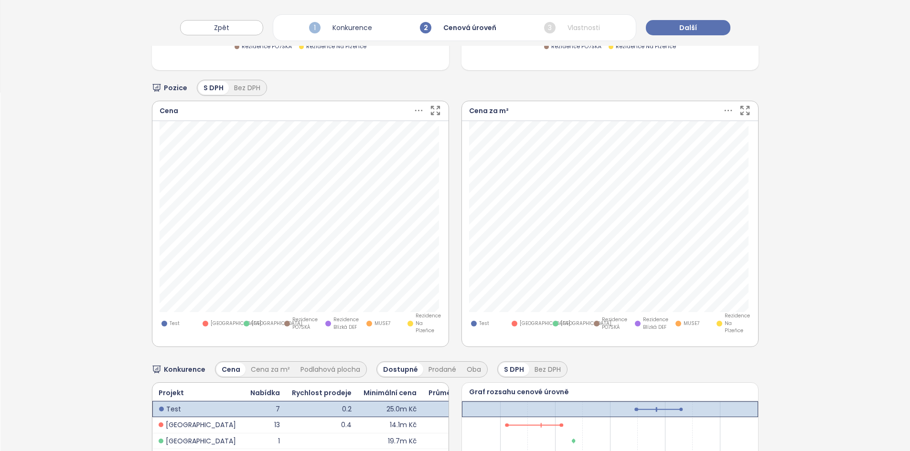
click at [722, 110] on icon at bounding box center [728, 111] width 12 height 12
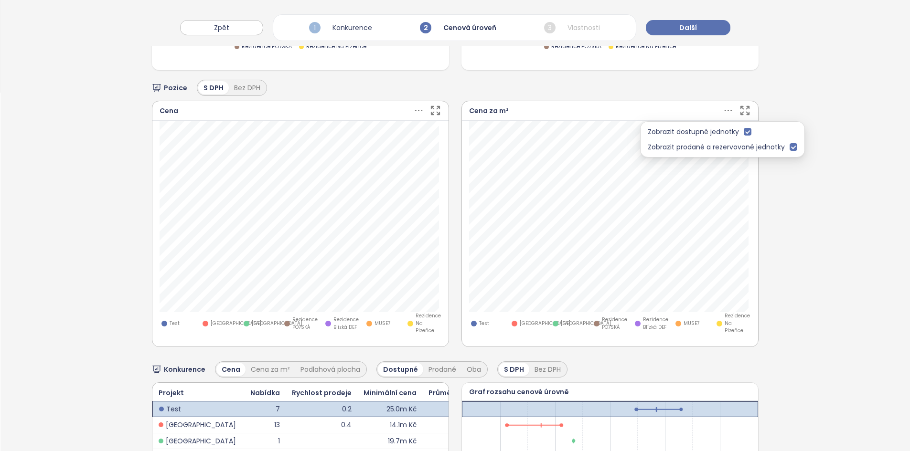
click at [740, 105] on icon "button" at bounding box center [745, 111] width 12 height 12
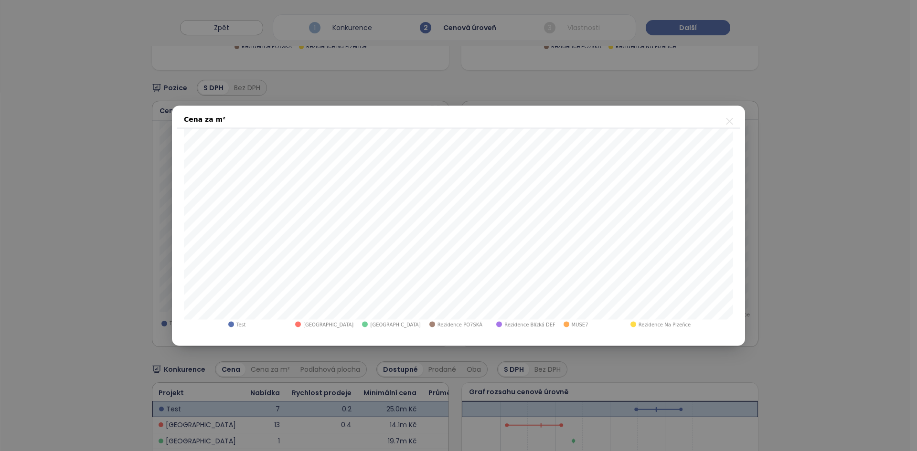
click at [727, 127] on div "Cena za m² Rezidence Na Plzeňce 1.8.4 101 m² 210k Kč Rezervováno Test [GEOGRAPH…" at bounding box center [458, 226] width 573 height 240
click at [733, 121] on icon "close" at bounding box center [730, 121] width 12 height 12
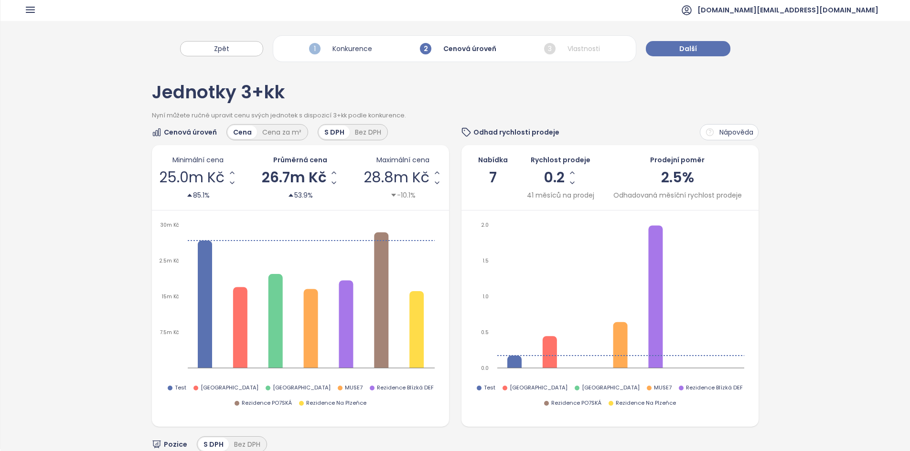
scroll to position [0, 0]
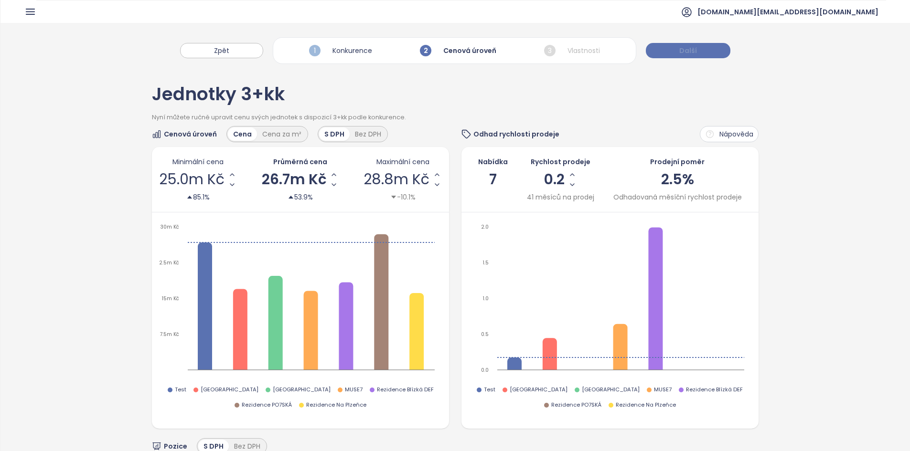
click at [699, 47] on button "Další" at bounding box center [688, 50] width 85 height 15
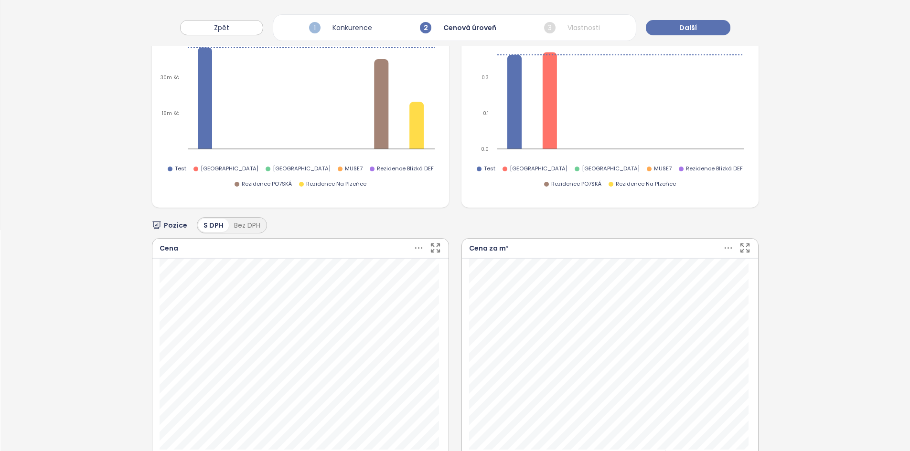
scroll to position [230, 0]
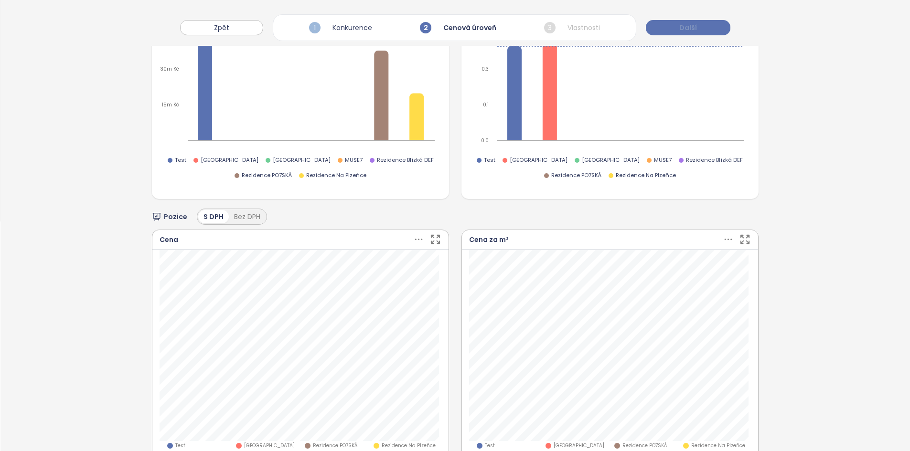
click at [687, 26] on span "Další" at bounding box center [688, 27] width 18 height 11
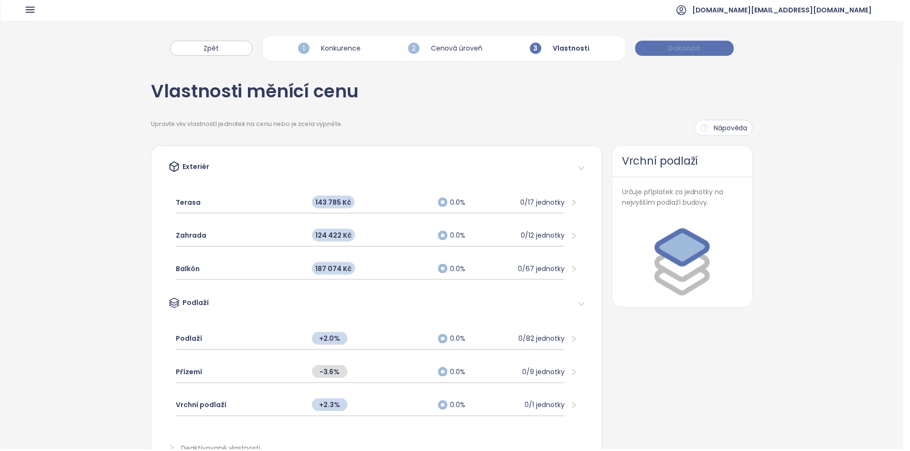
scroll to position [0, 0]
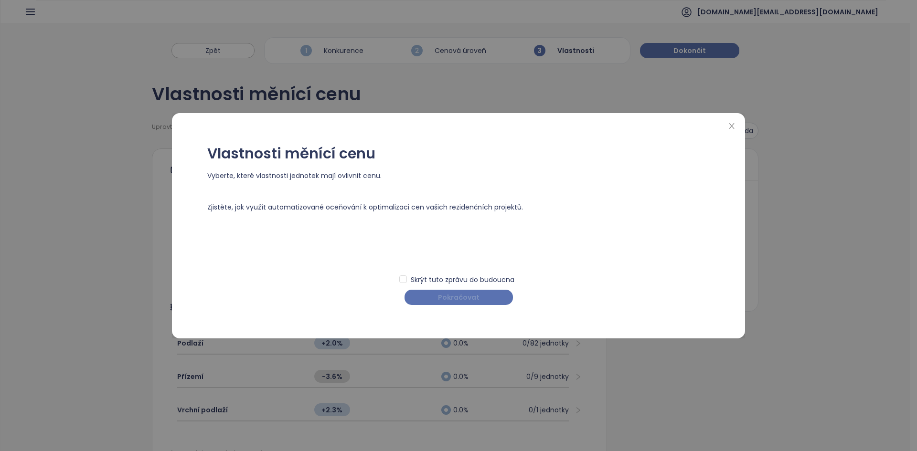
click at [486, 298] on button "Pokračovat" at bounding box center [459, 297] width 108 height 15
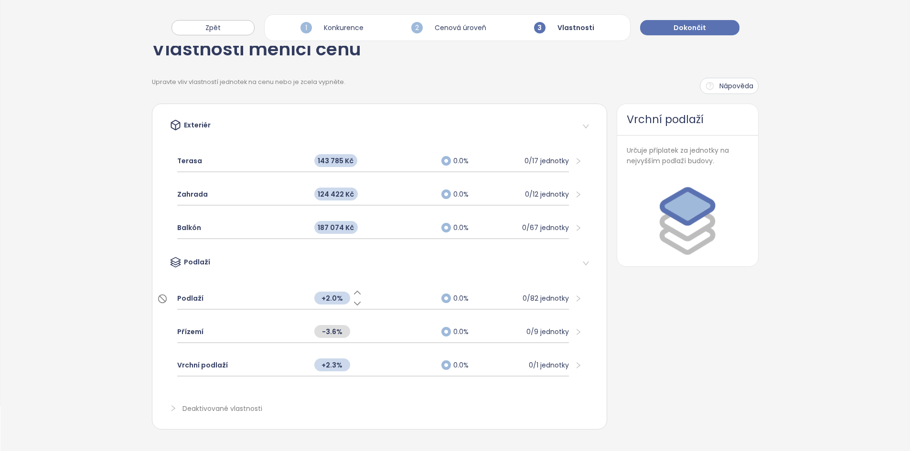
scroll to position [46, 0]
click at [273, 193] on div "Zahrada" at bounding box center [241, 194] width 128 height 21
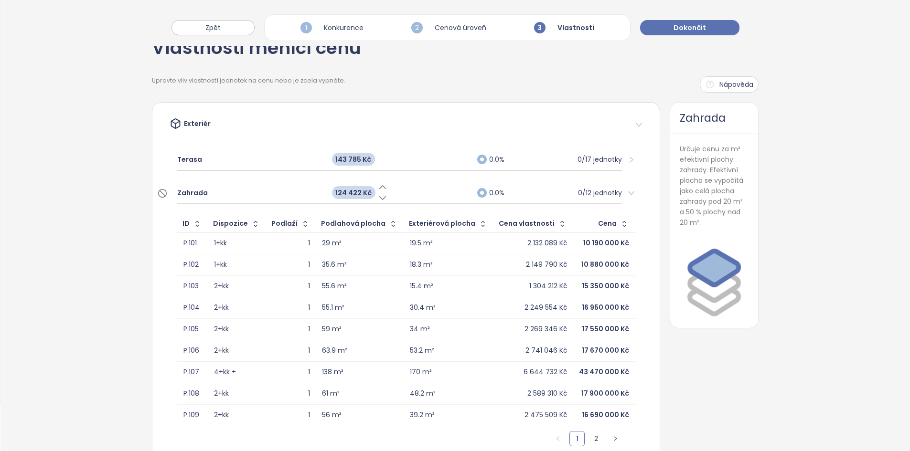
click at [352, 195] on span "124 422 Kč" at bounding box center [353, 192] width 43 height 13
click at [342, 192] on span "124 422 Kč" at bounding box center [353, 192] width 43 height 13
click at [378, 185] on icon at bounding box center [383, 187] width 10 height 10
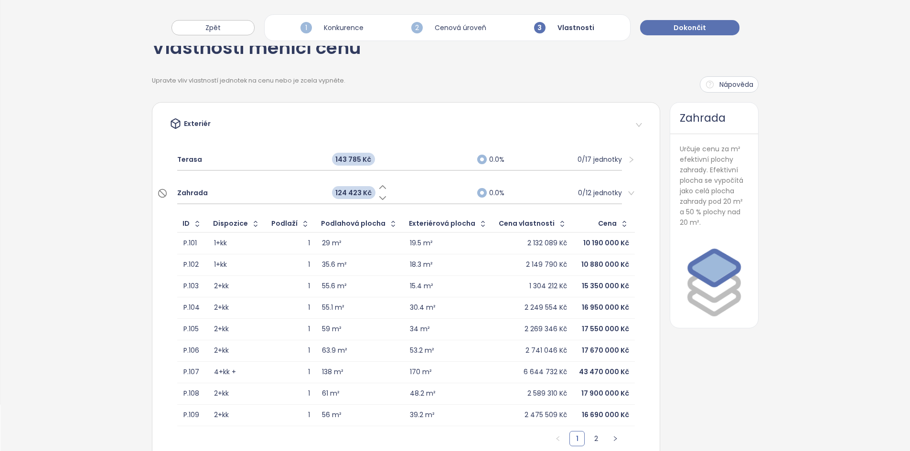
click at [378, 187] on icon at bounding box center [383, 187] width 10 height 10
click at [380, 187] on icon at bounding box center [383, 187] width 6 height 3
click at [278, 189] on div "Zahrada" at bounding box center [249, 192] width 145 height 21
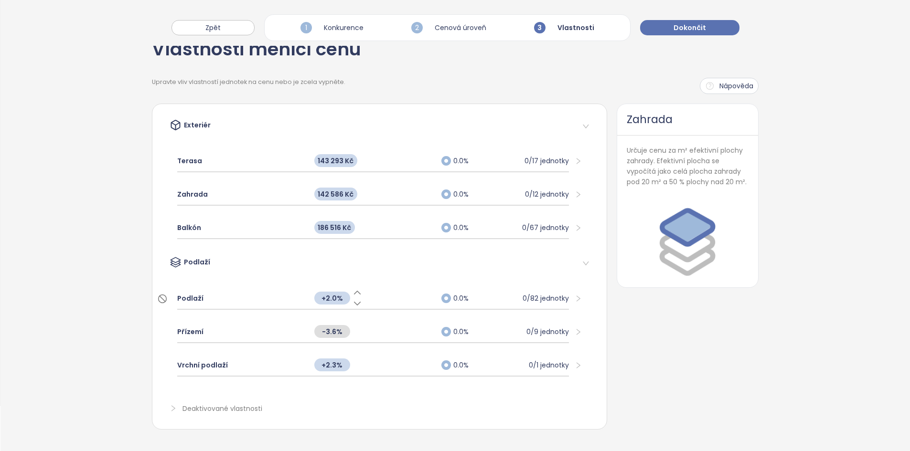
click at [334, 299] on span "+2.0%" at bounding box center [332, 298] width 36 height 13
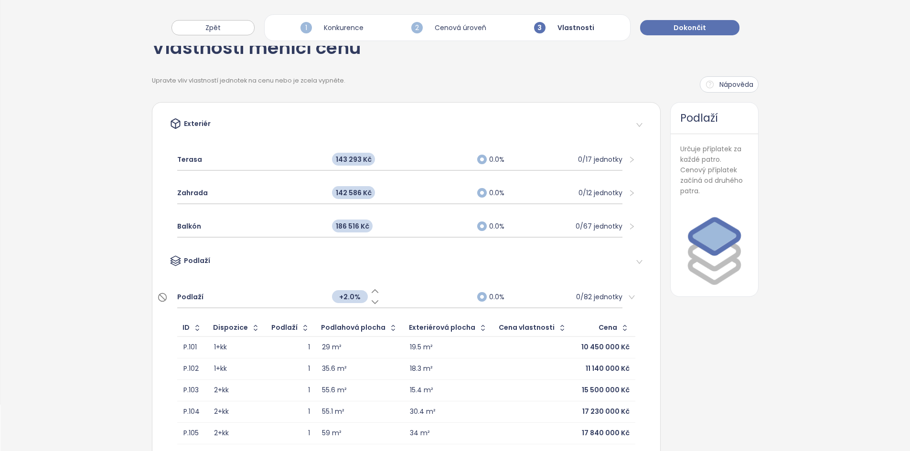
click at [299, 289] on div "Podlaží" at bounding box center [249, 297] width 145 height 21
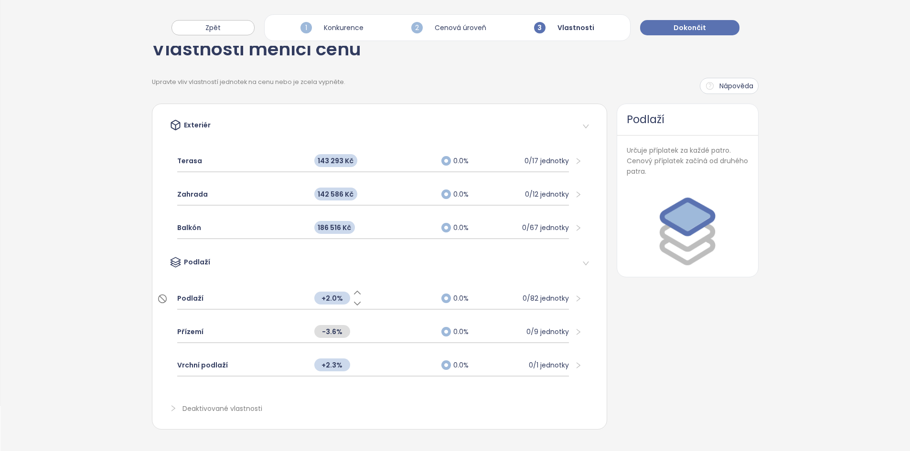
click at [301, 295] on div "Podlaží" at bounding box center [241, 298] width 128 height 21
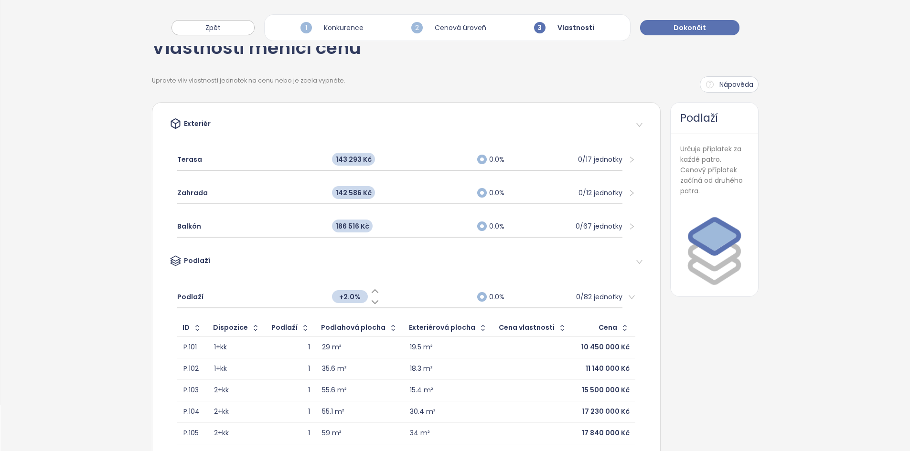
click at [345, 299] on span "+2.0%" at bounding box center [350, 296] width 36 height 13
click at [345, 299] on input "*" at bounding box center [350, 297] width 36 height 11
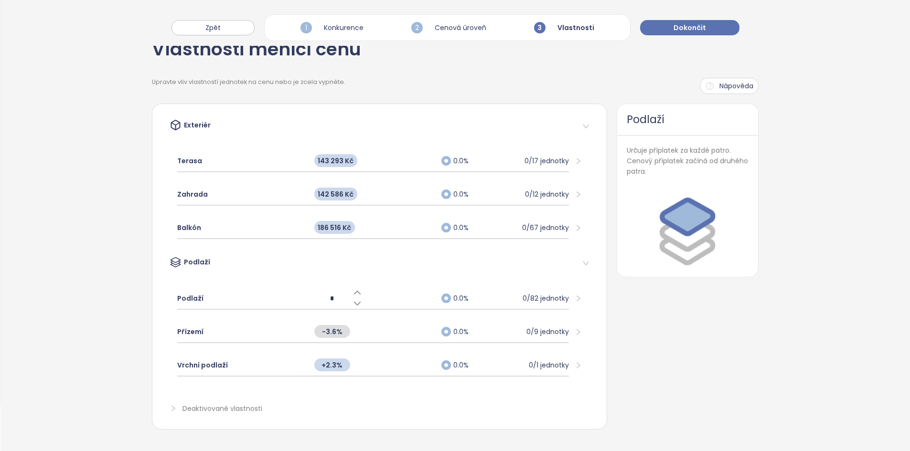
type input "*"
click at [256, 252] on div "Exteriér Terasa 143 293 Kč 0.0% 0/17 jednotky Zahrada 142 586 Kč 0.0% 0/12 jedn…" at bounding box center [379, 267] width 455 height 326
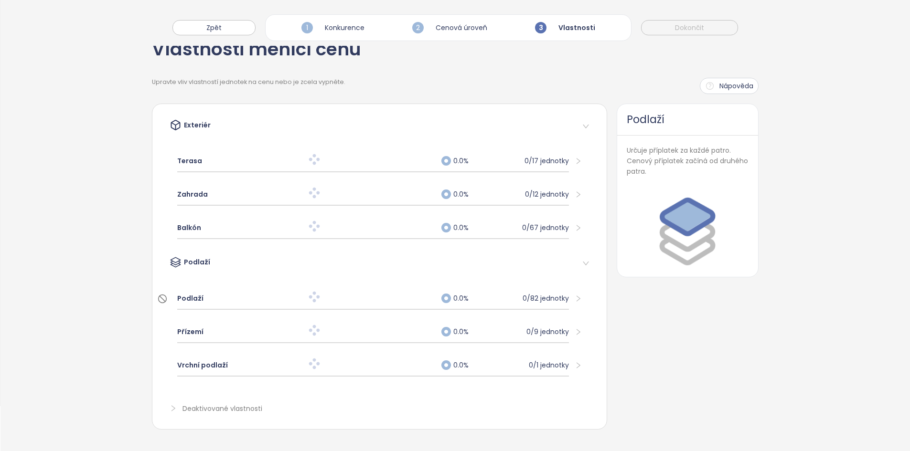
click at [288, 299] on div "Podlaží" at bounding box center [241, 298] width 128 height 21
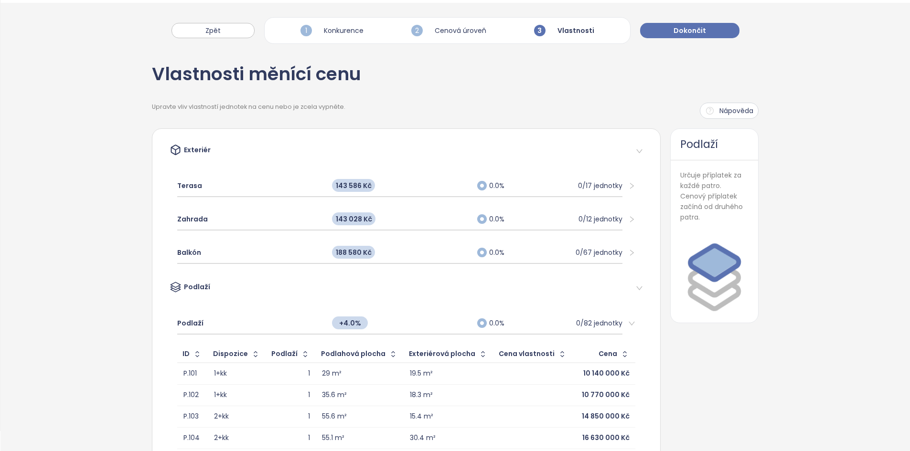
scroll to position [0, 0]
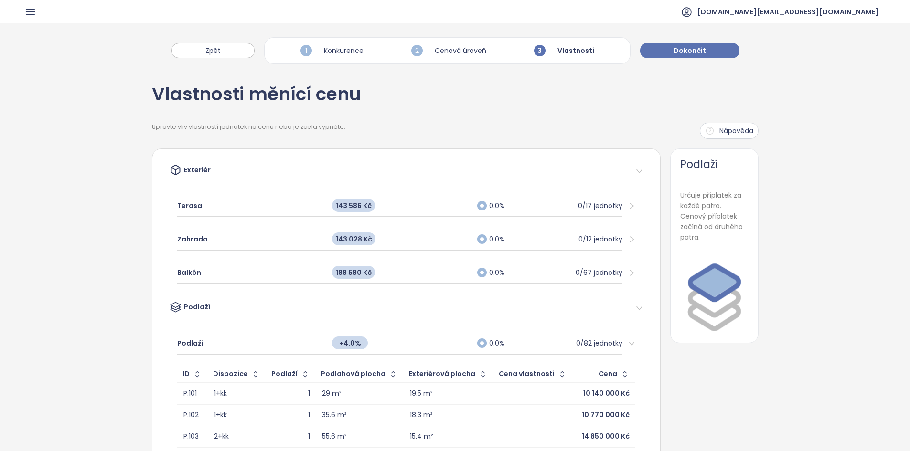
click at [677, 44] on button "Dokončit" at bounding box center [689, 50] width 99 height 15
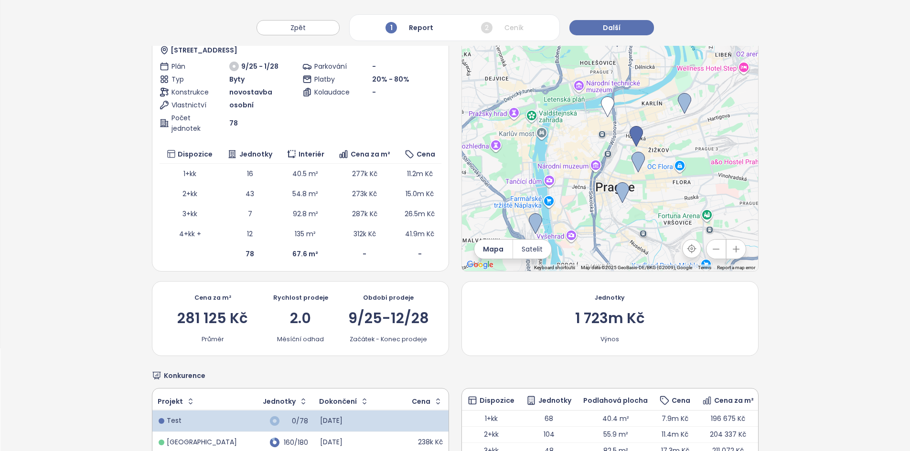
scroll to position [102, 0]
drag, startPoint x: 253, startPoint y: 321, endPoint x: 166, endPoint y: 312, distance: 86.9
click at [166, 312] on div "Cena za m² 281 125 Kč Průměr Rychlost prodeje 2.0 Měsíční odhad Období prodeje …" at bounding box center [300, 319] width 297 height 75
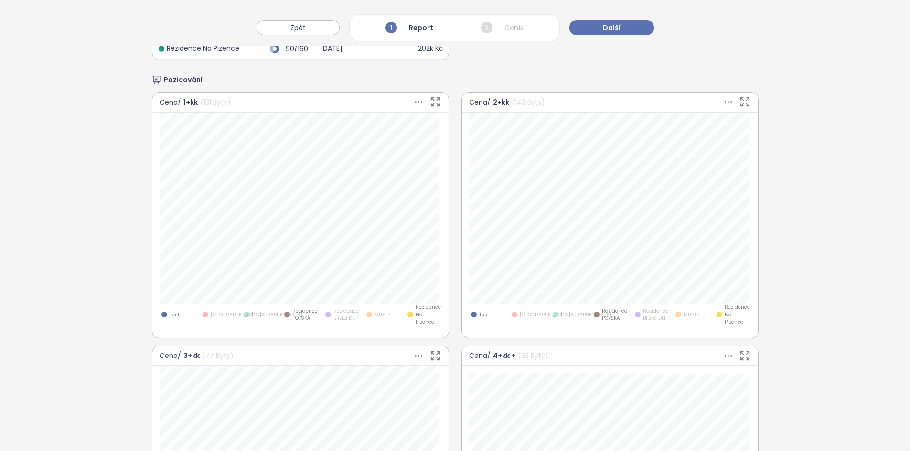
scroll to position [604, 0]
click at [374, 314] on span "MUSE7" at bounding box center [382, 316] width 16 height 8
click at [341, 315] on span "Rezidence Blízká DEF" at bounding box center [346, 315] width 26 height 15
click at [269, 315] on span "[GEOGRAPHIC_DATA]" at bounding box center [277, 316] width 51 height 8
click at [225, 315] on span "[GEOGRAPHIC_DATA]" at bounding box center [236, 316] width 51 height 8
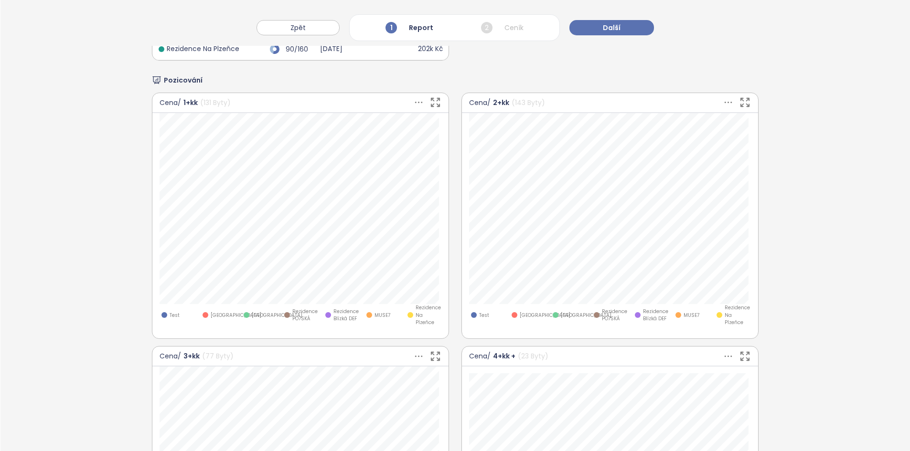
click at [374, 315] on span "MUSE7" at bounding box center [382, 316] width 16 height 8
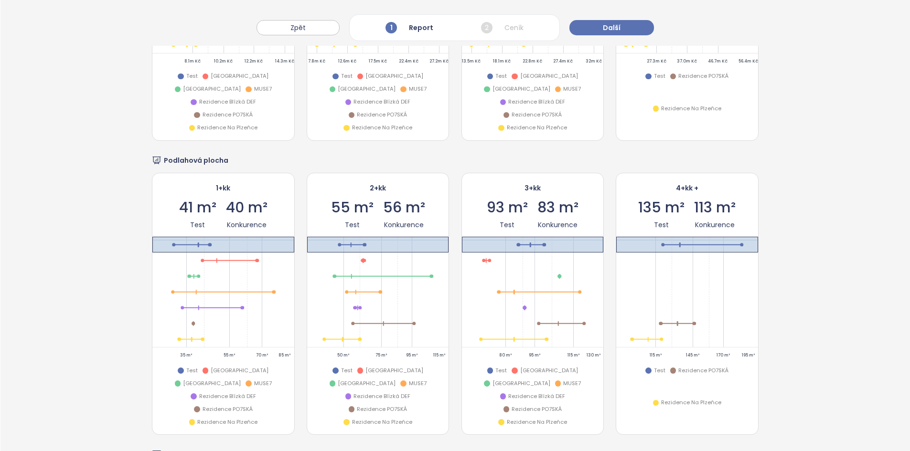
scroll to position [1350, 0]
drag, startPoint x: 168, startPoint y: 158, endPoint x: 246, endPoint y: 165, distance: 78.7
click at [246, 165] on div "Podlahová plocha" at bounding box center [455, 161] width 606 height 11
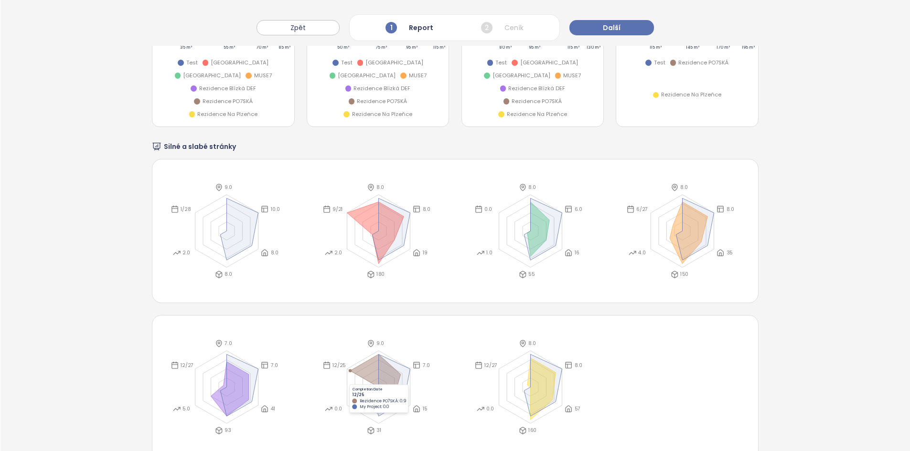
scroll to position [1658, 0]
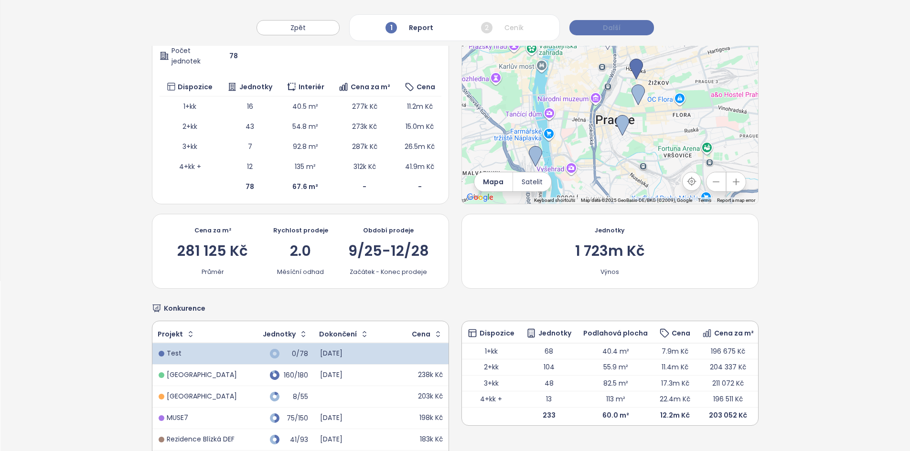
click at [619, 23] on button "Další" at bounding box center [611, 27] width 85 height 15
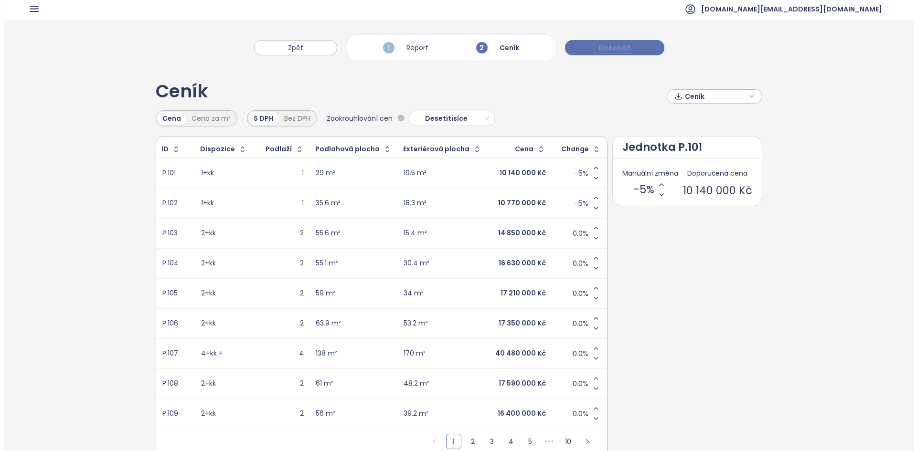
scroll to position [0, 0]
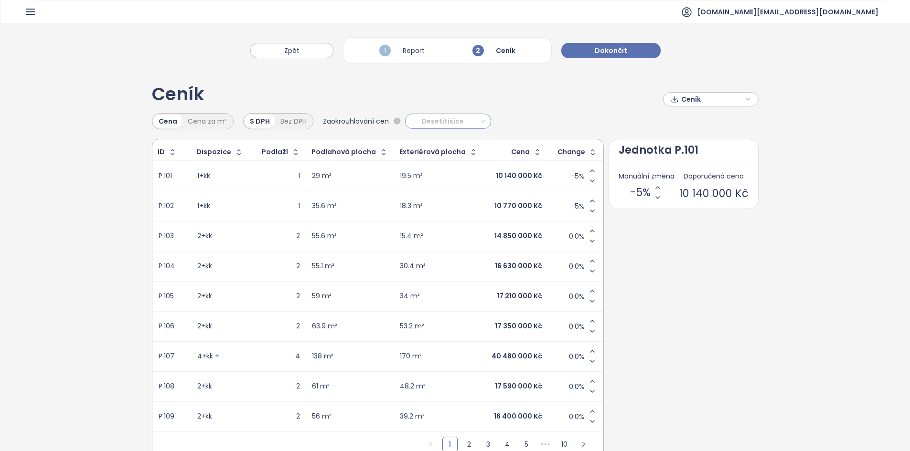
click at [463, 122] on span "Desetitisíce" at bounding box center [446, 121] width 77 height 14
click at [535, 118] on div "Cena Cena za m² S DPH Bez DPH Zaokrouhlování cen Desetitisíce Desetitisíce" at bounding box center [455, 121] width 606 height 16
drag, startPoint x: 317, startPoint y: 51, endPoint x: 666, endPoint y: 53, distance: 349.1
click at [317, 49] on button "Zpět" at bounding box center [291, 50] width 83 height 15
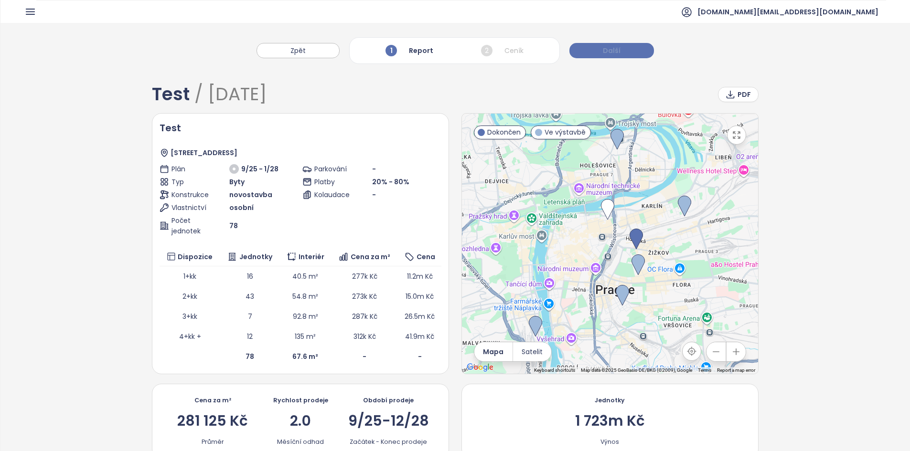
click at [621, 53] on button "Další" at bounding box center [611, 50] width 85 height 15
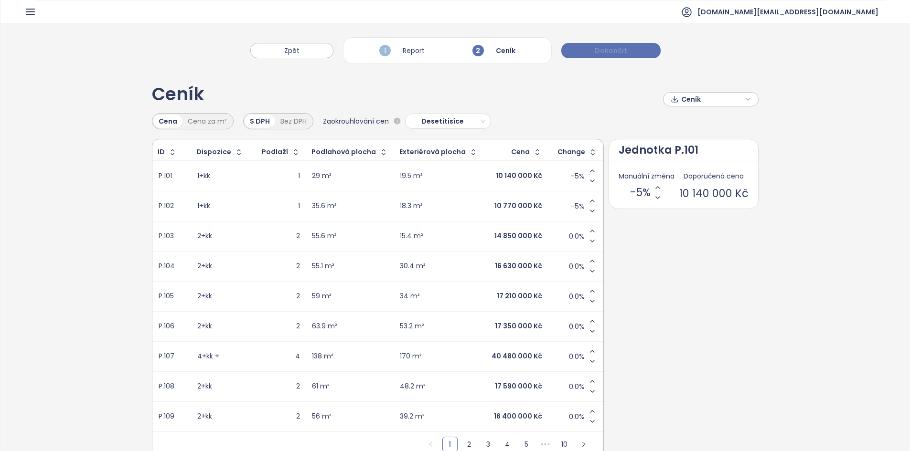
click at [621, 53] on span "Dokončit" at bounding box center [611, 50] width 32 height 11
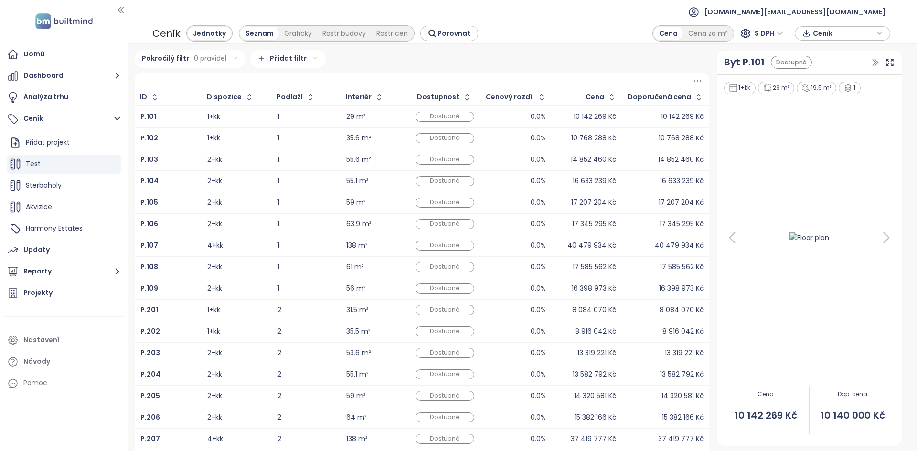
click at [361, 53] on div "Pokročilý filtr 0 pravidel Přidat filtr" at bounding box center [422, 59] width 575 height 18
click at [169, 118] on div "P.101" at bounding box center [167, 116] width 55 height 11
click at [175, 307] on div "P.201" at bounding box center [167, 310] width 55 height 11
click at [181, 113] on div "P.101" at bounding box center [167, 116] width 55 height 11
click at [150, 117] on b "P.101" at bounding box center [148, 117] width 16 height 10
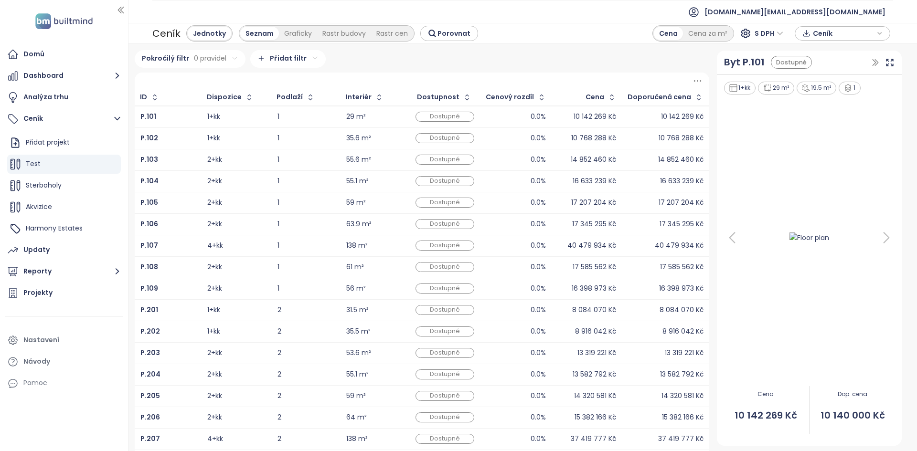
click at [304, 117] on div "1" at bounding box center [305, 117] width 57 height 6
click at [727, 238] on icon at bounding box center [732, 237] width 19 height 19
drag, startPoint x: 819, startPoint y: 88, endPoint x: 808, endPoint y: 88, distance: 11.5
click at [808, 88] on div "19.5 m²" at bounding box center [817, 88] width 40 height 13
